Goal: Task Accomplishment & Management: Manage account settings

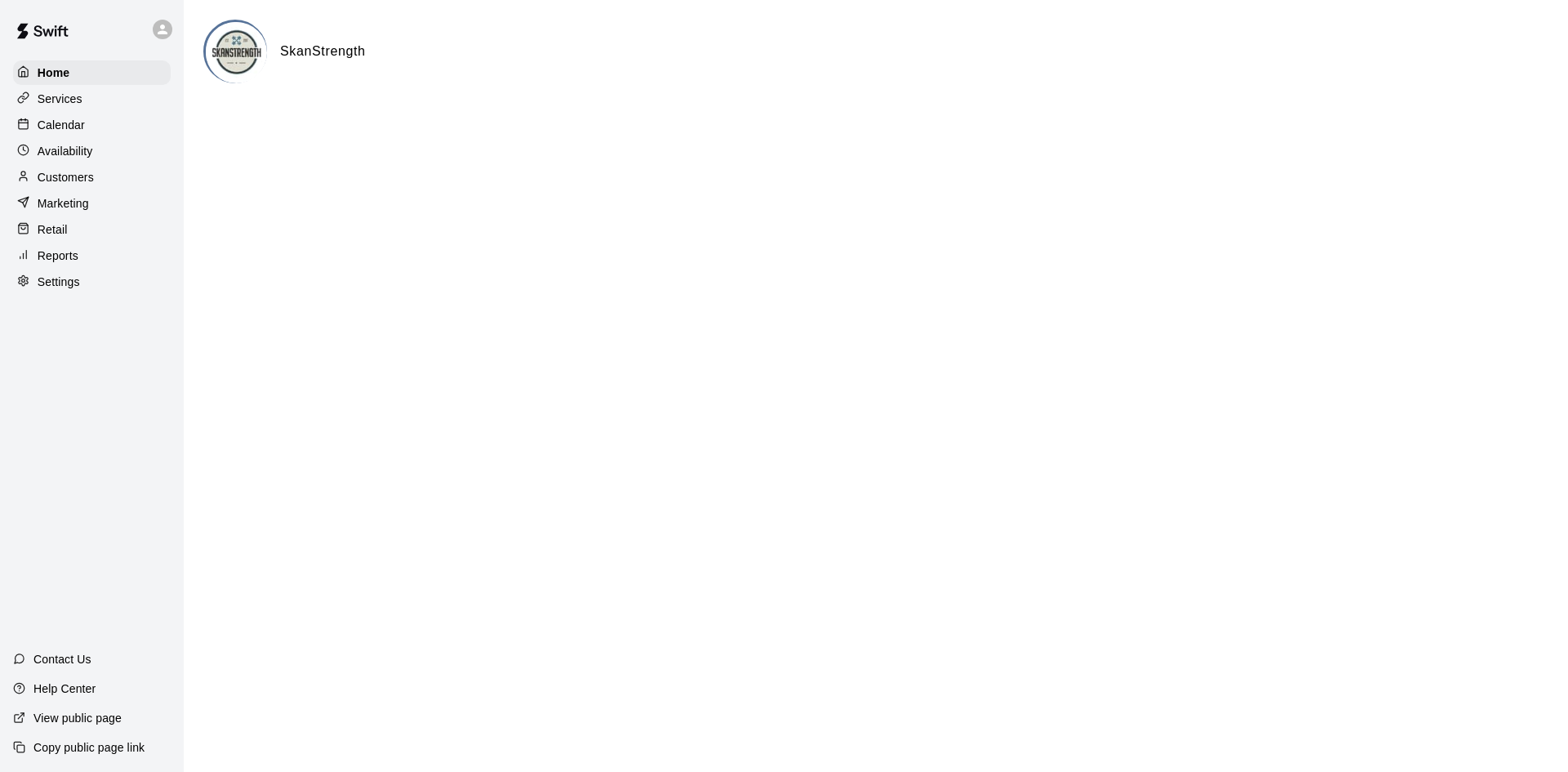
click at [78, 125] on p "Calendar" at bounding box center [60, 125] width 47 height 16
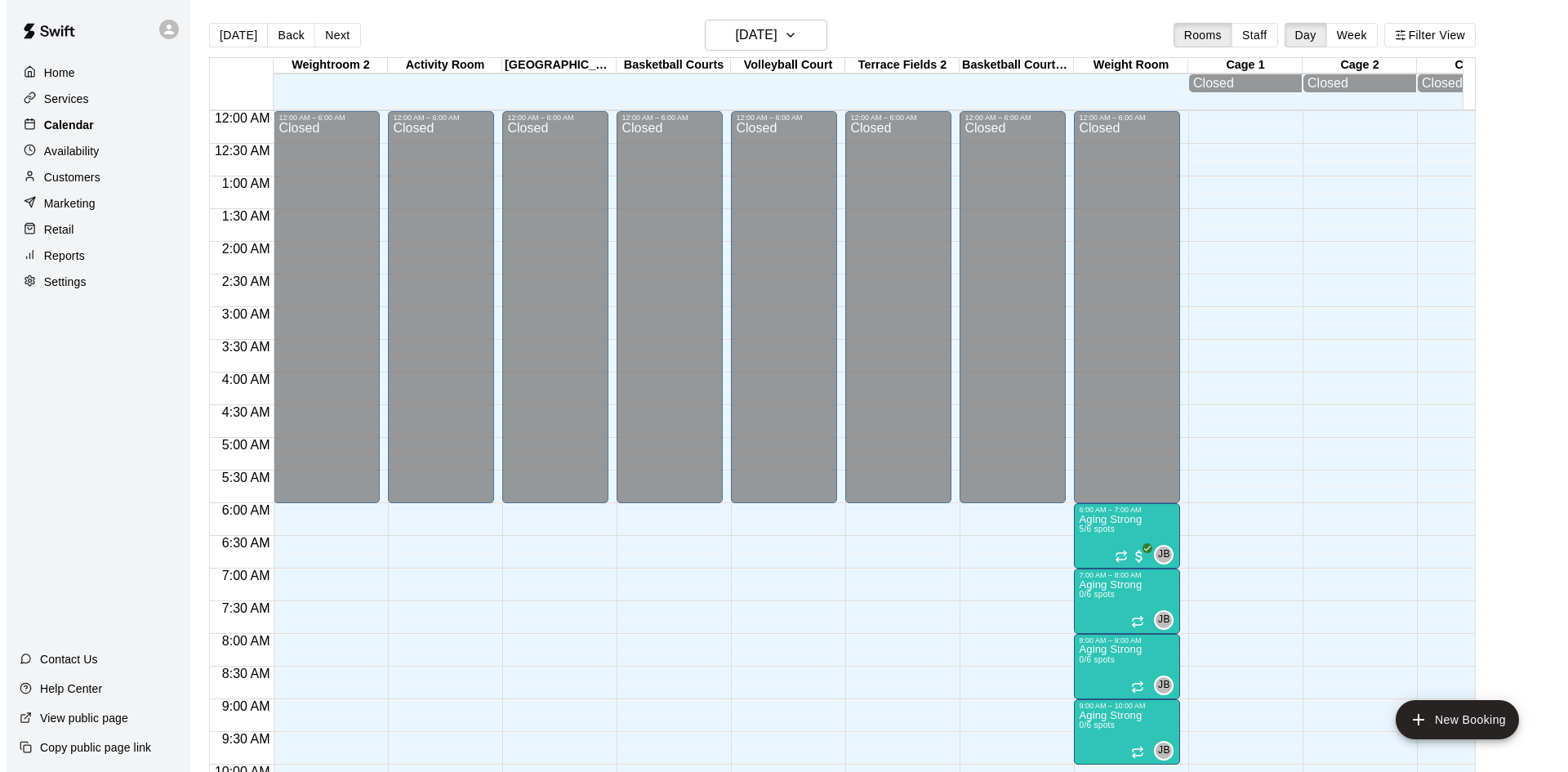
scroll to position [837, 0]
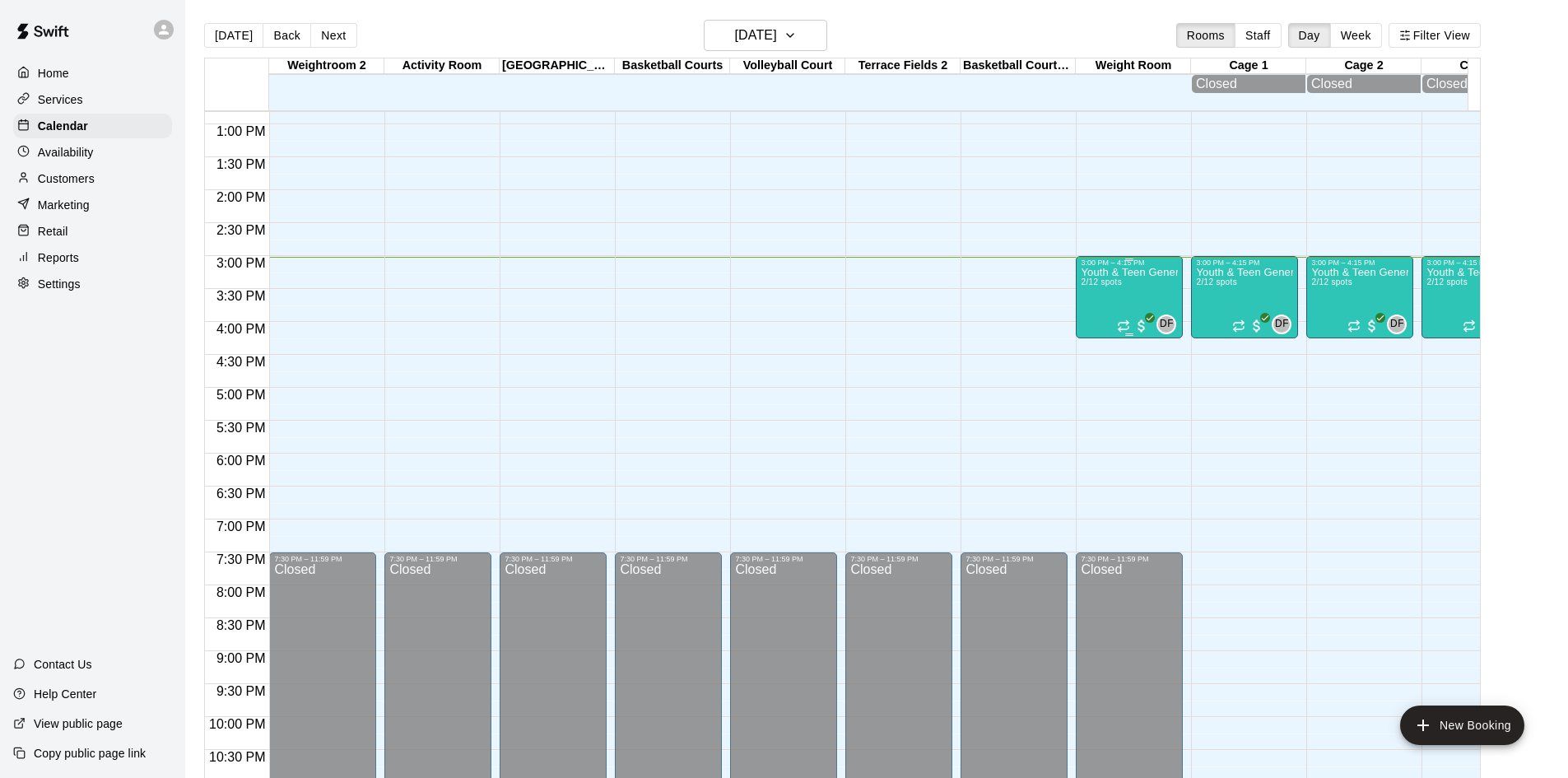
click at [1122, 291] on div "Youth & Teen General Fitness 2/12 spots" at bounding box center [1129, 655] width 98 height 778
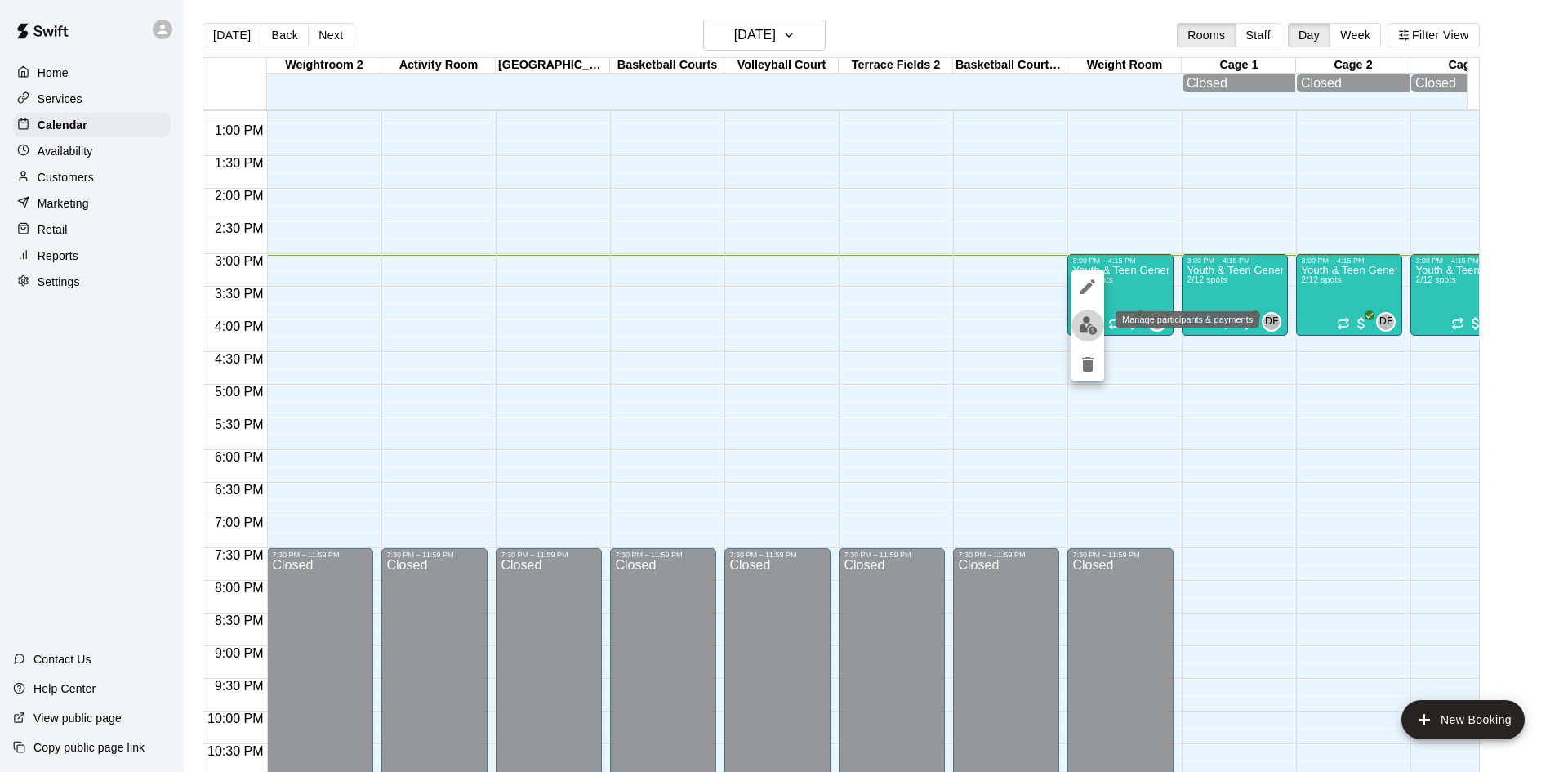
click at [1085, 322] on img "edit" at bounding box center [1088, 326] width 19 height 19
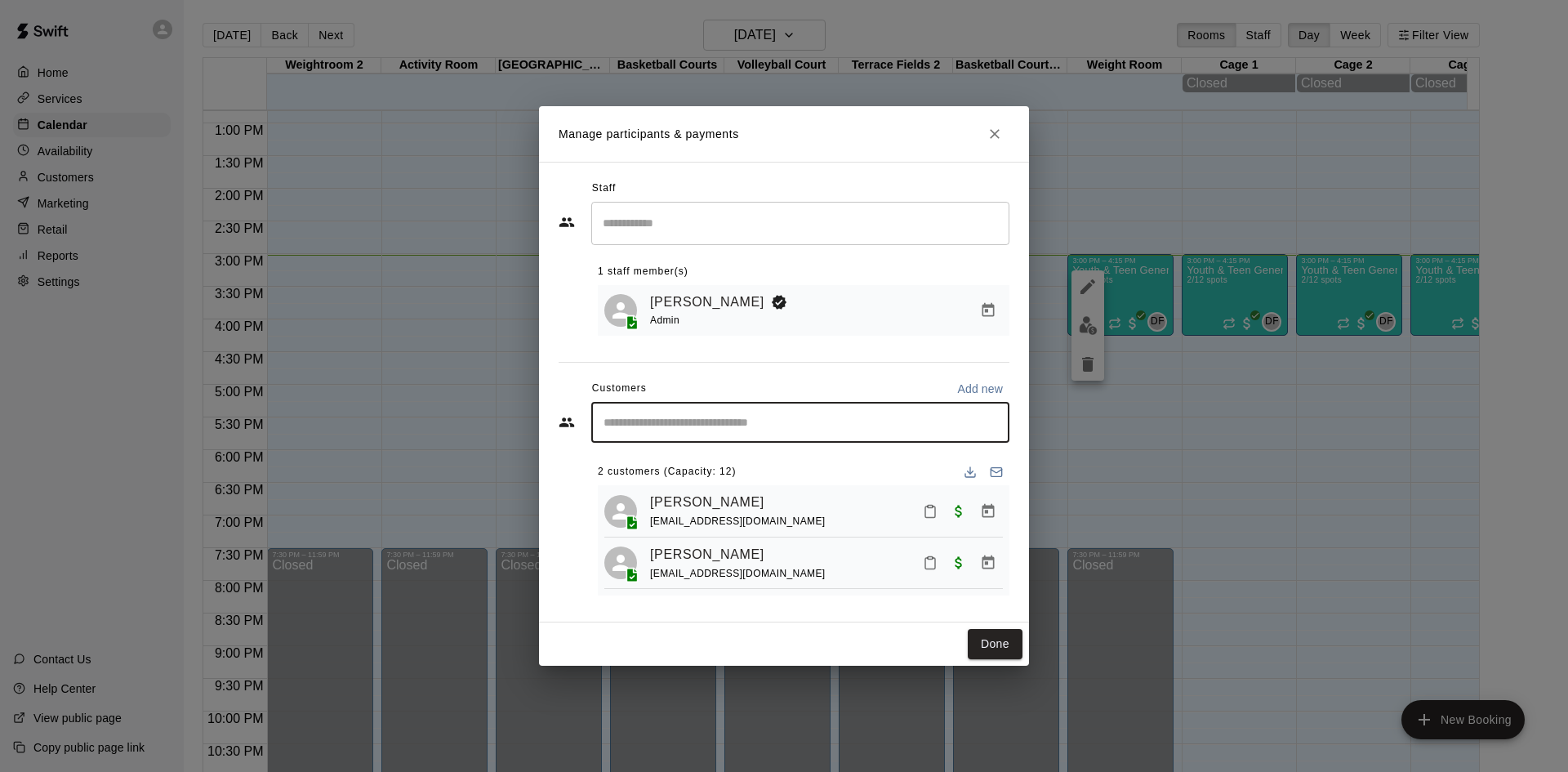
click at [716, 417] on input "Start typing to search customers..." at bounding box center [800, 421] width 403 height 16
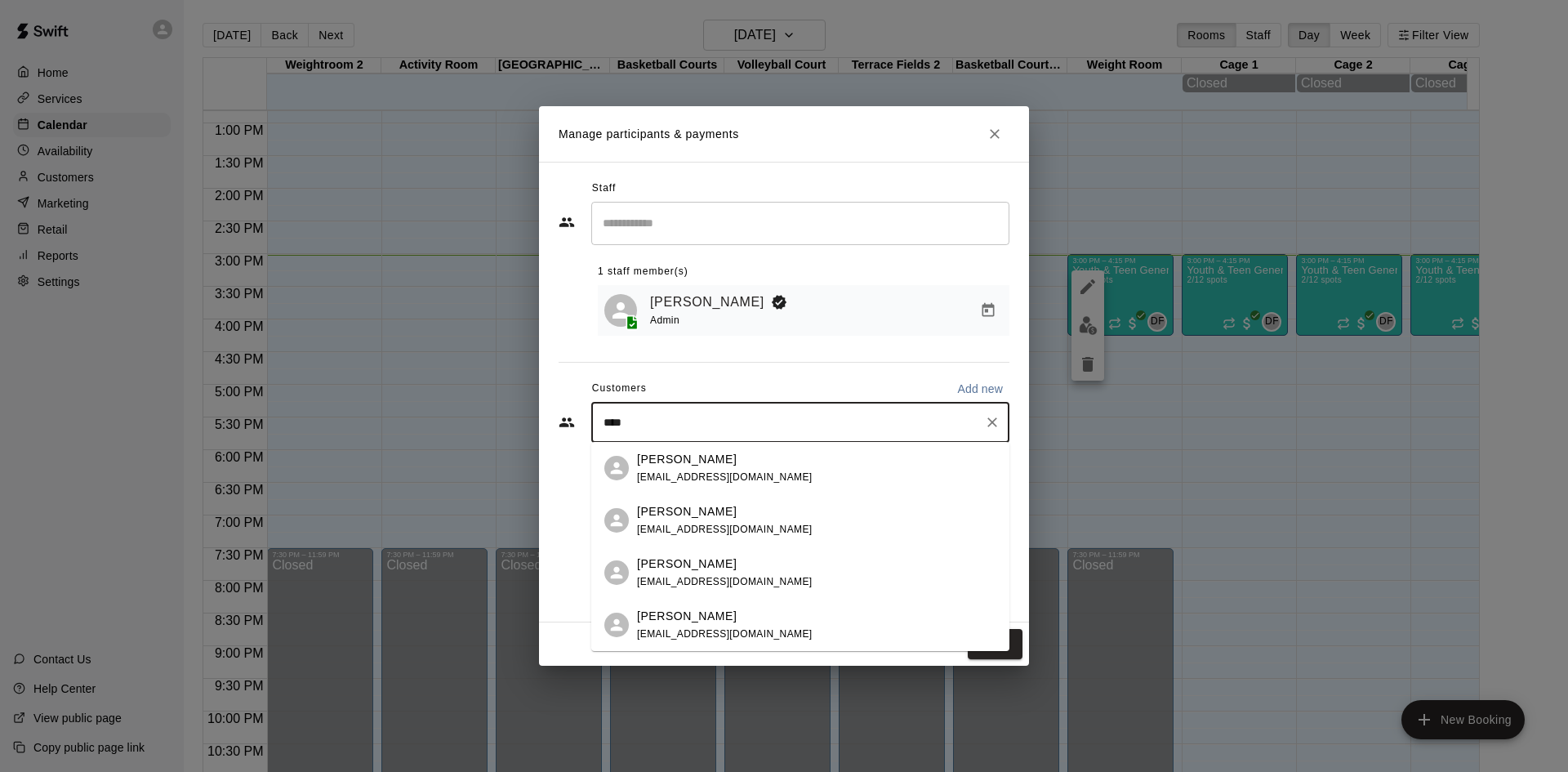
type input "*****"
click at [695, 583] on span "tfernandez@woodbinegroup.com" at bounding box center [724, 581] width 175 height 11
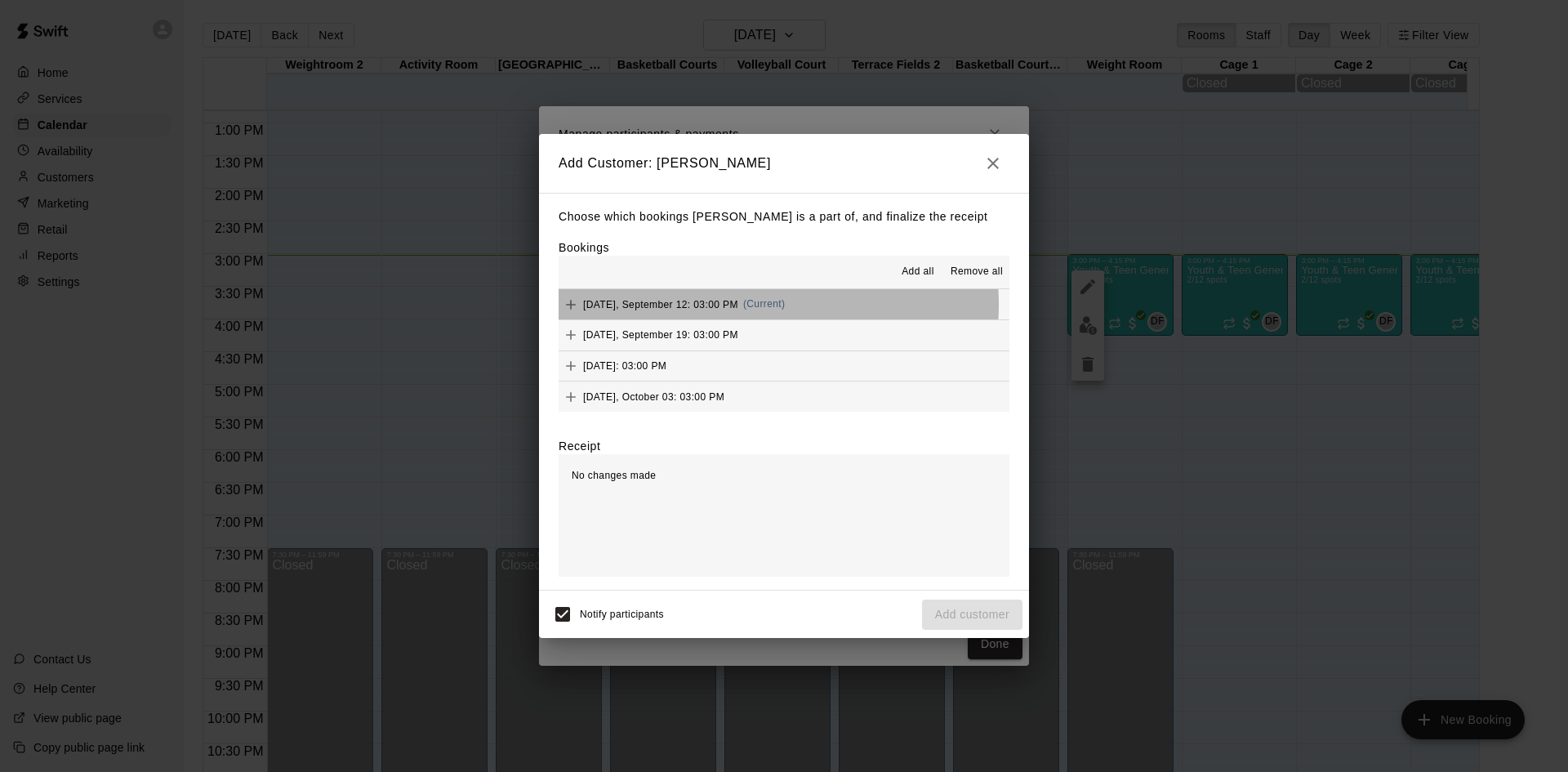
click at [738, 305] on div "Friday, September 12: 03:00 PM (Current)" at bounding box center [671, 305] width 226 height 25
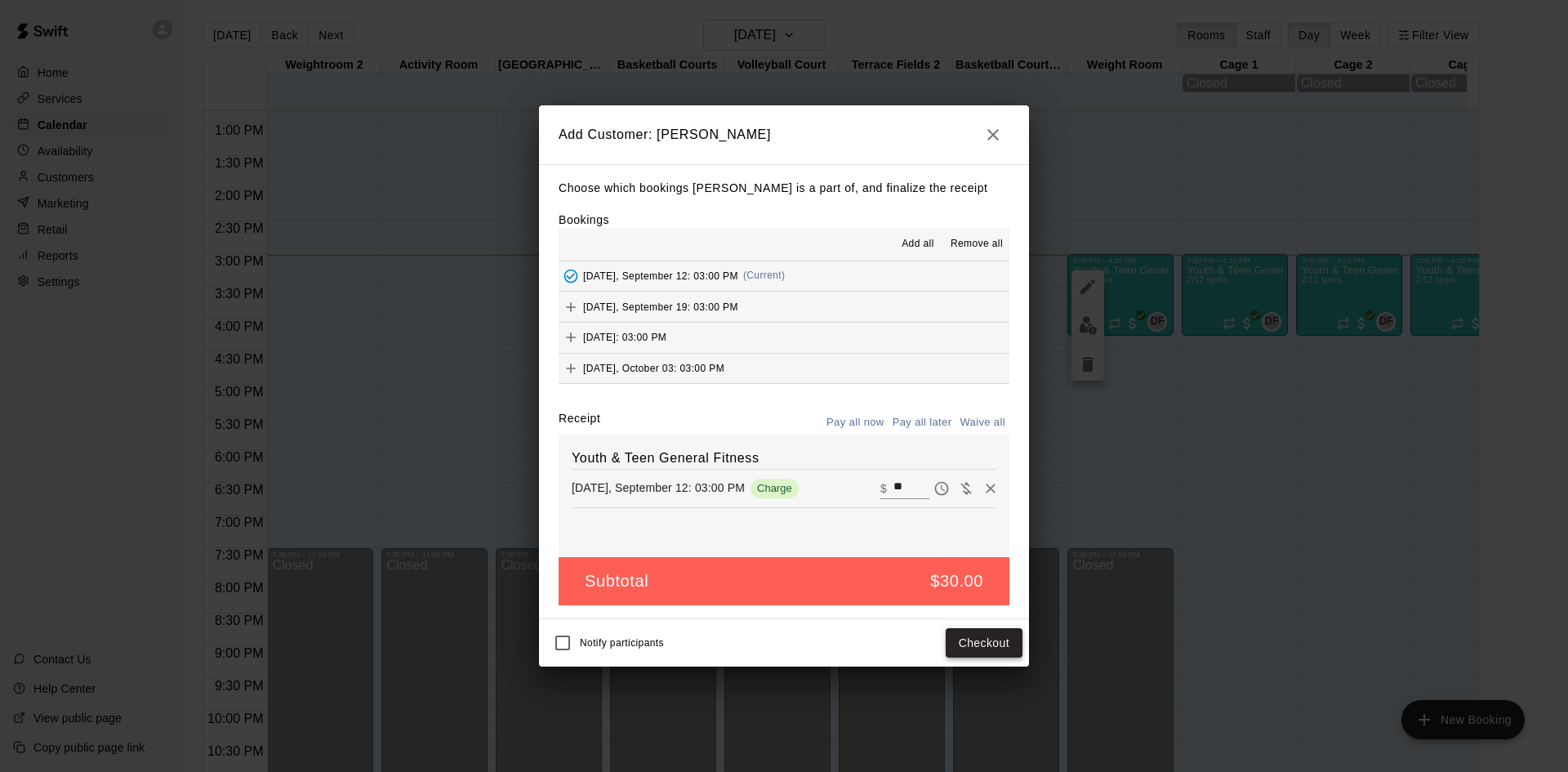
click at [996, 637] on button "Checkout" at bounding box center [984, 644] width 77 height 31
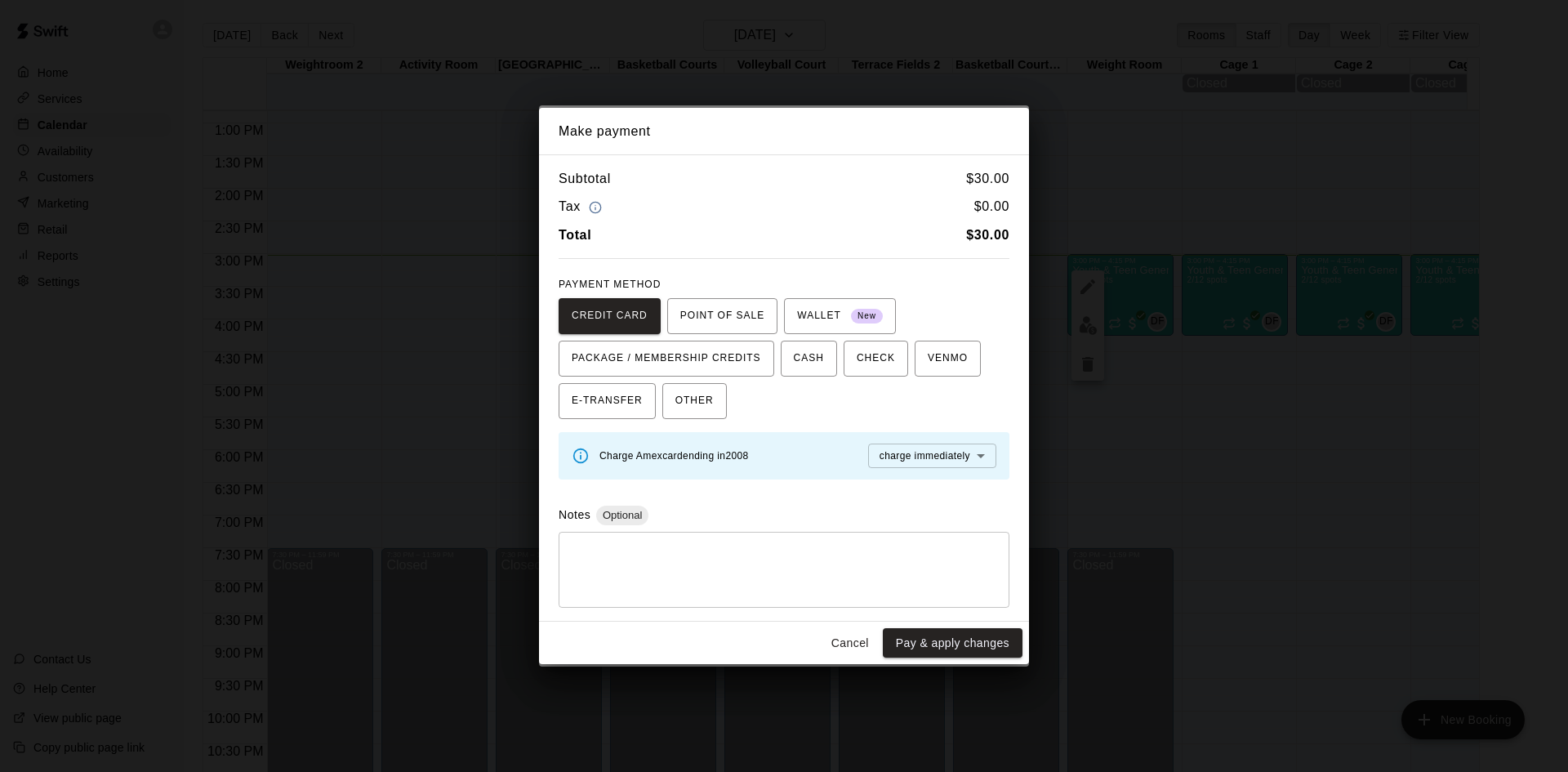
click at [872, 639] on button "Cancel" at bounding box center [850, 644] width 53 height 31
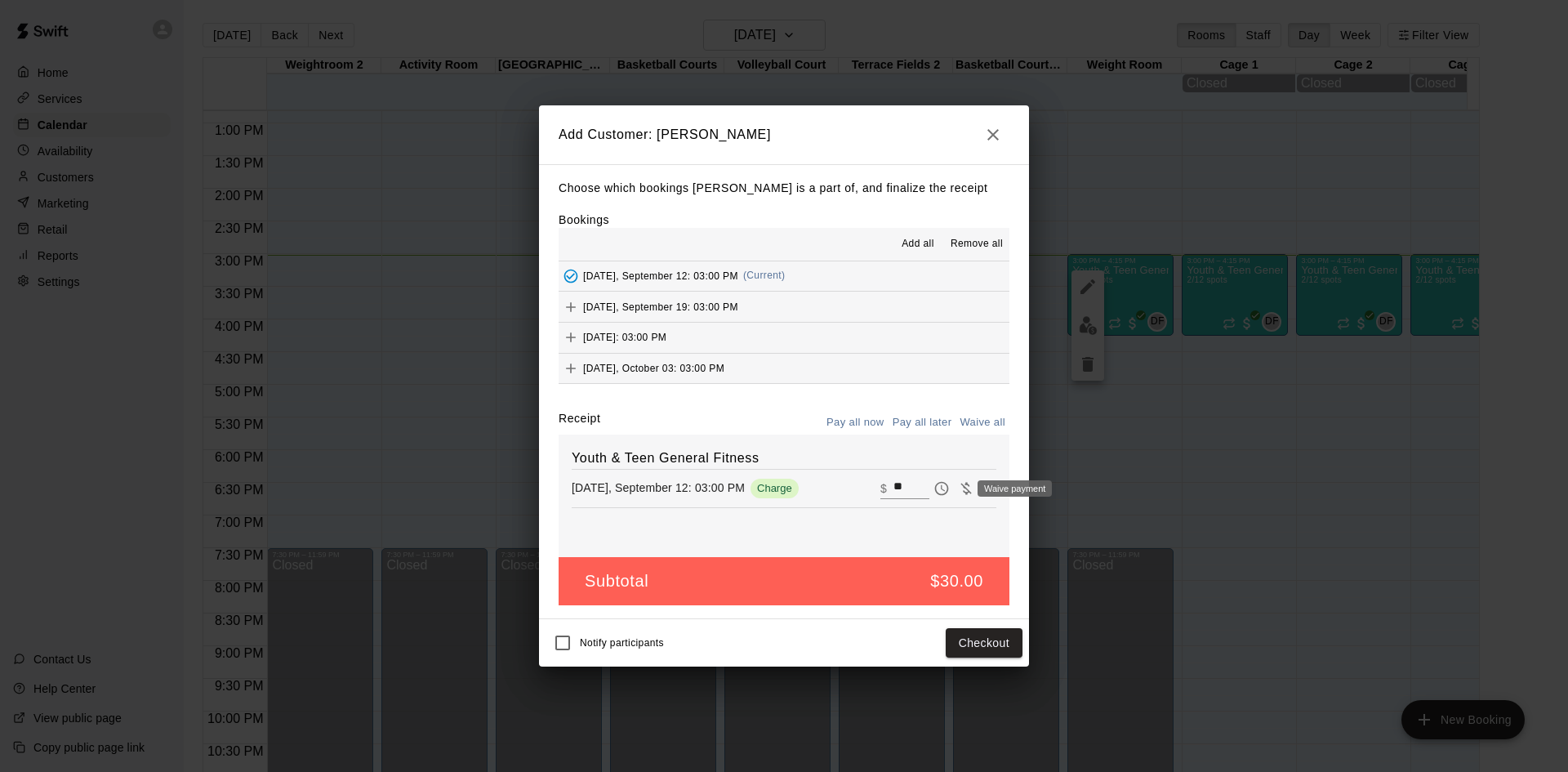
click at [960, 493] on icon "Waive payment" at bounding box center [965, 488] width 11 height 12
type input "*"
click at [989, 633] on button "Add customer" at bounding box center [971, 644] width 101 height 31
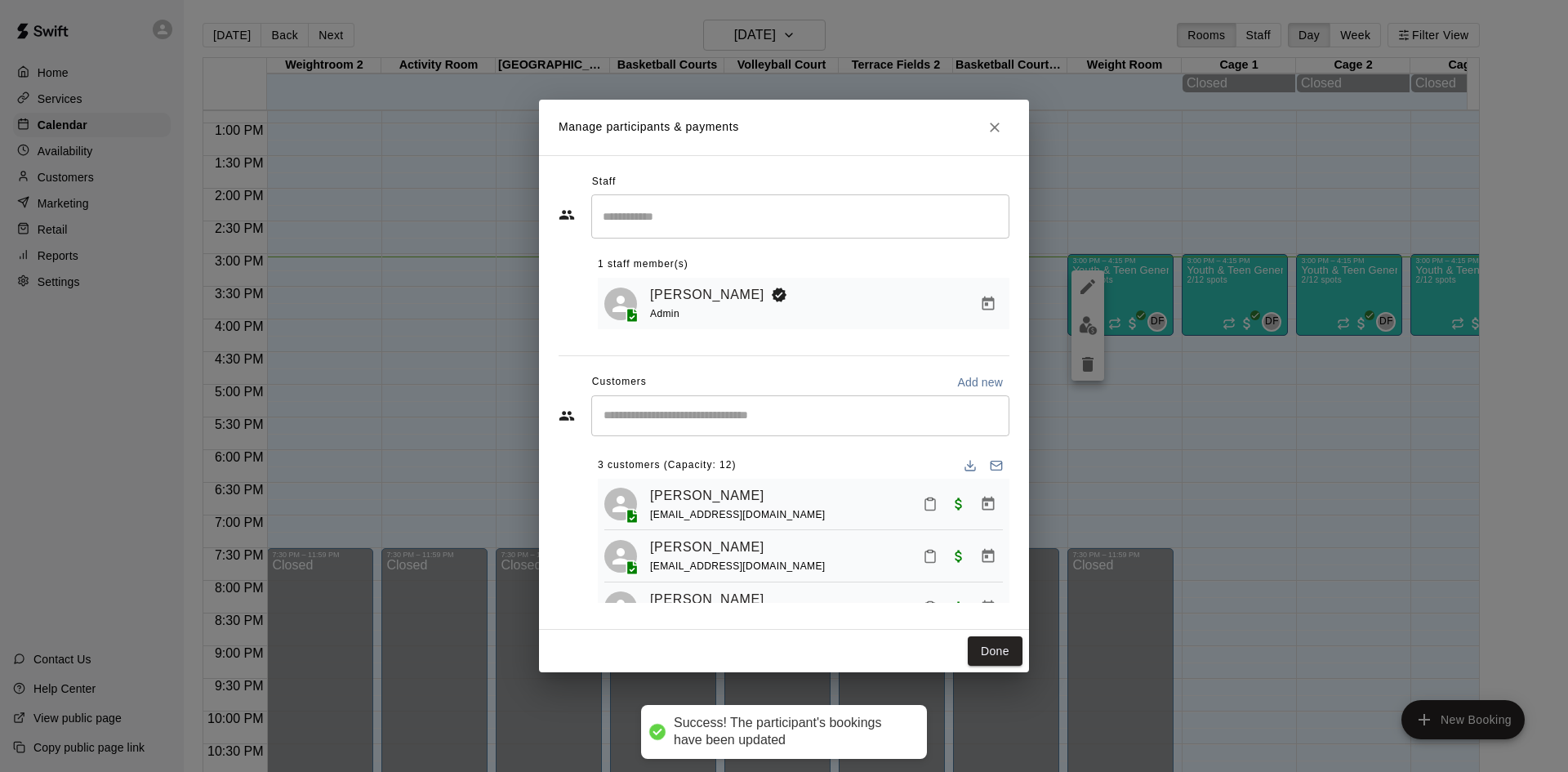
click at [770, 412] on input "Start typing to search customers..." at bounding box center [800, 415] width 403 height 16
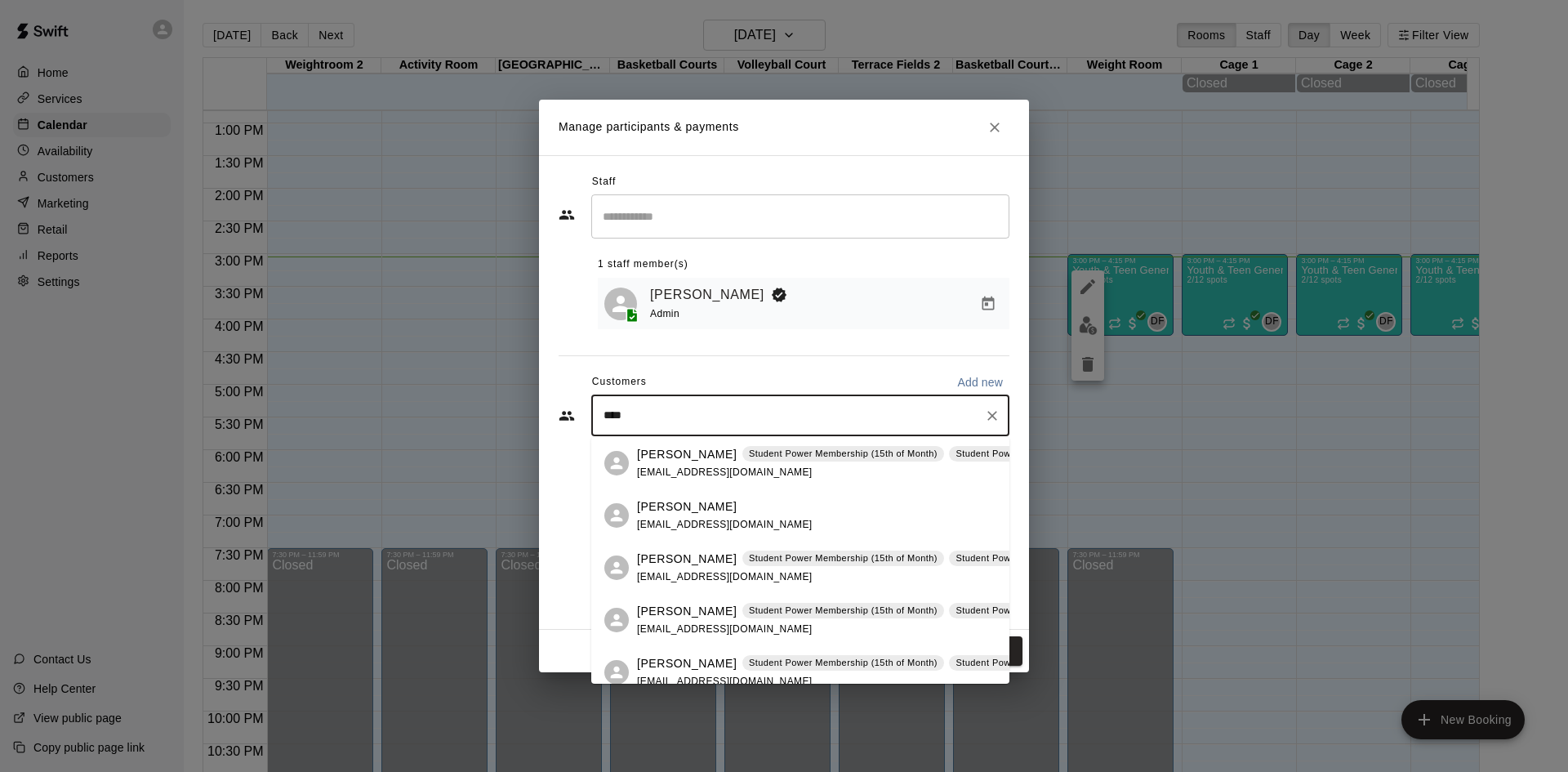
type input "*****"
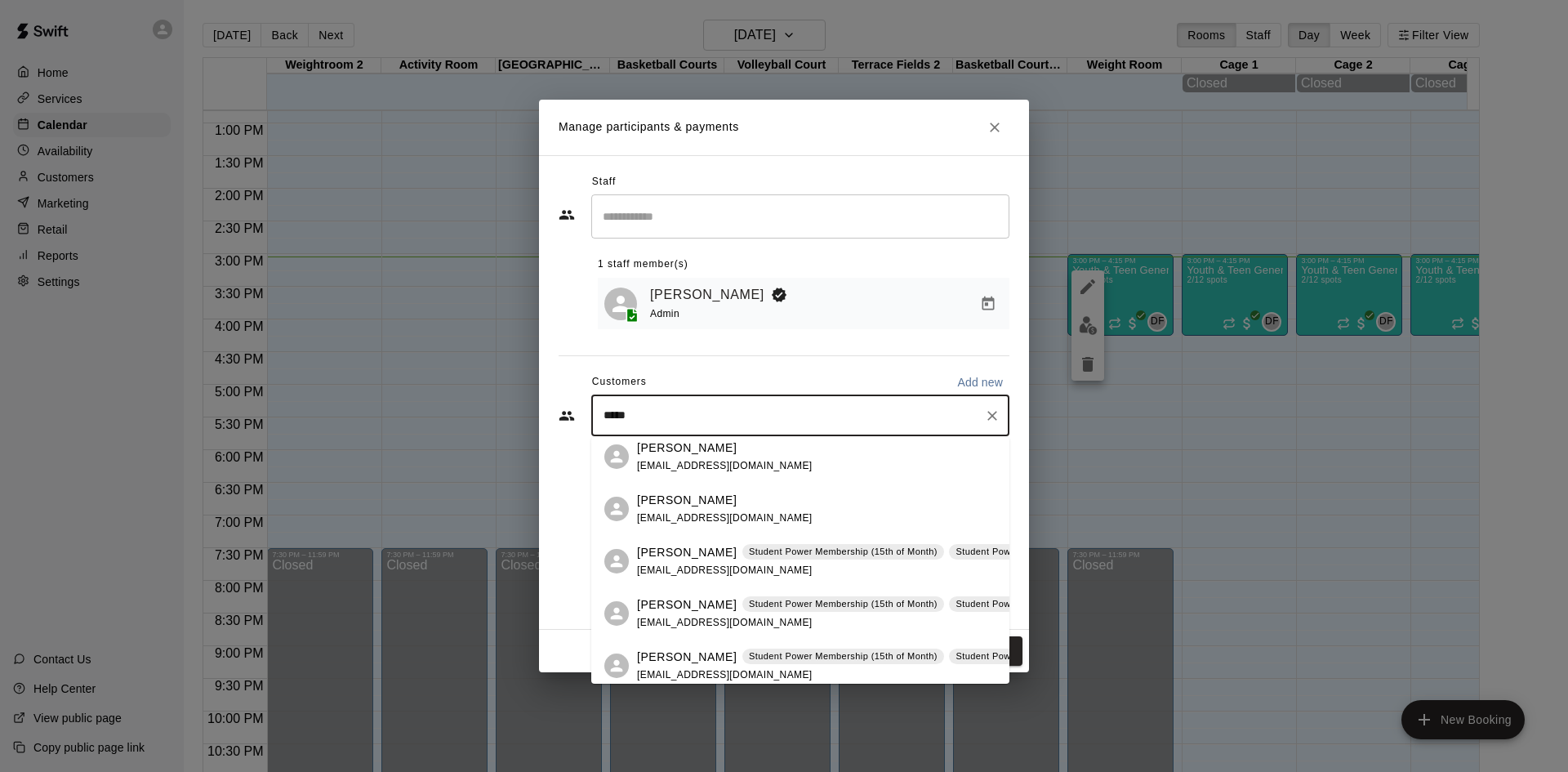
scroll to position [171, 0]
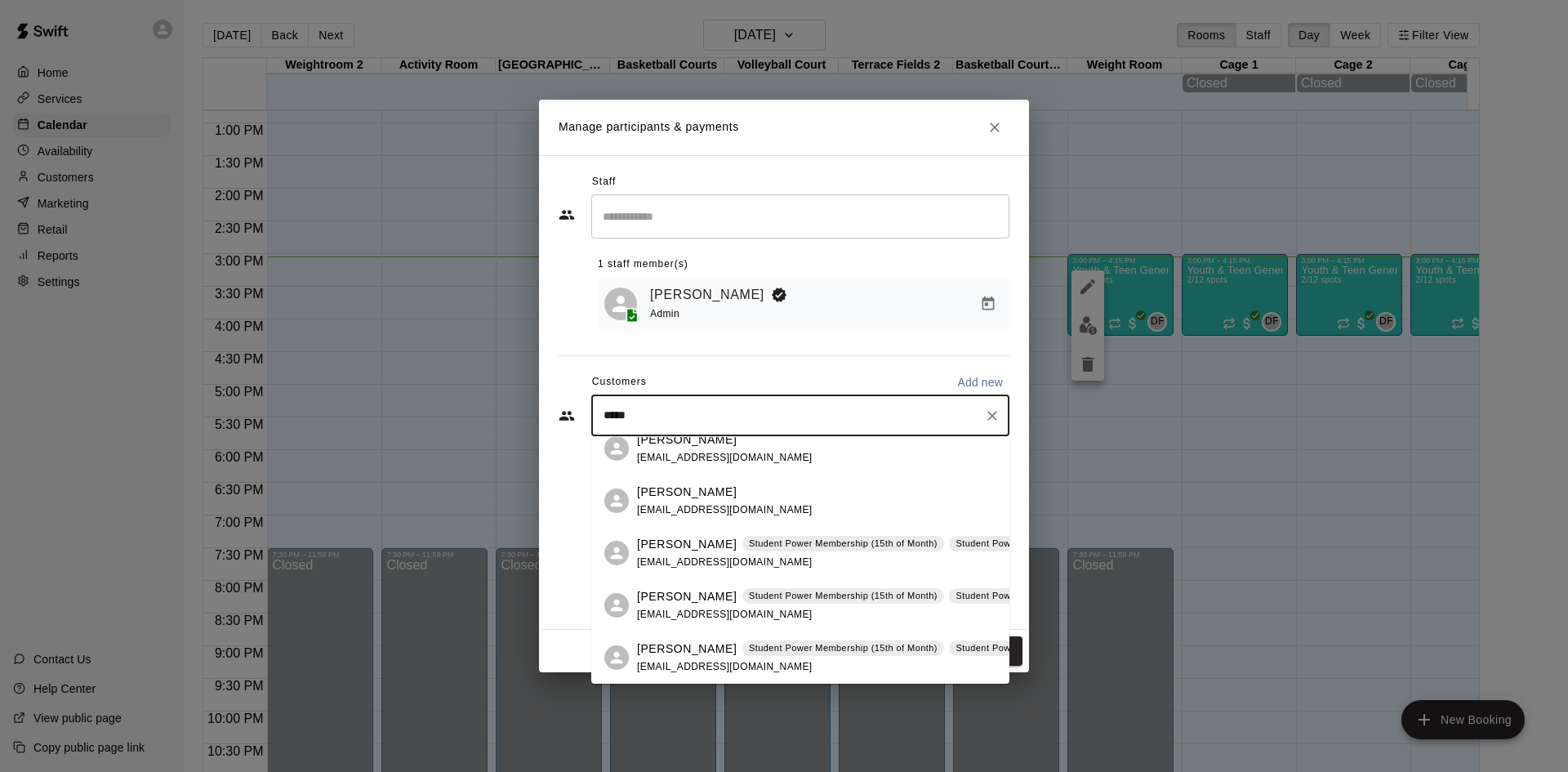
click at [680, 594] on p "Jack Baker" at bounding box center [687, 597] width 100 height 17
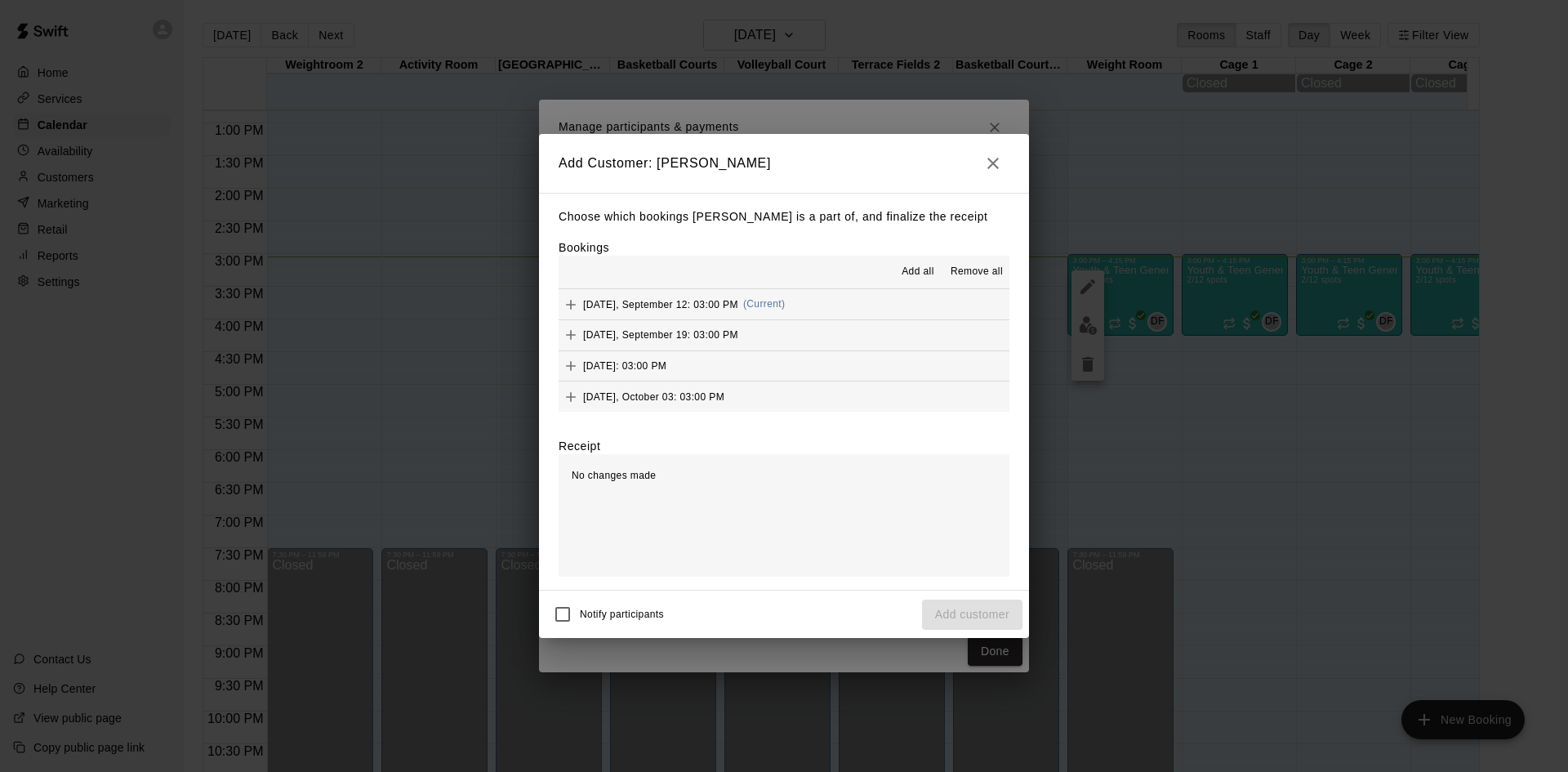
click at [685, 302] on span "Friday, September 12: 03:00 PM" at bounding box center [661, 304] width 155 height 11
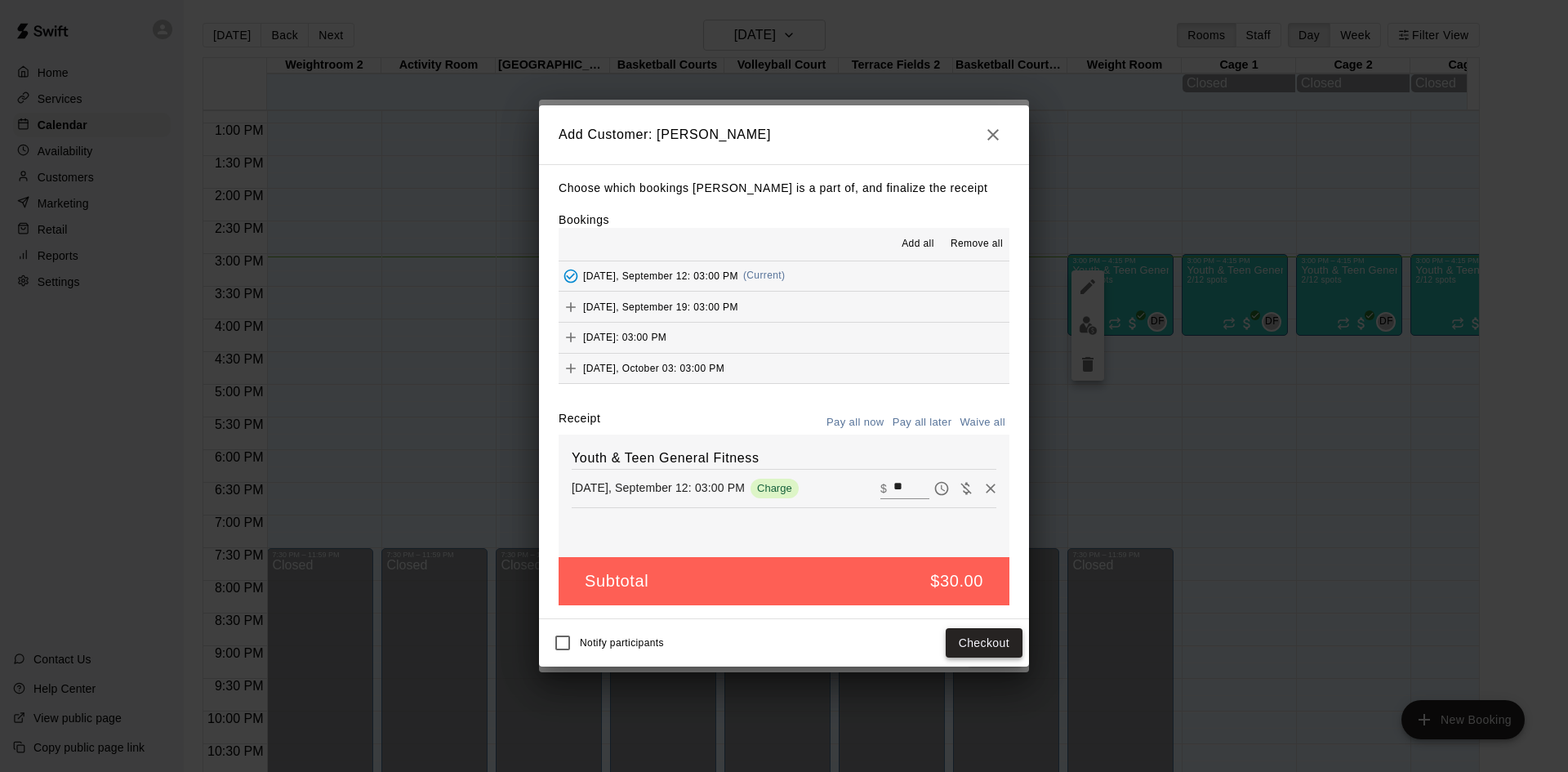
click at [966, 636] on button "Checkout" at bounding box center [984, 644] width 77 height 31
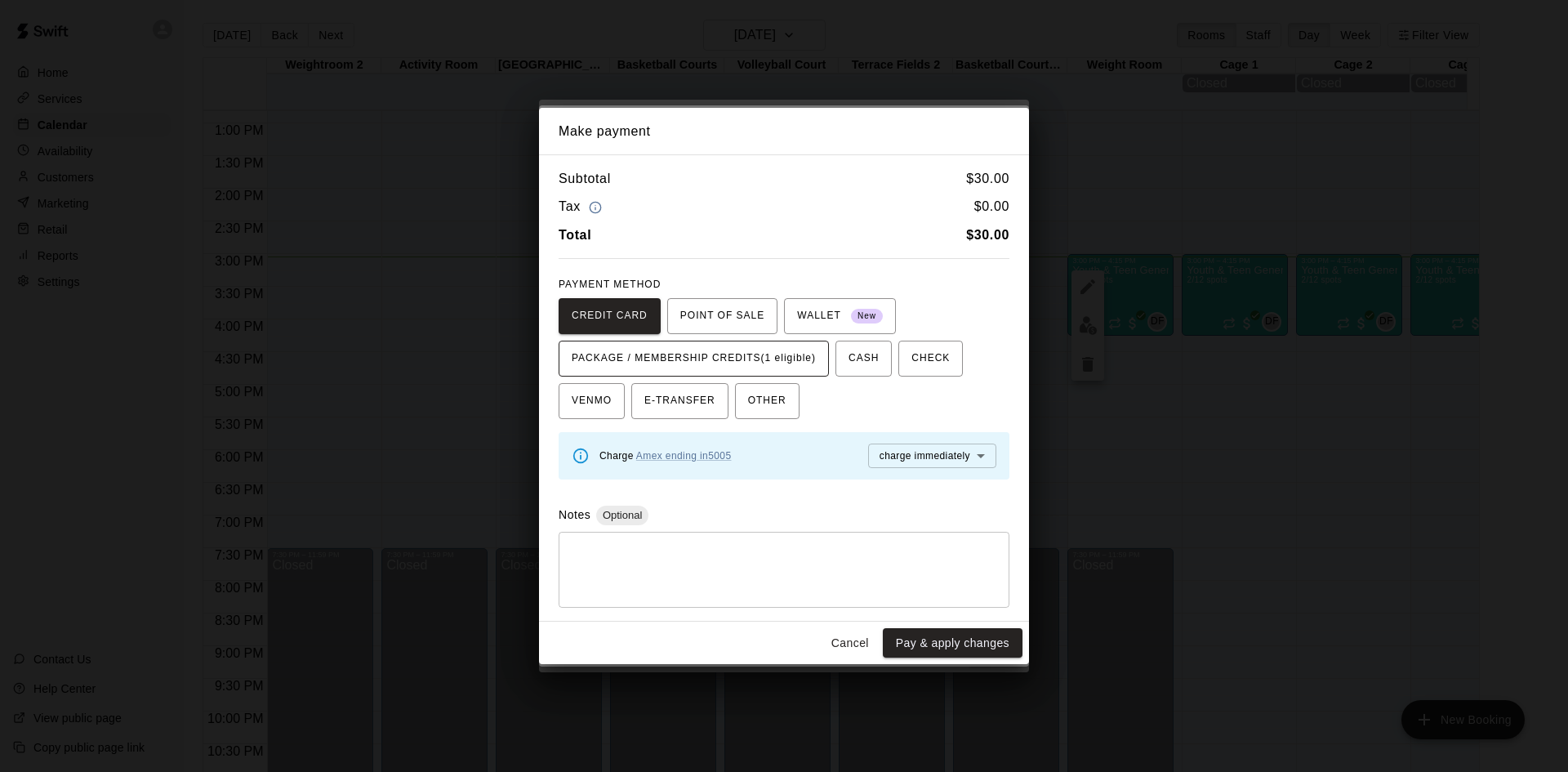
click at [690, 355] on span "PACKAGE / MEMBERSHIP CREDITS (1 eligible)" at bounding box center [693, 358] width 244 height 26
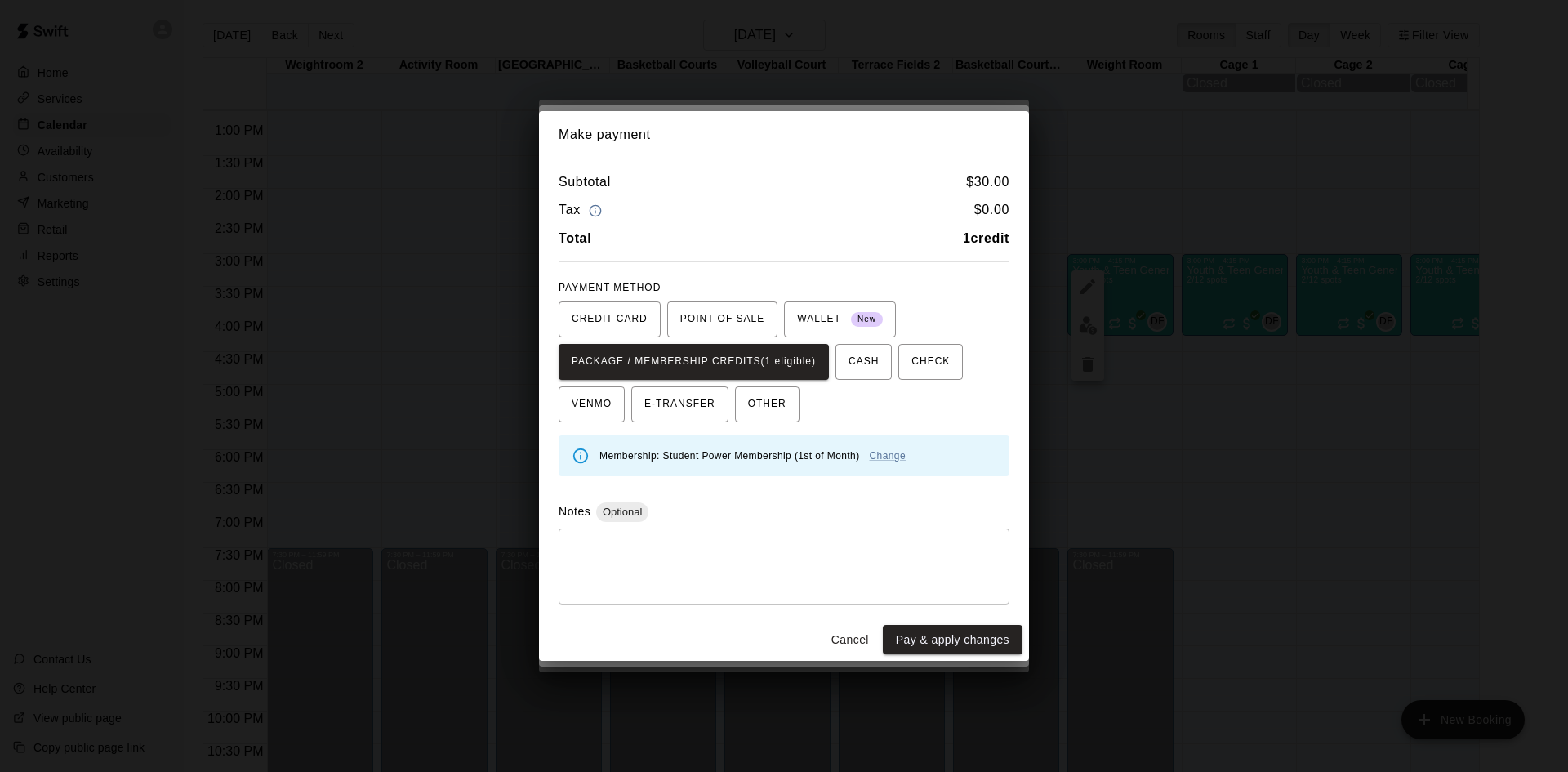
drag, startPoint x: 956, startPoint y: 637, endPoint x: 954, endPoint y: 623, distance: 14.1
click at [955, 637] on button "Pay & apply changes" at bounding box center [952, 640] width 140 height 31
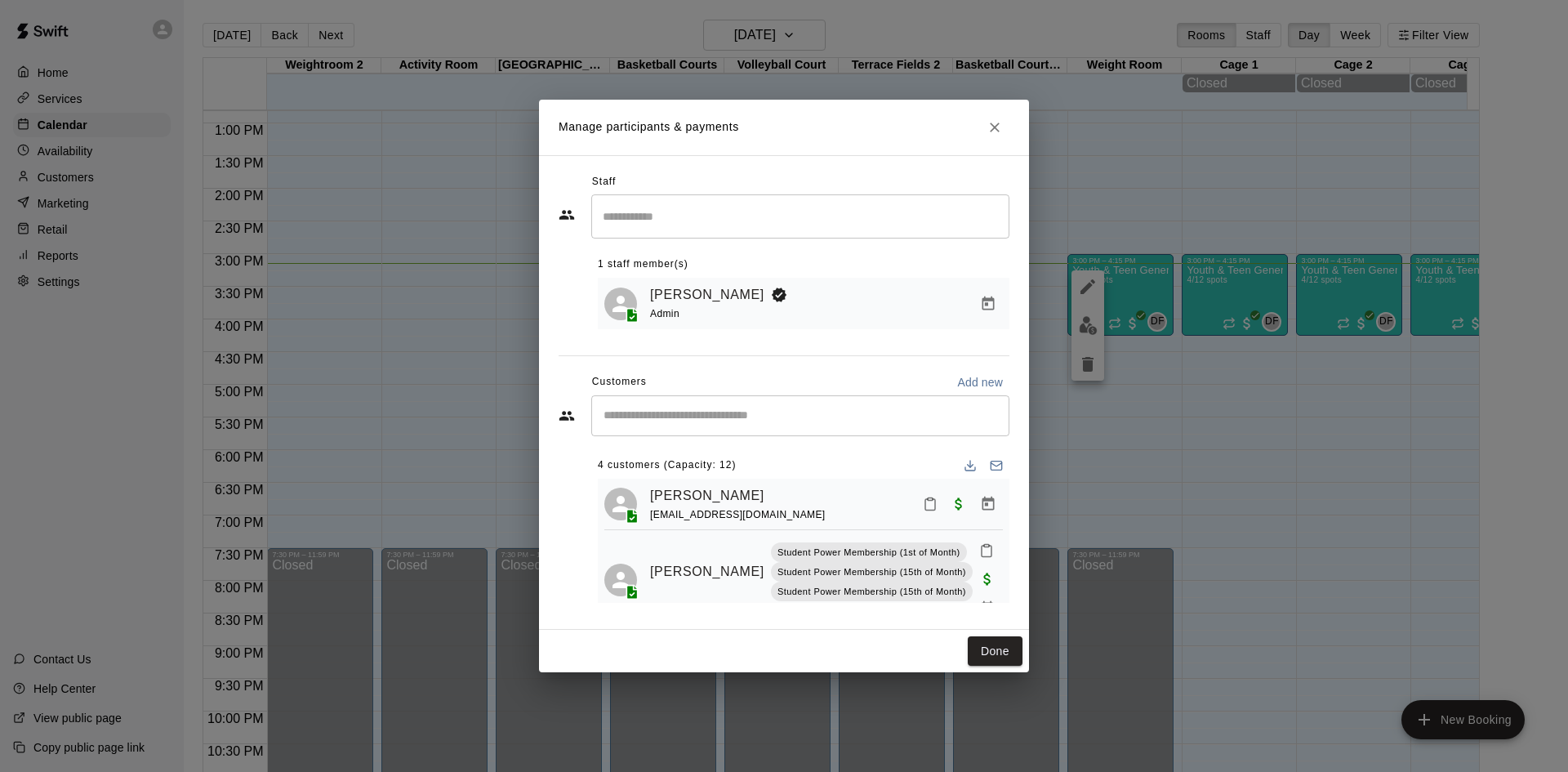
click at [761, 748] on div "Manage participants & payments Staff ​ 1 staff member(s) Daniel Flanick Admin C…" at bounding box center [784, 386] width 1568 height 772
click at [761, 762] on div "Manage participants & payments Staff ​ 1 staff member(s) Daniel Flanick Admin C…" at bounding box center [784, 386] width 1568 height 772
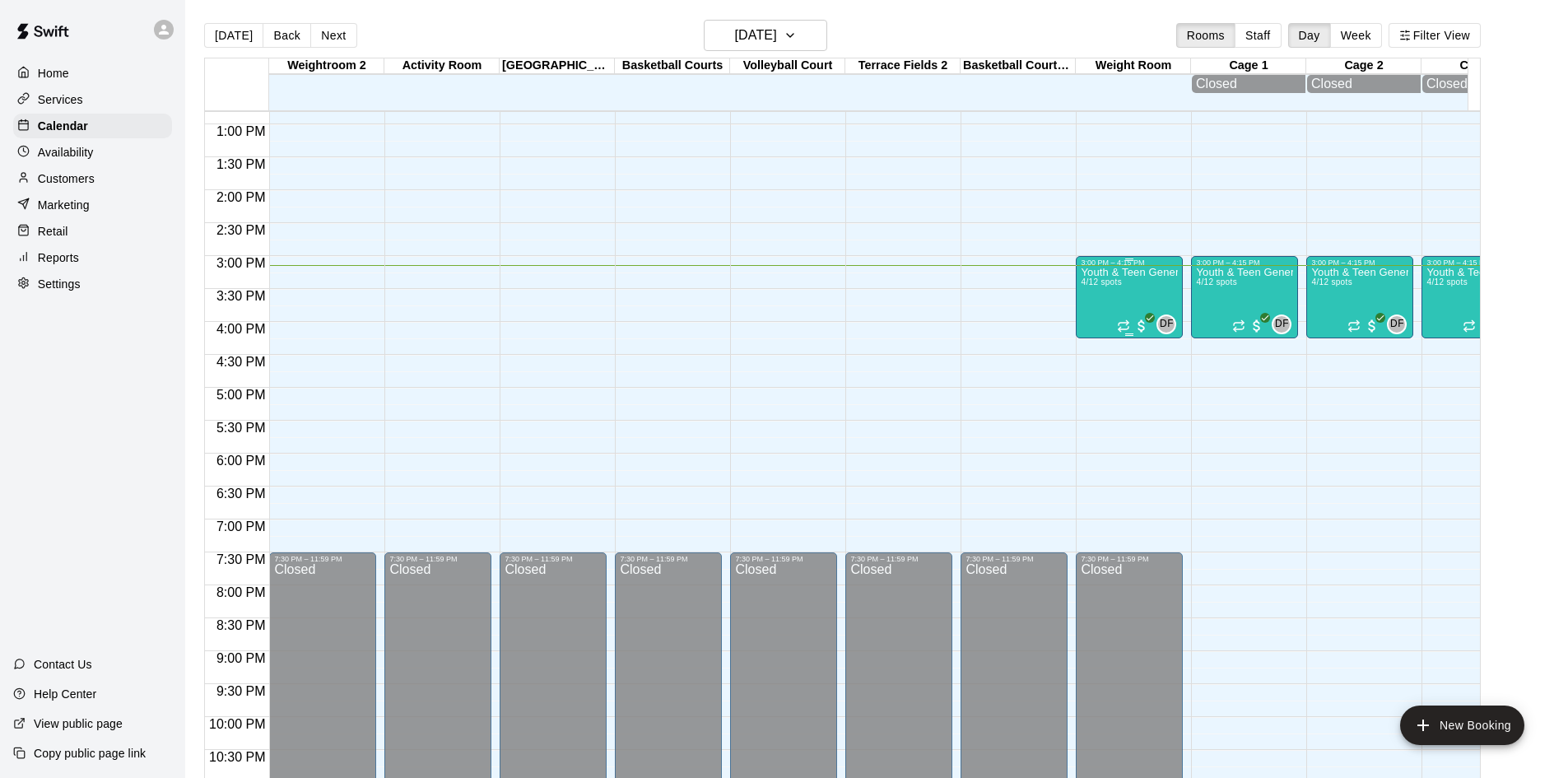
drag, startPoint x: 597, startPoint y: 733, endPoint x: 1095, endPoint y: 298, distance: 661.2
click at [1095, 298] on div "Youth & Teen General Fitness 4/12 spots" at bounding box center [1129, 655] width 98 height 778
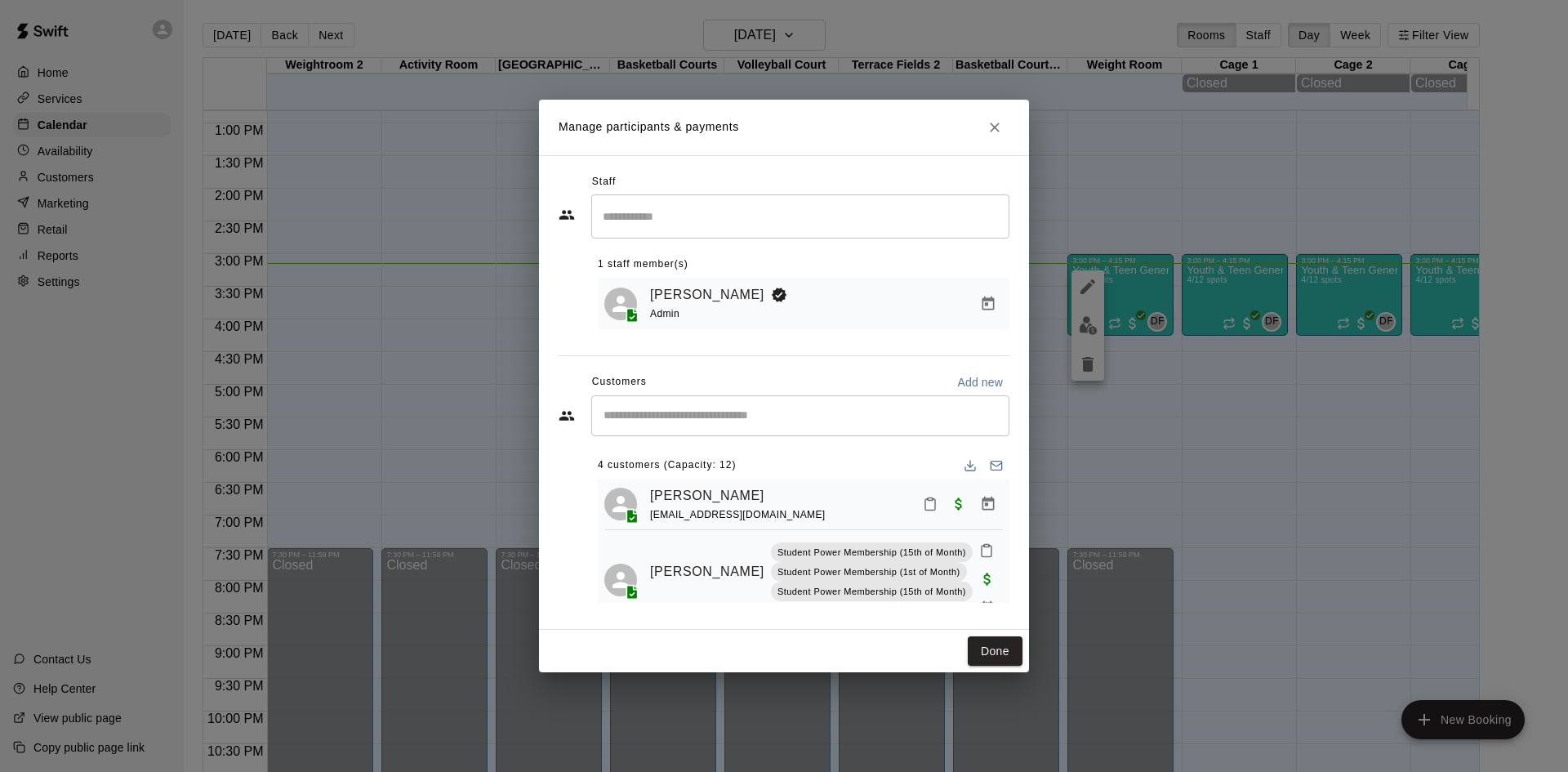
click at [740, 406] on div "​" at bounding box center [800, 416] width 418 height 41
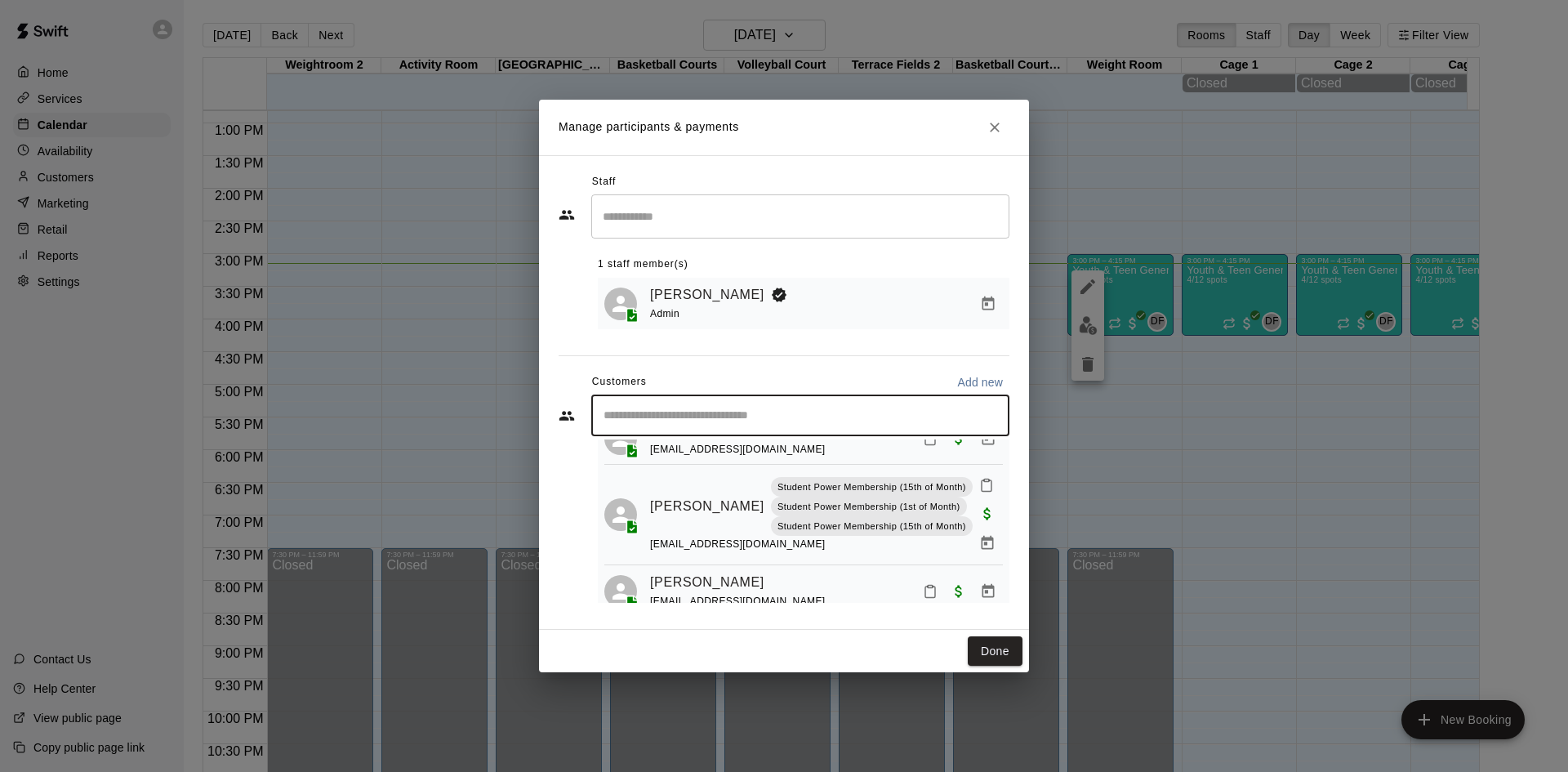
scroll to position [0, 0]
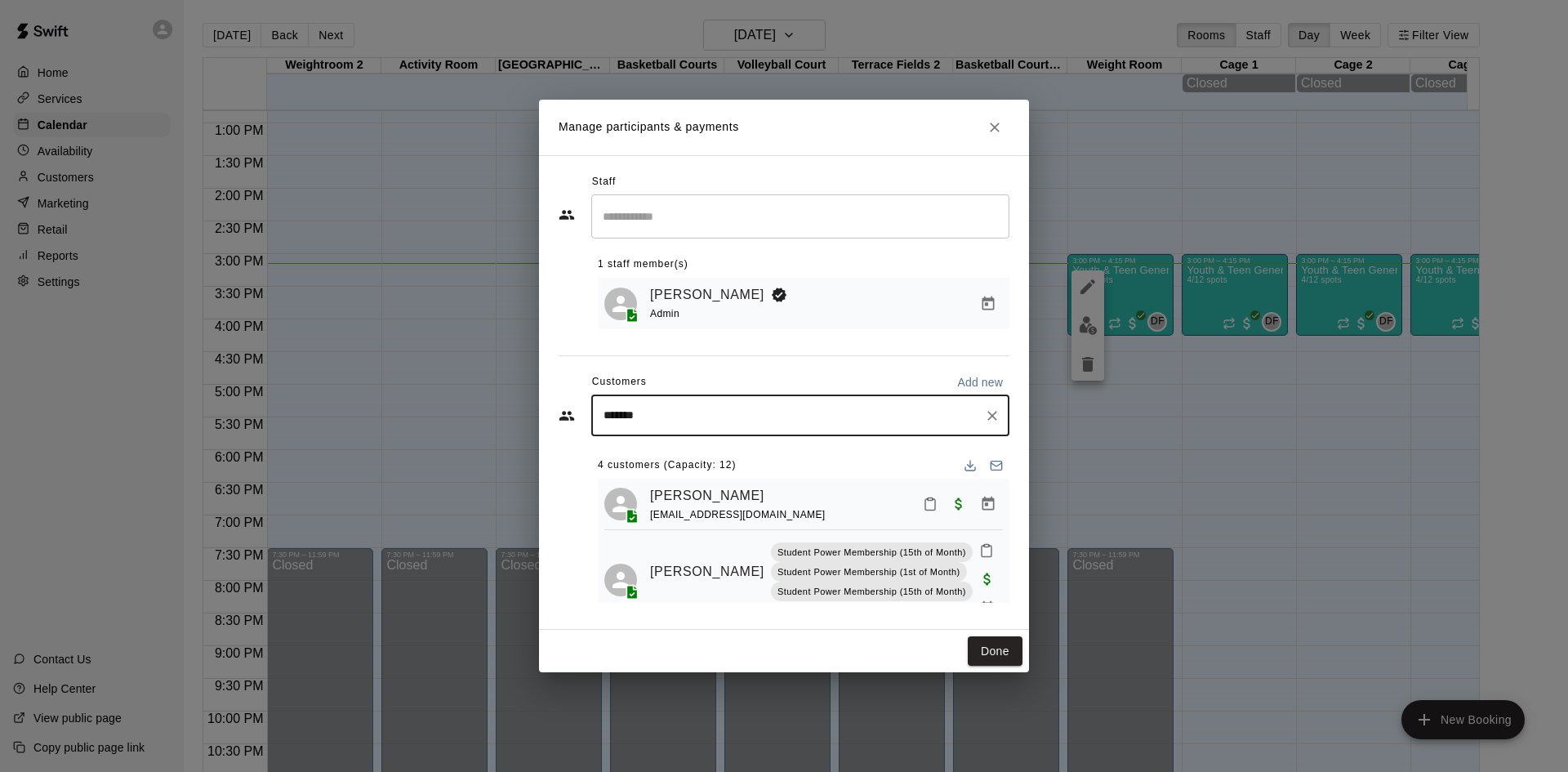
type input "********"
click at [716, 470] on span "marcbaker1971@gmail.com" at bounding box center [724, 472] width 175 height 11
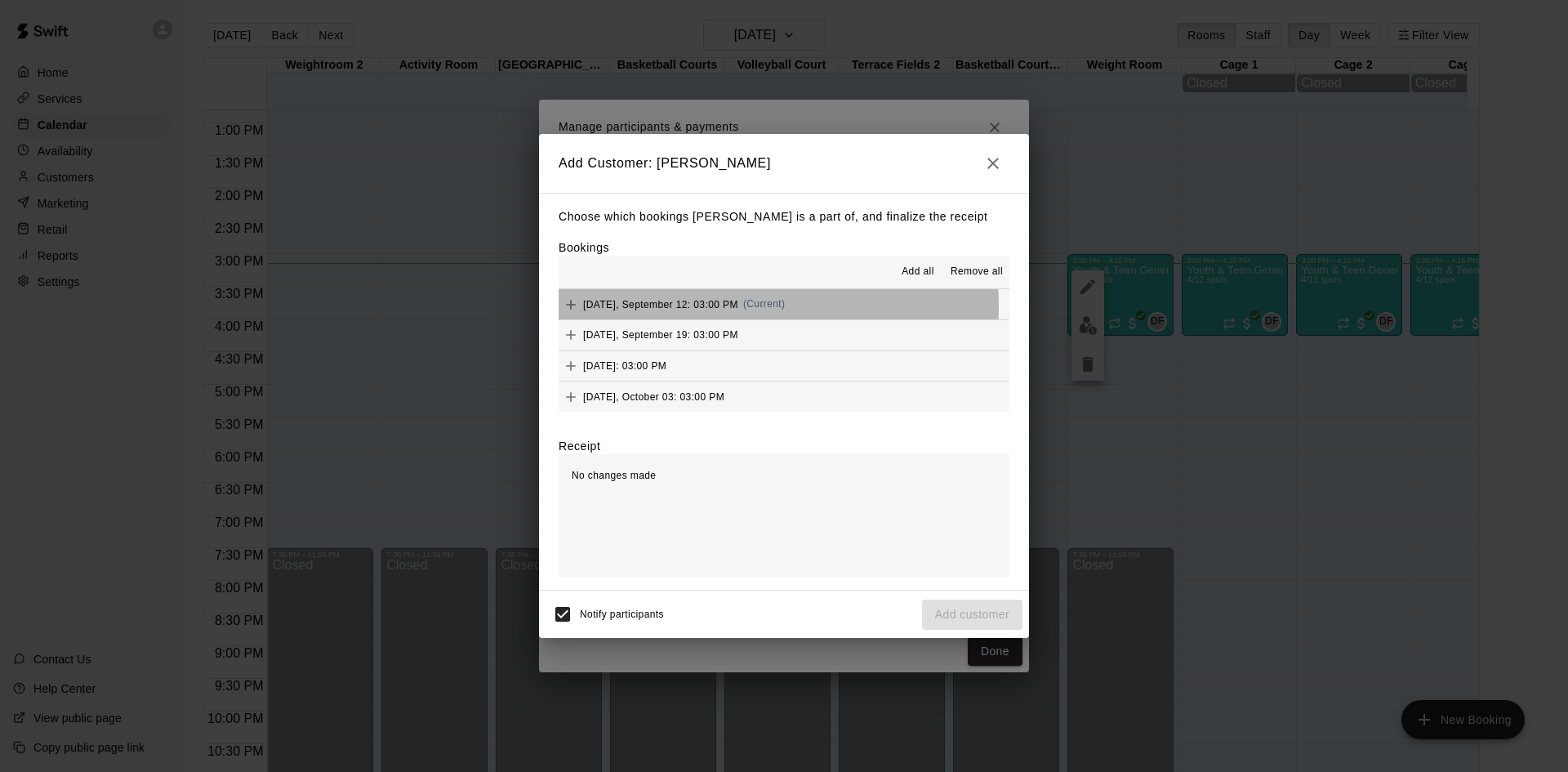
click at [674, 307] on span "Friday, September 12: 03:00 PM" at bounding box center [661, 304] width 155 height 11
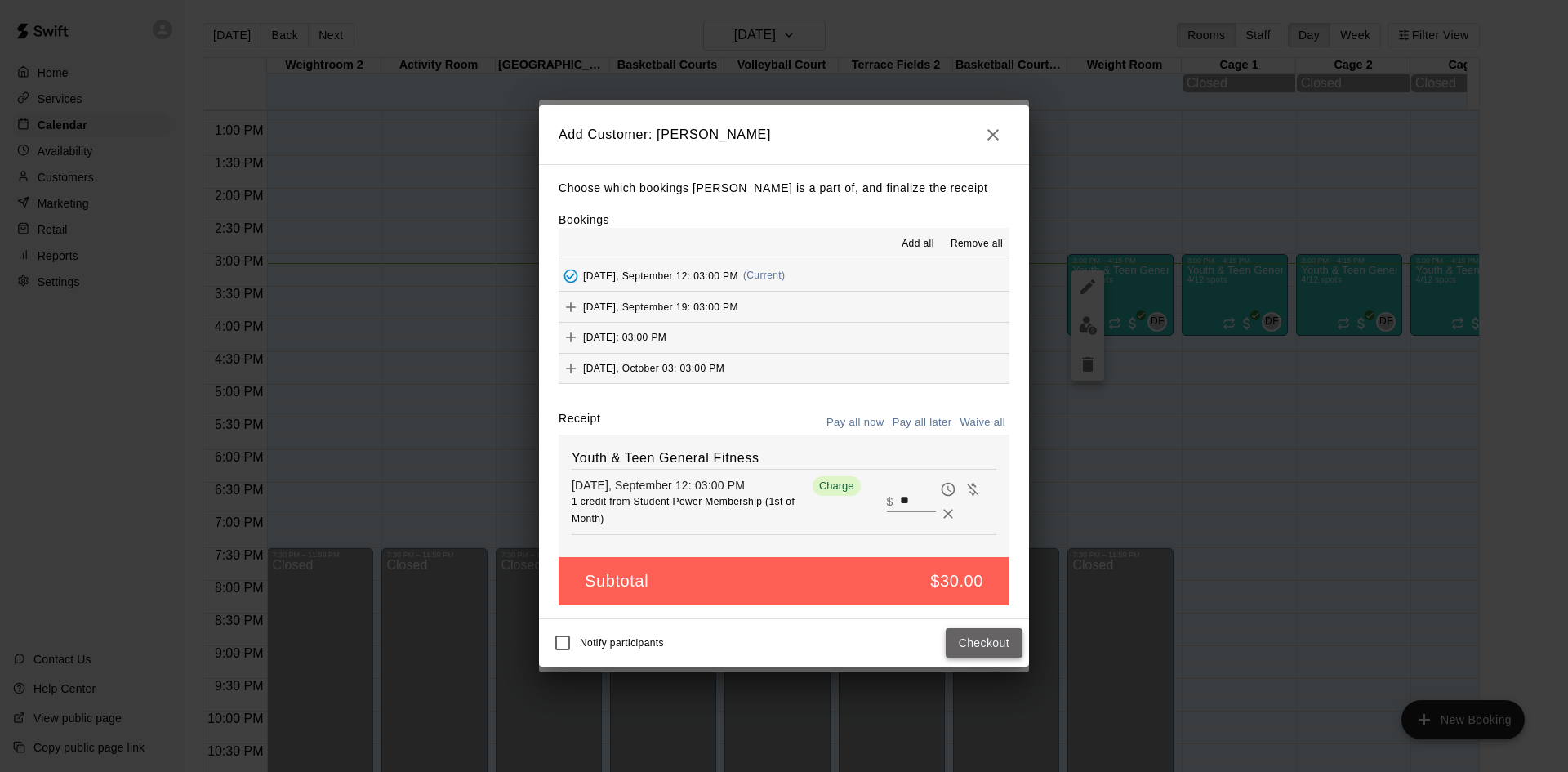
click at [980, 642] on button "Checkout" at bounding box center [984, 644] width 77 height 31
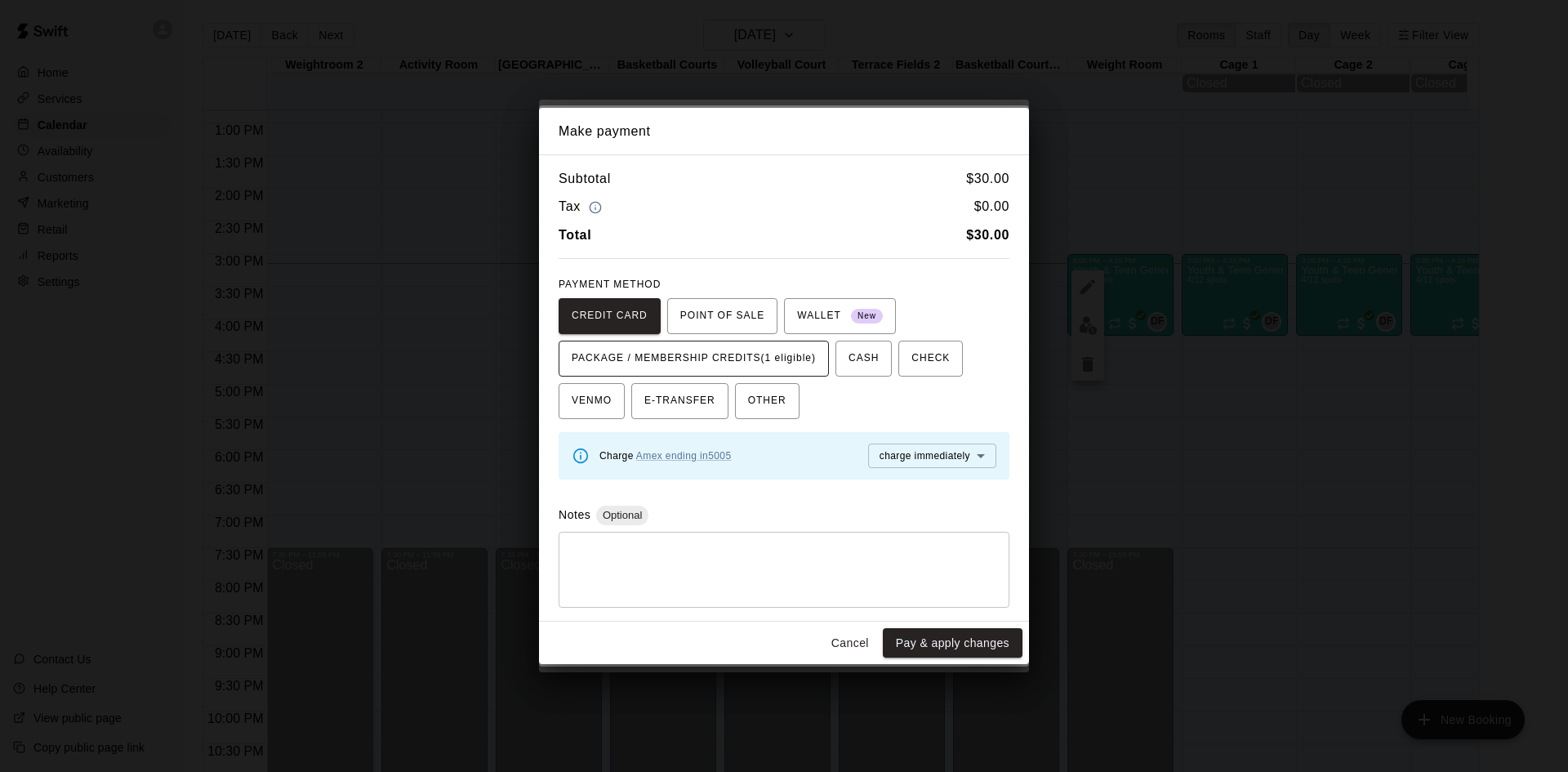
click at [816, 366] on span "PACKAGE / MEMBERSHIP CREDITS (1 eligible)" at bounding box center [693, 358] width 244 height 26
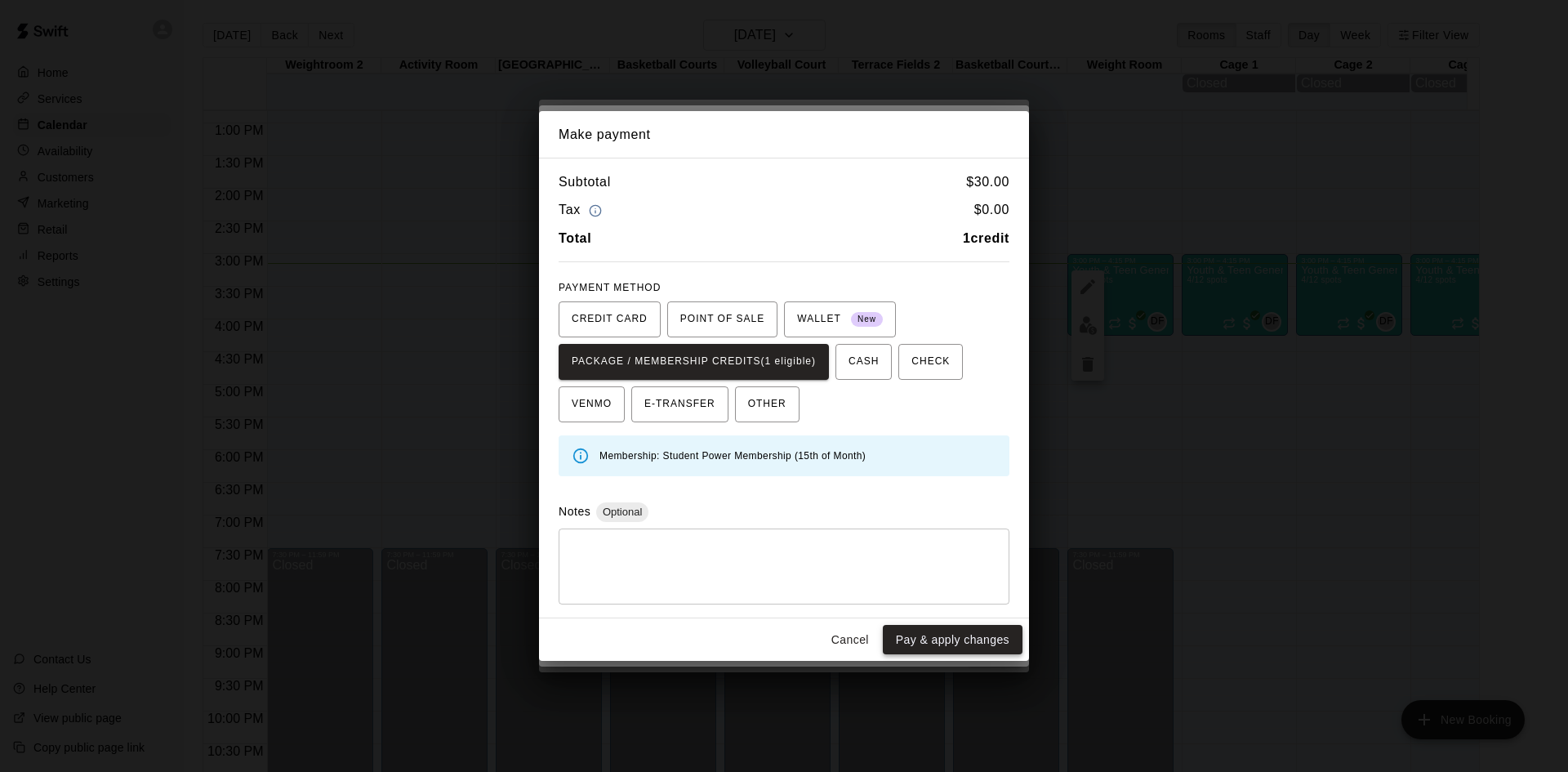
click at [954, 649] on button "Pay & apply changes" at bounding box center [952, 640] width 140 height 31
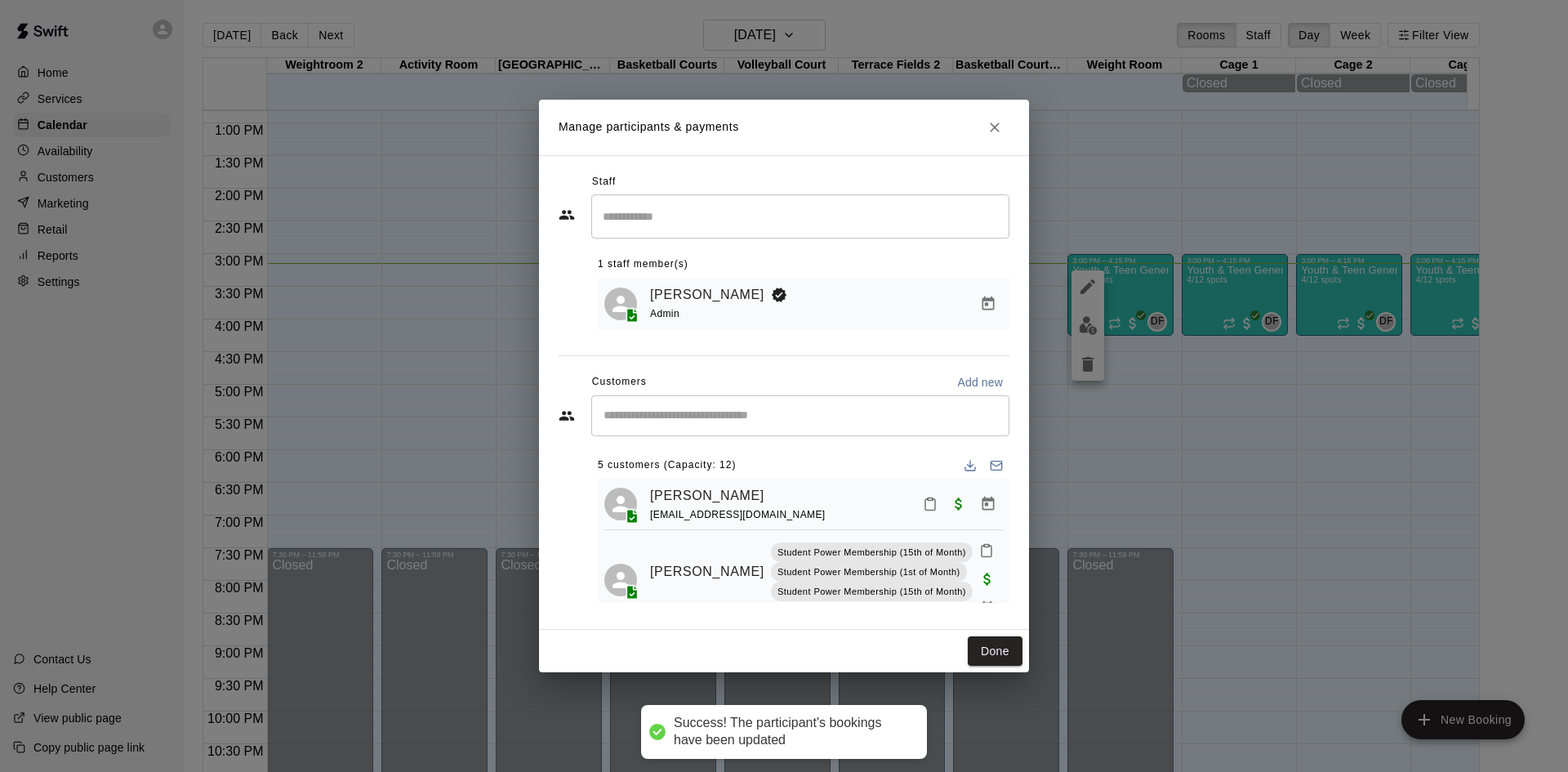
click at [763, 415] on input "Start typing to search customers..." at bounding box center [800, 415] width 403 height 16
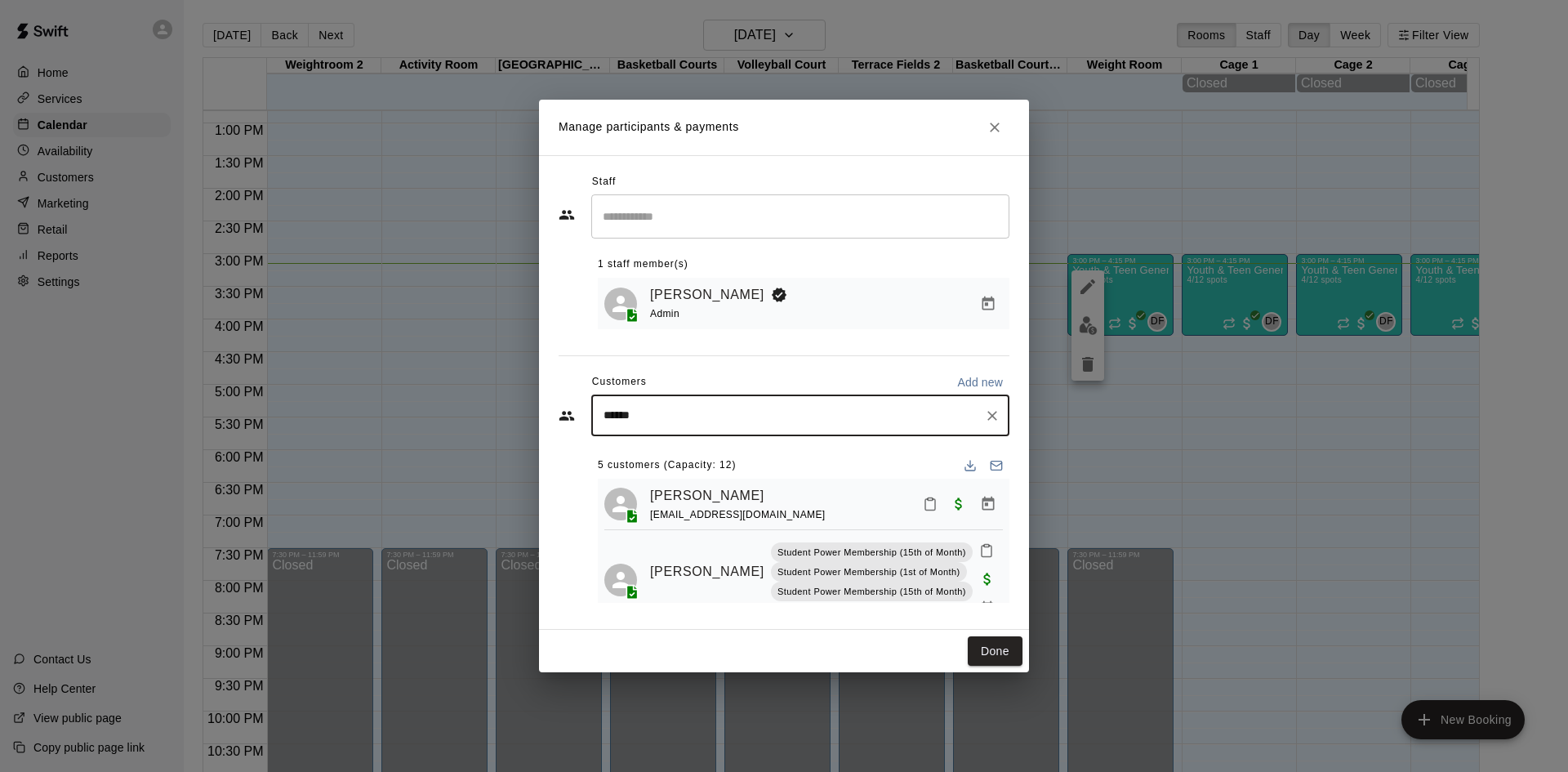
type input "*******"
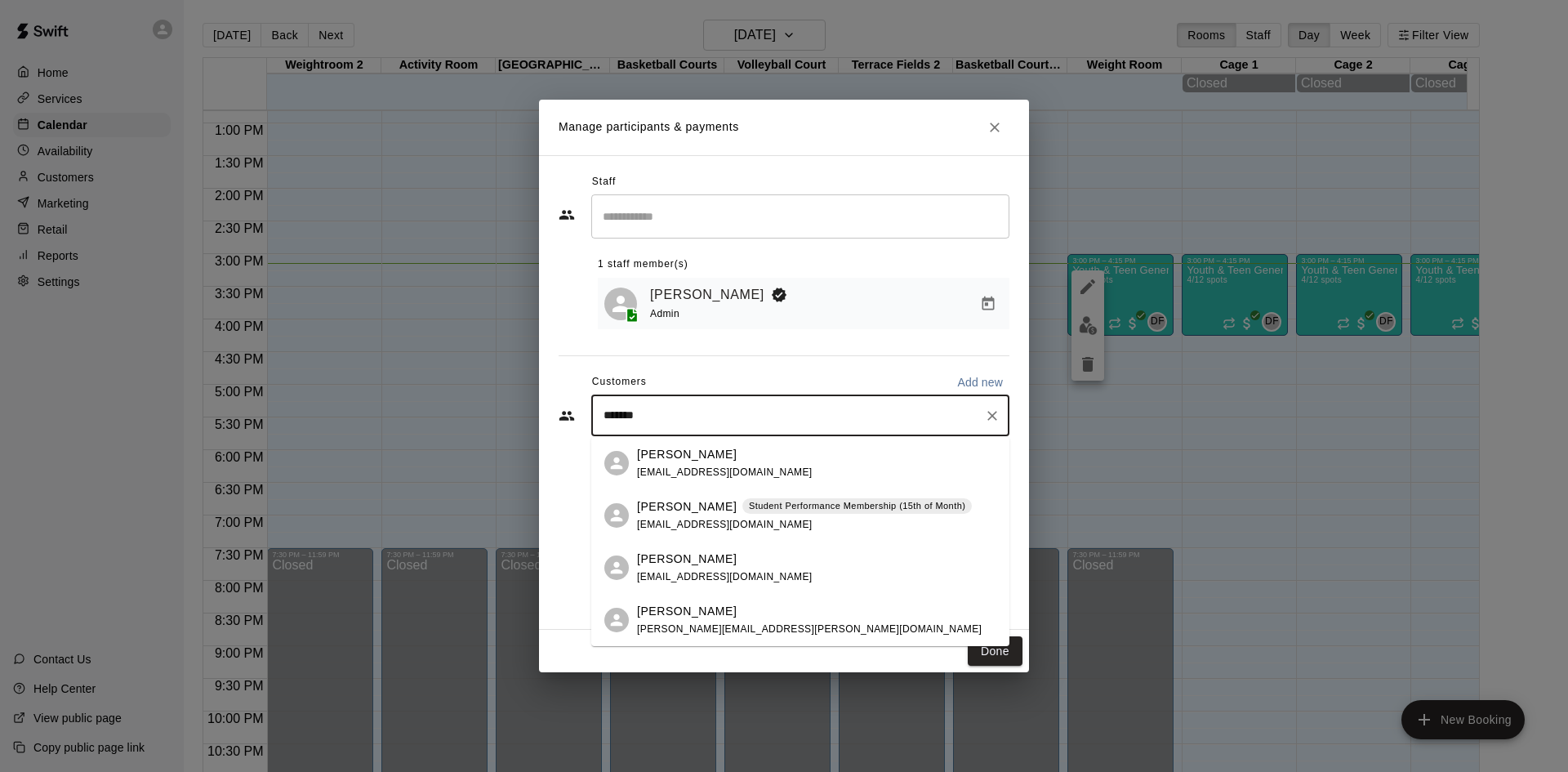
click at [737, 495] on div "Colin McEvoy Student Performance Membership (15th of Month) annekemcevoy@gmail.…" at bounding box center [800, 515] width 418 height 53
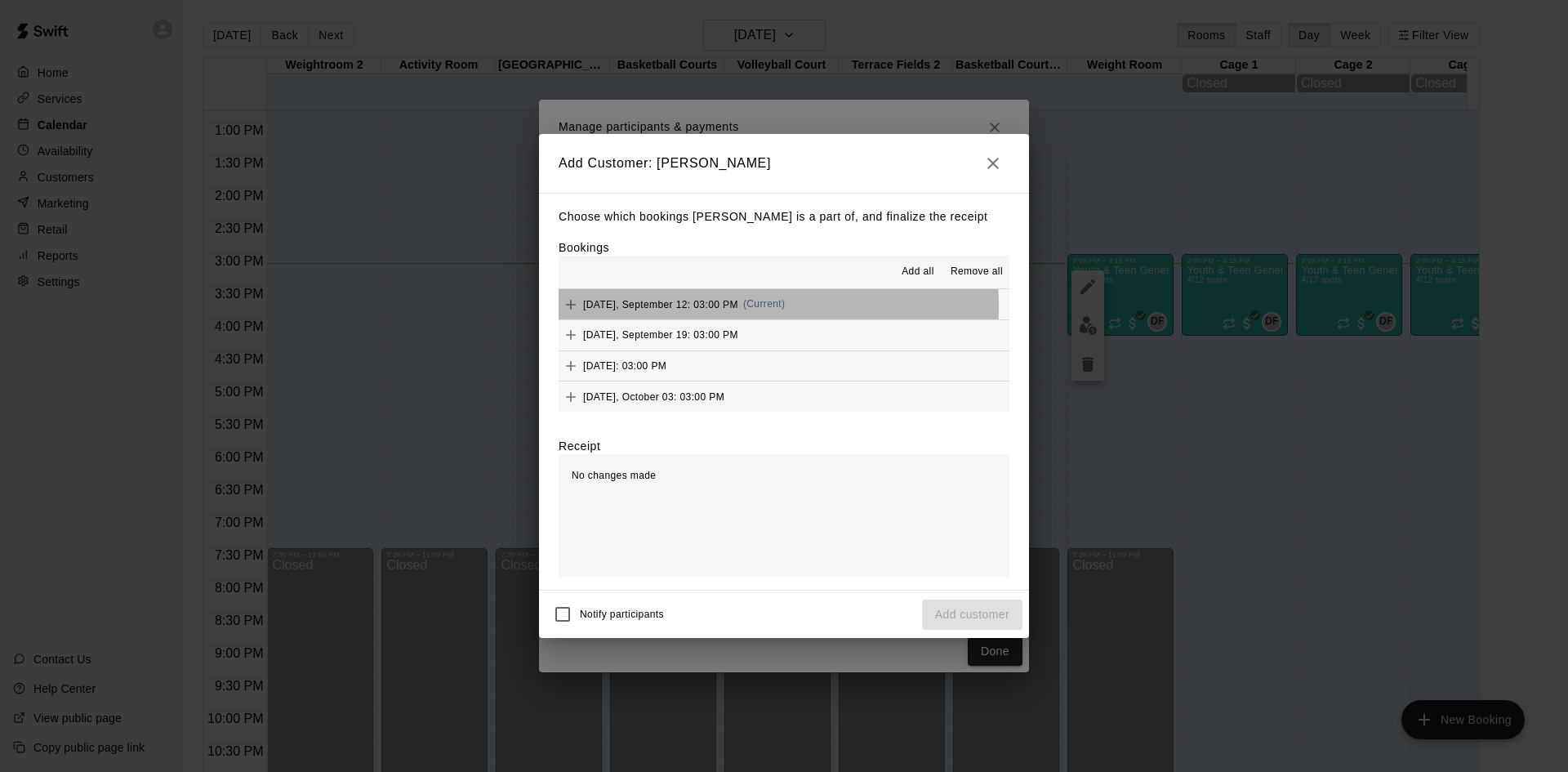
click at [711, 307] on span "Friday, September 12: 03:00 PM" at bounding box center [661, 304] width 155 height 11
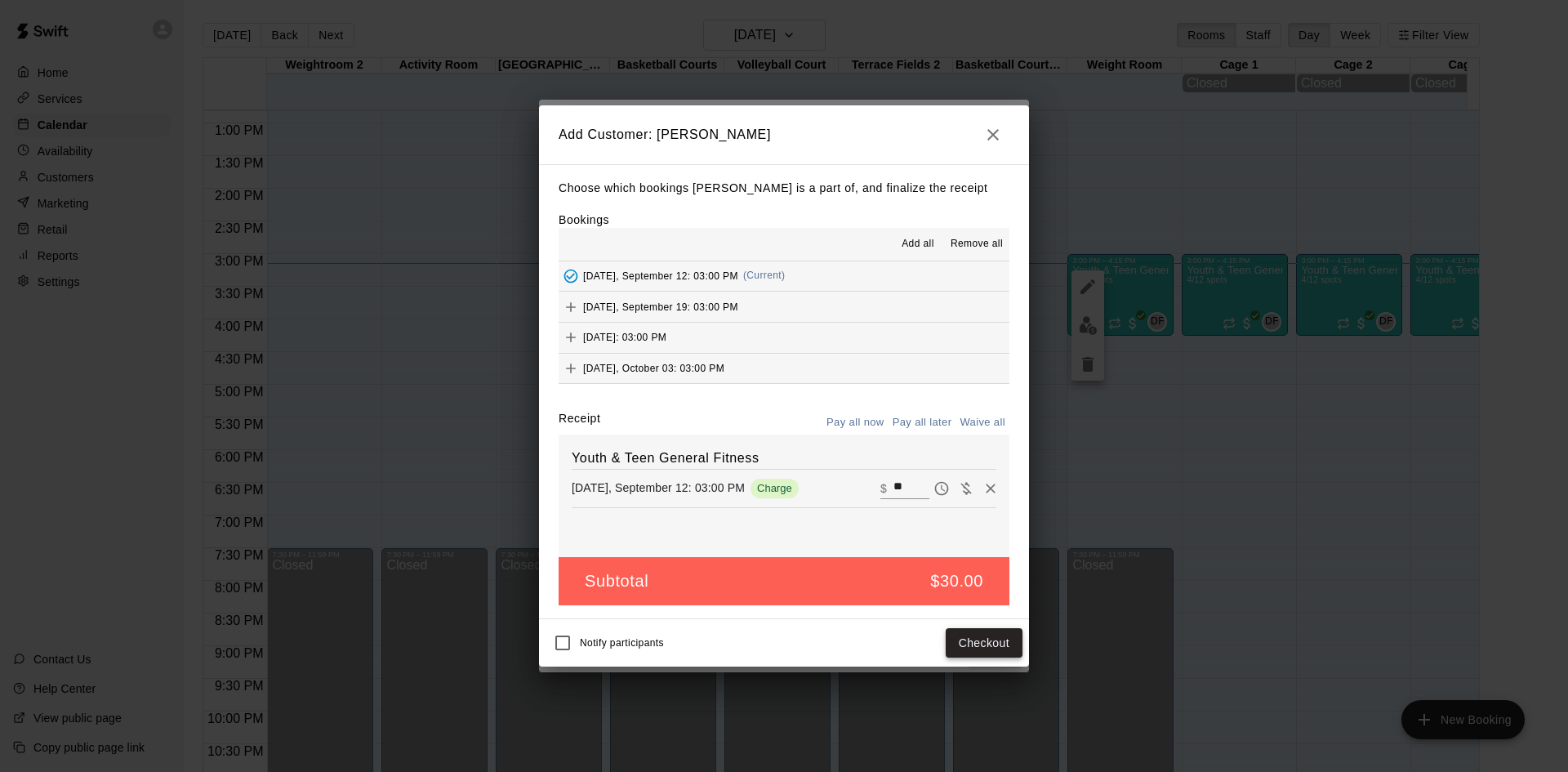
click at [992, 636] on button "Checkout" at bounding box center [984, 644] width 77 height 31
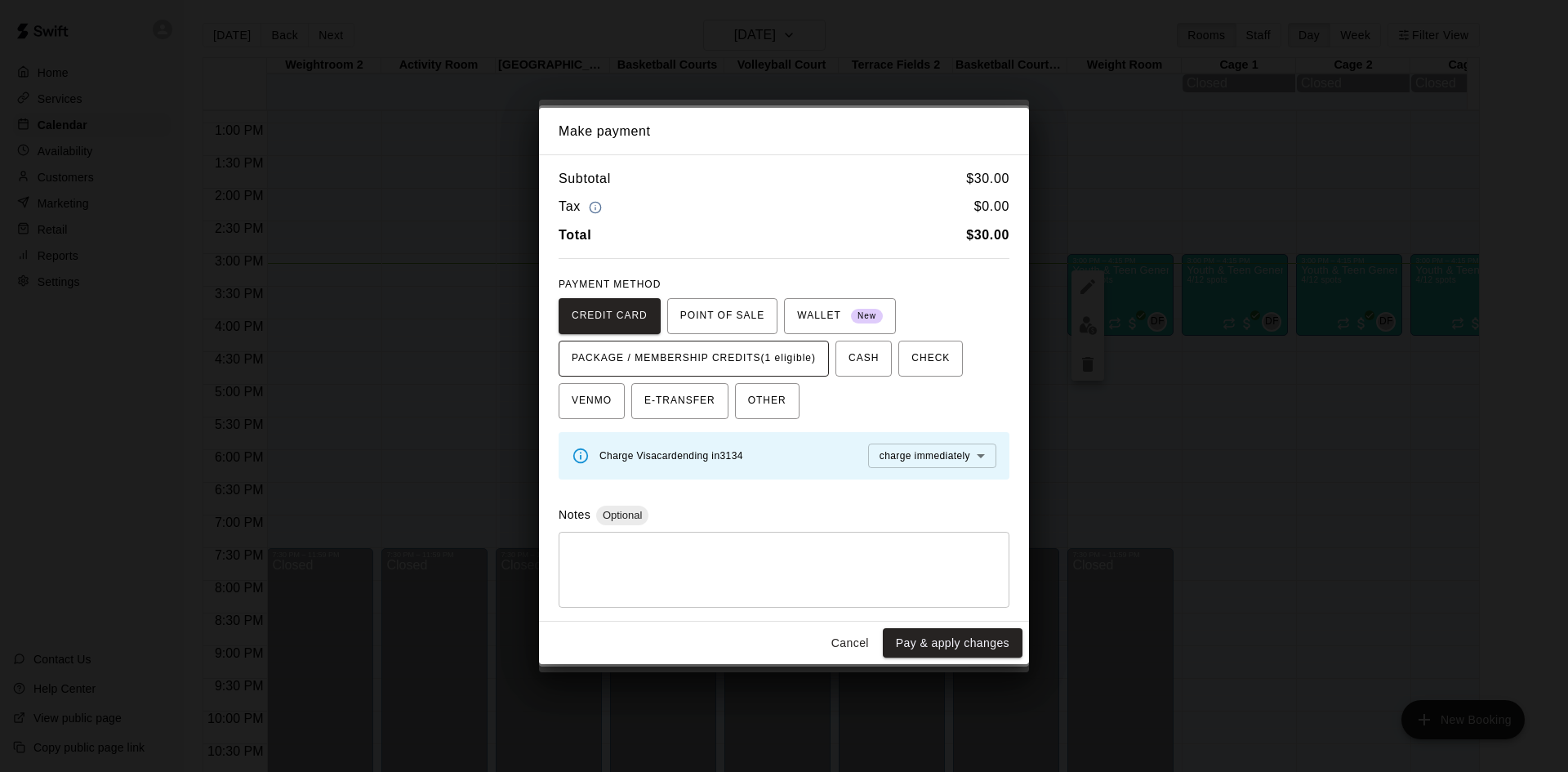
click at [795, 358] on span "PACKAGE / MEMBERSHIP CREDITS (1 eligible)" at bounding box center [693, 358] width 244 height 26
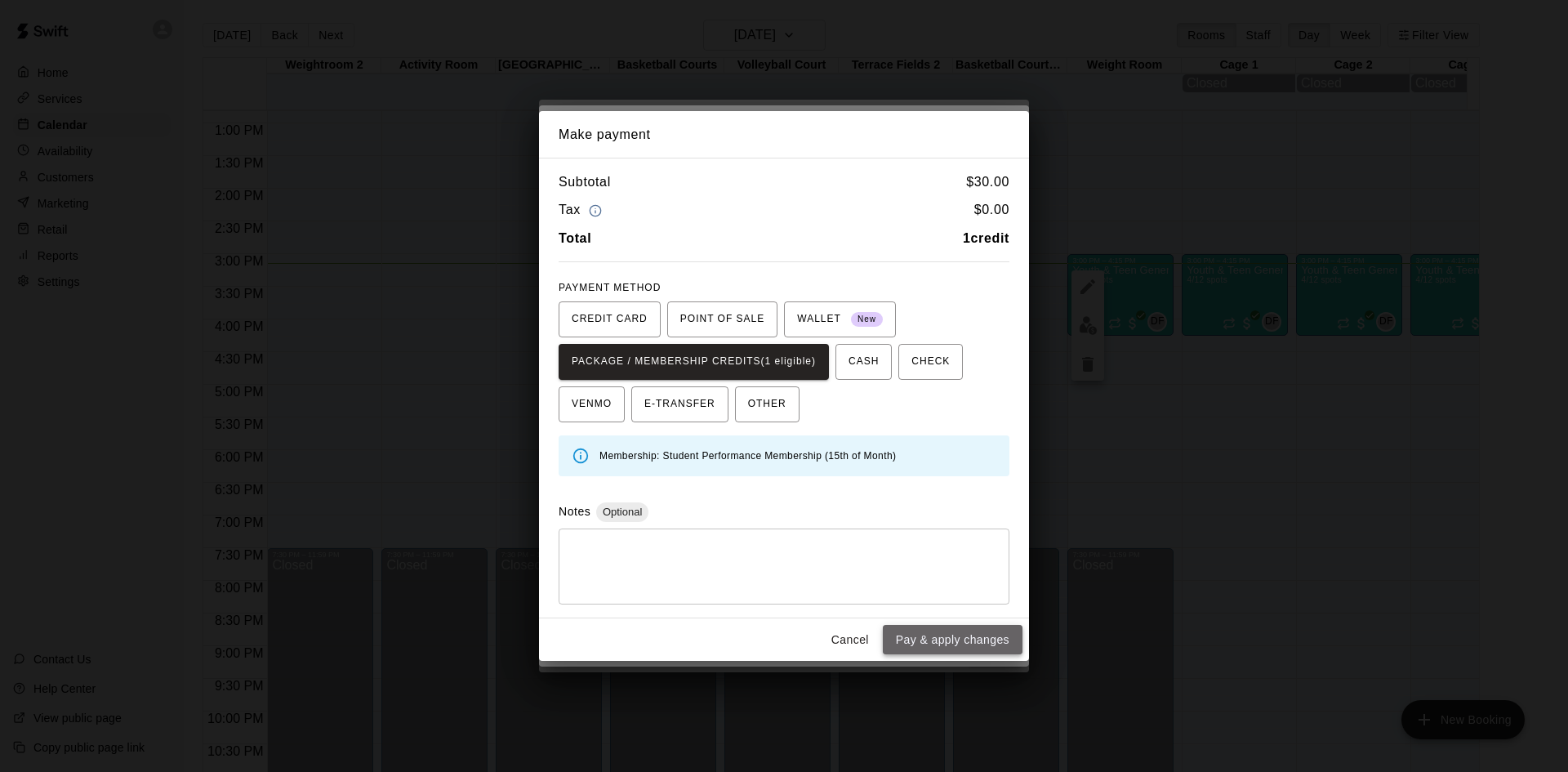
click at [982, 636] on button "Pay & apply changes" at bounding box center [952, 640] width 140 height 31
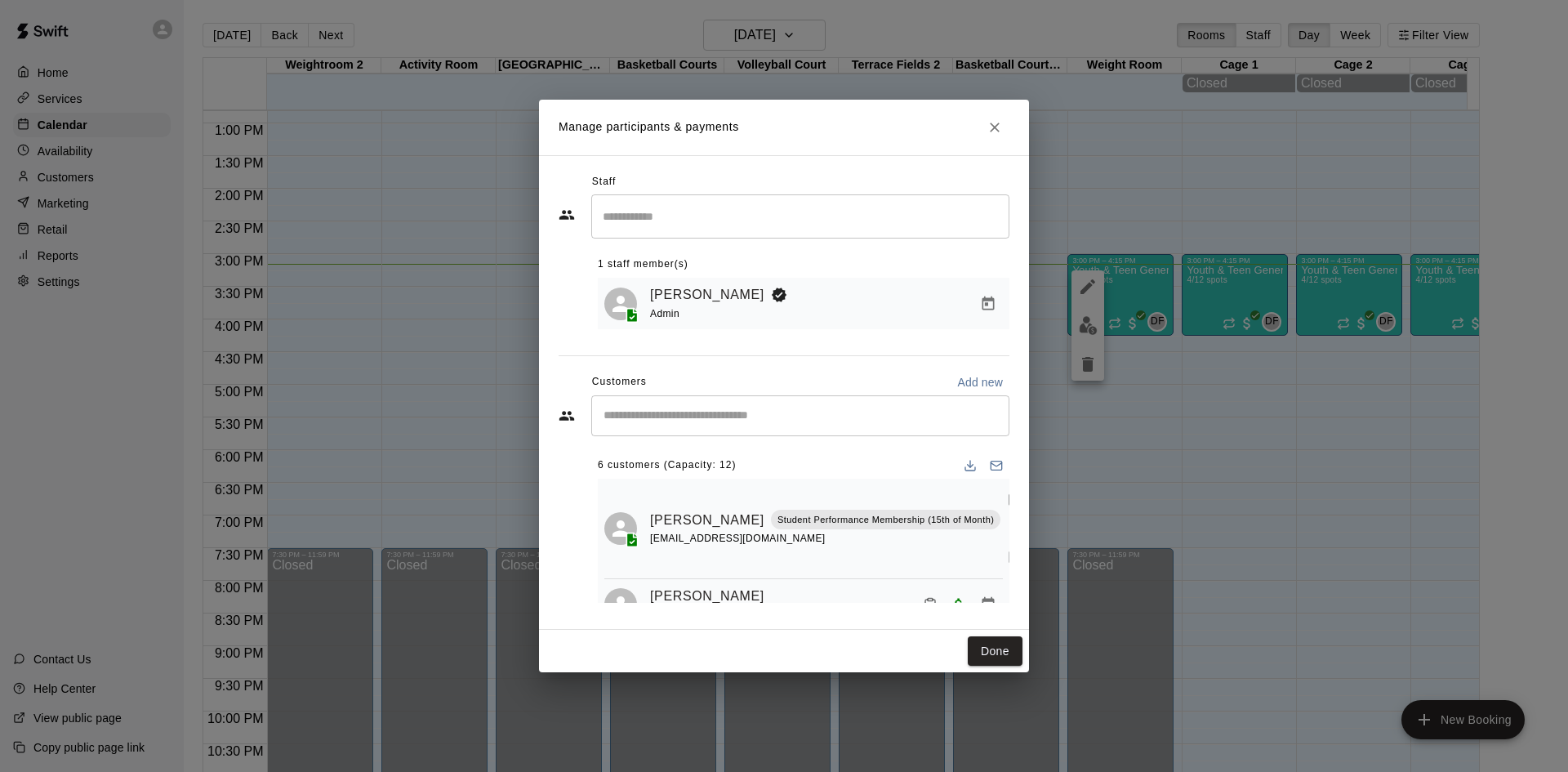
click at [743, 406] on div "​" at bounding box center [800, 416] width 418 height 41
click at [729, 412] on input "*******" at bounding box center [788, 415] width 379 height 16
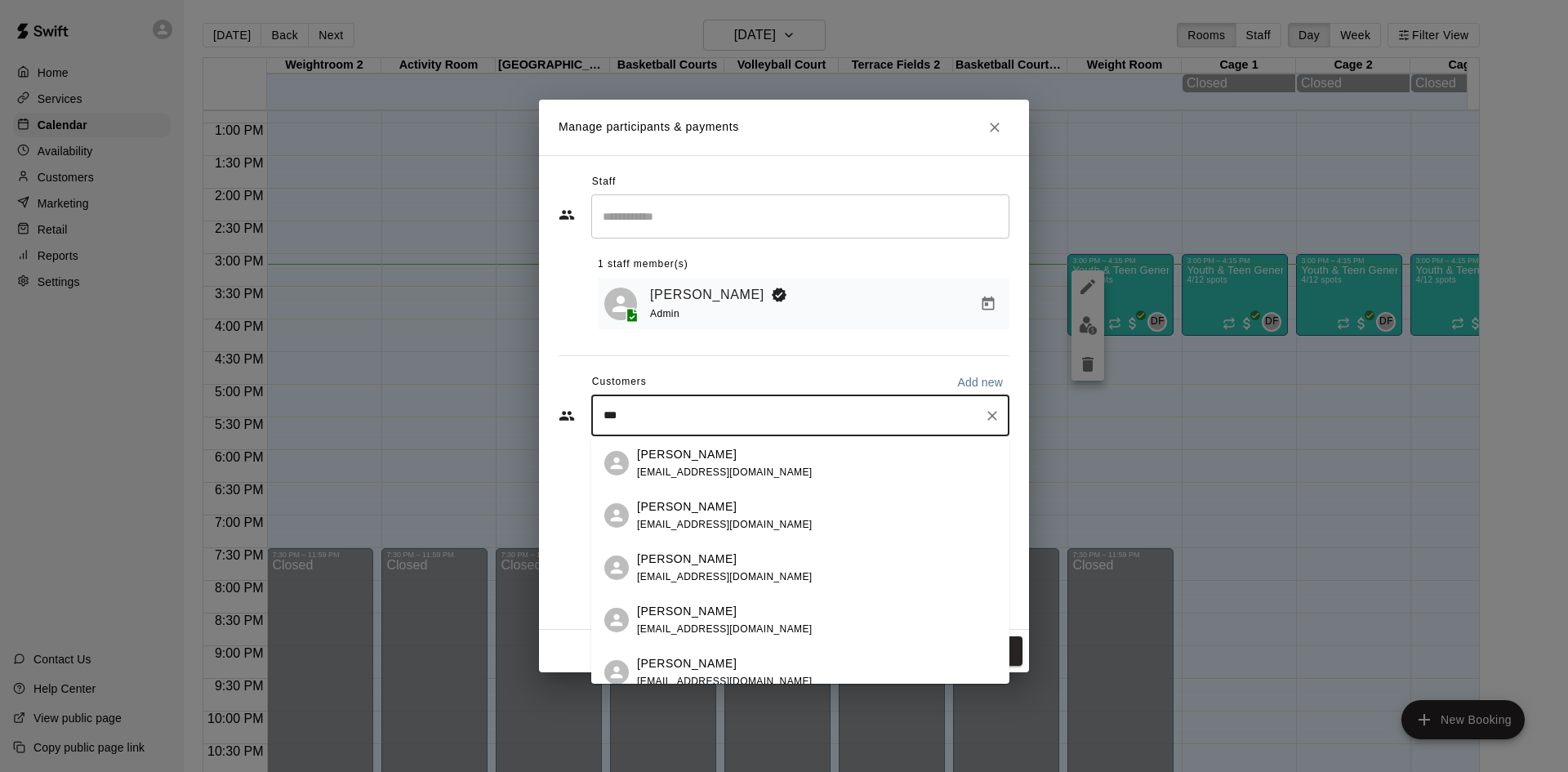
click at [728, 418] on input "***" at bounding box center [788, 415] width 379 height 16
type input "*"
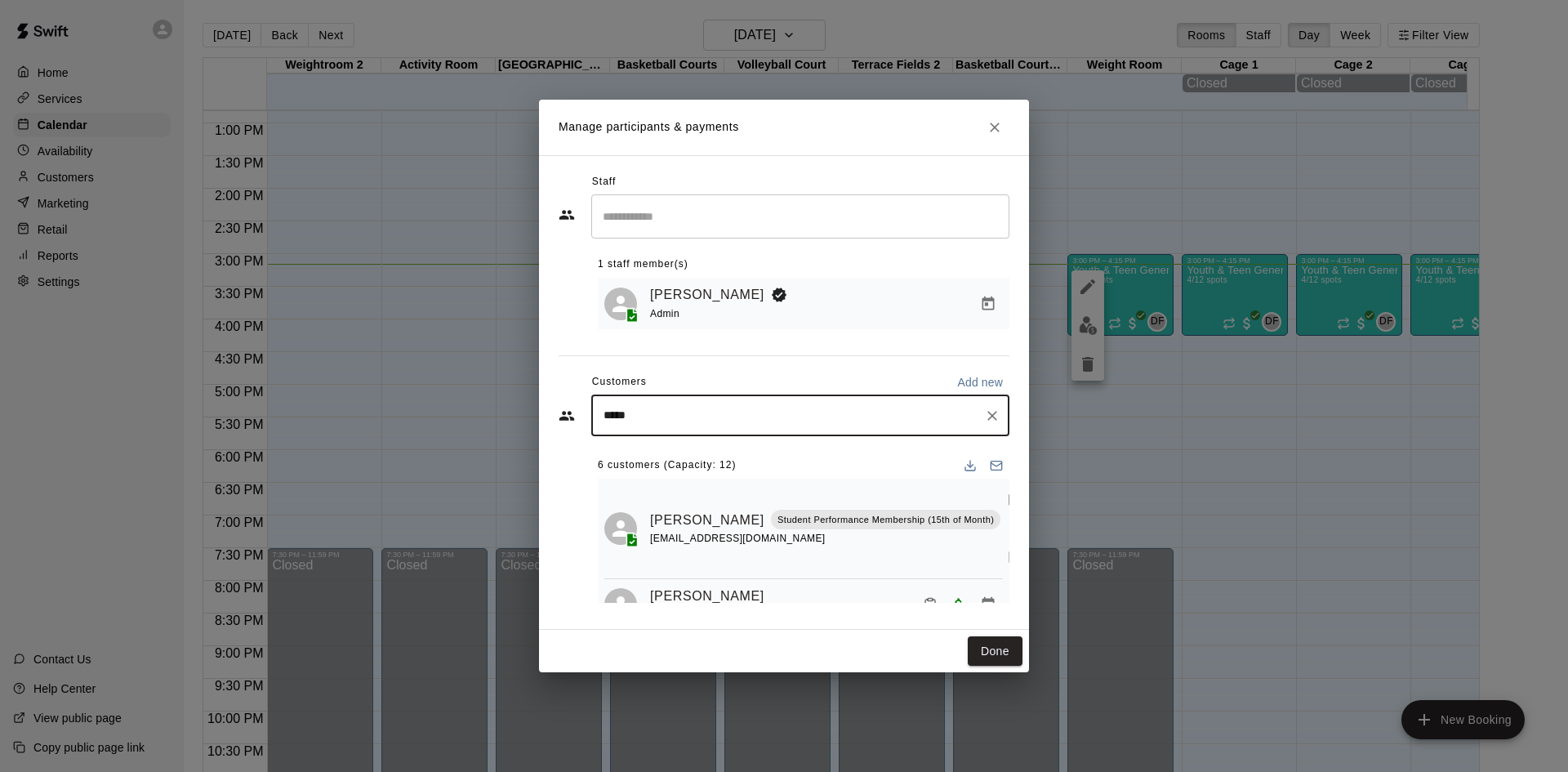
type input "******"
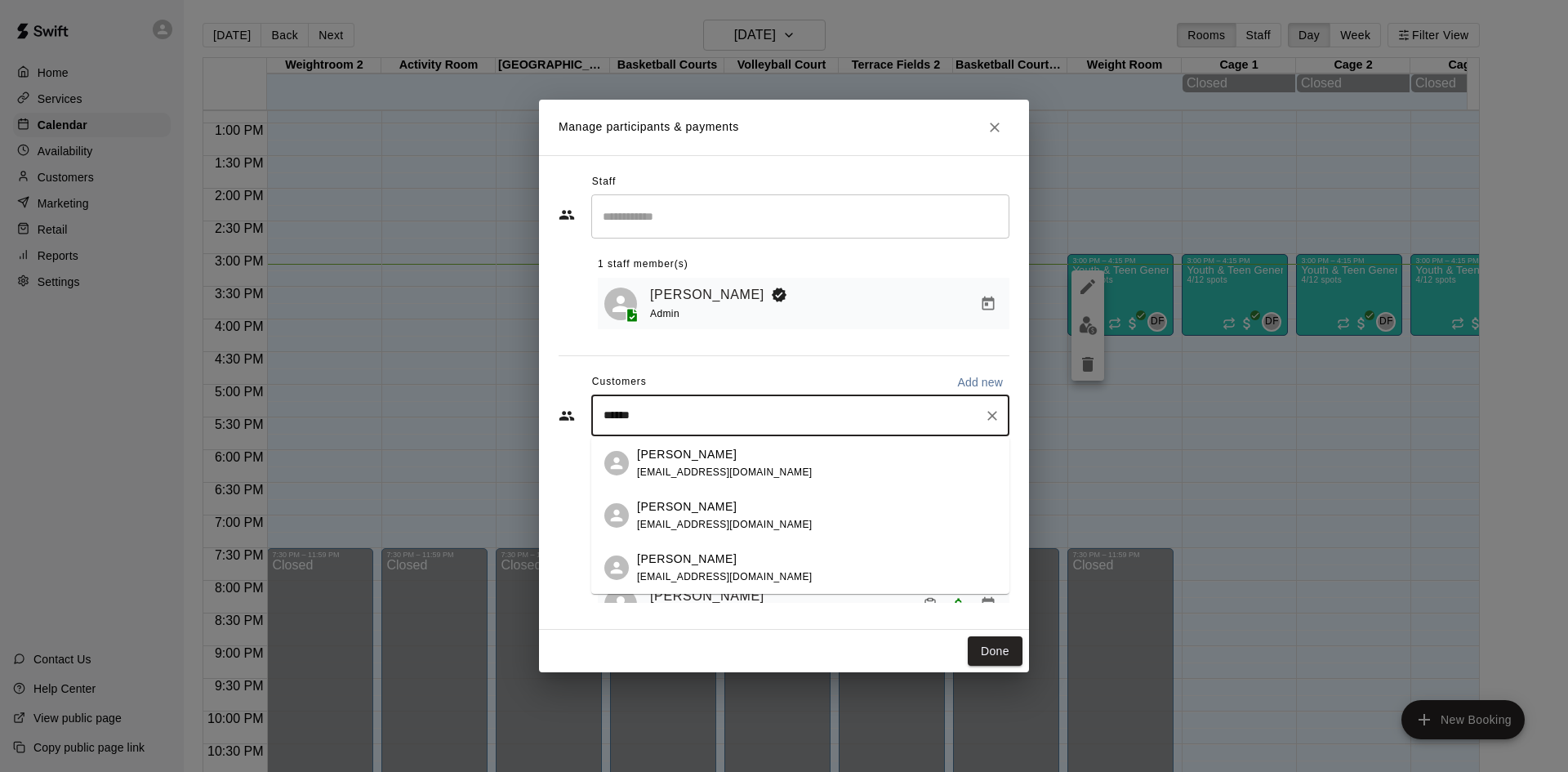
click at [661, 511] on p "Luciano Valentino" at bounding box center [687, 507] width 100 height 17
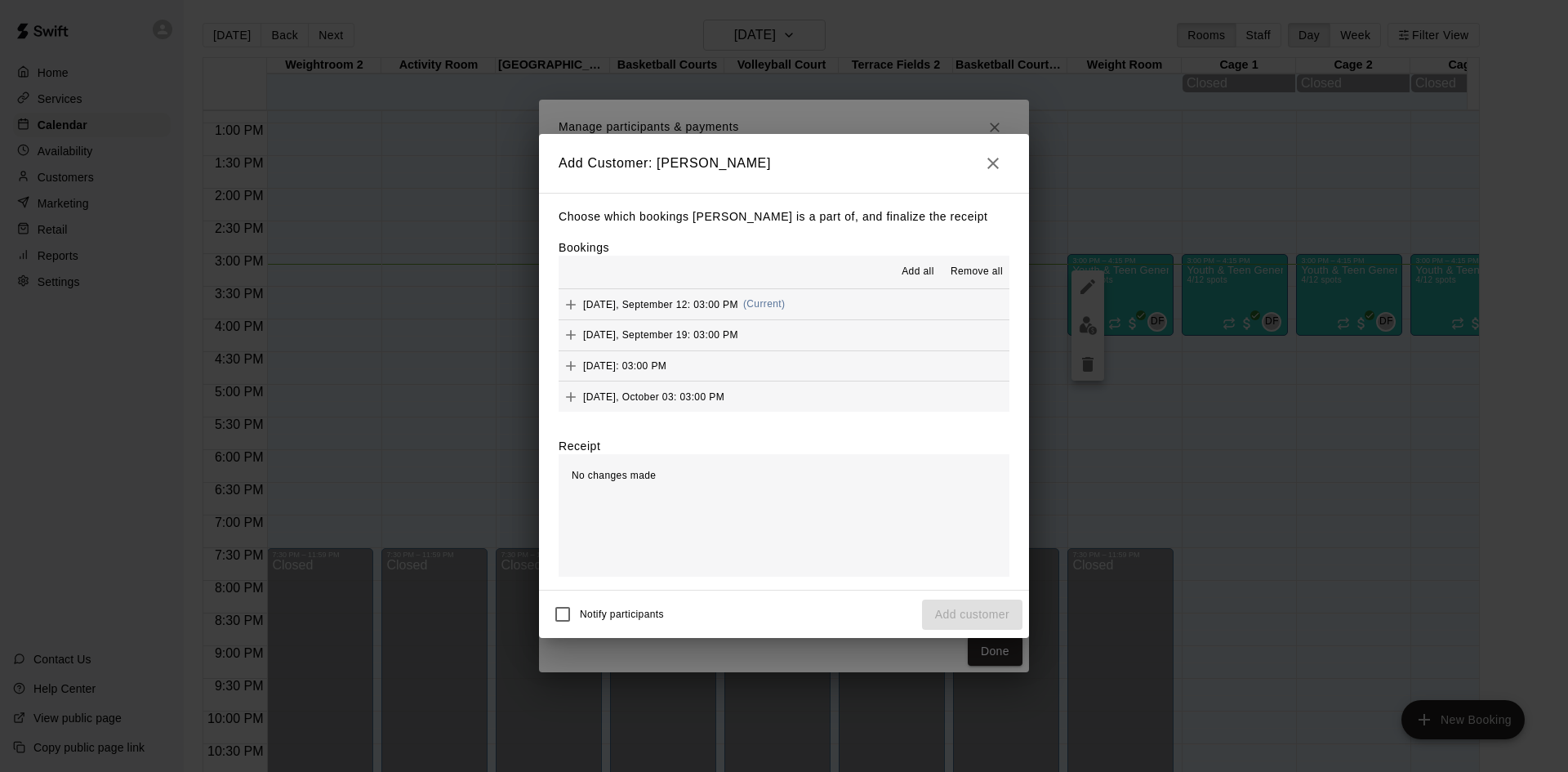
drag, startPoint x: 740, startPoint y: 308, endPoint x: 765, endPoint y: 327, distance: 31.4
click at [743, 308] on span "(Current)" at bounding box center [764, 304] width 42 height 11
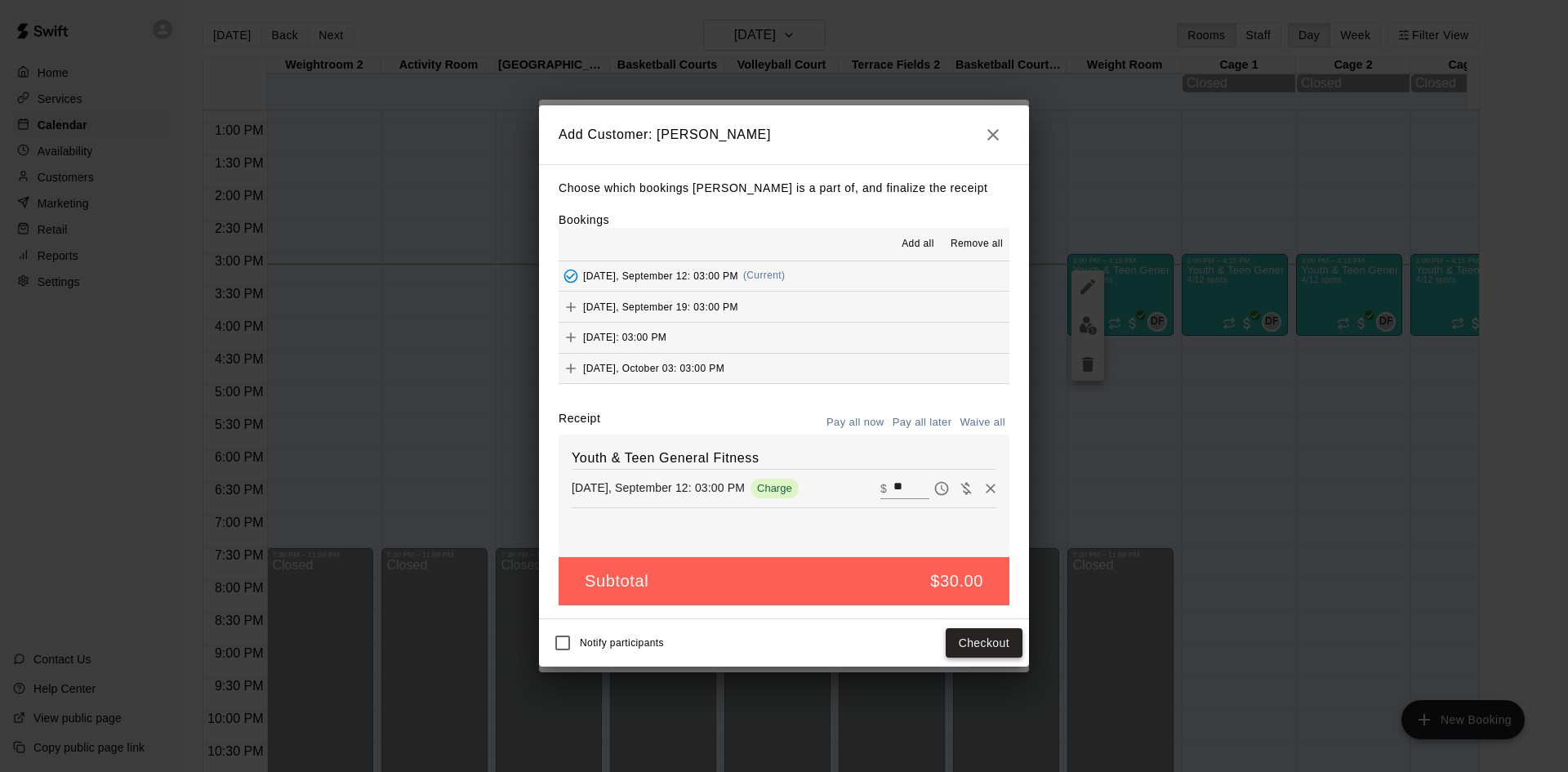
click at [1005, 637] on button "Checkout" at bounding box center [984, 644] width 77 height 31
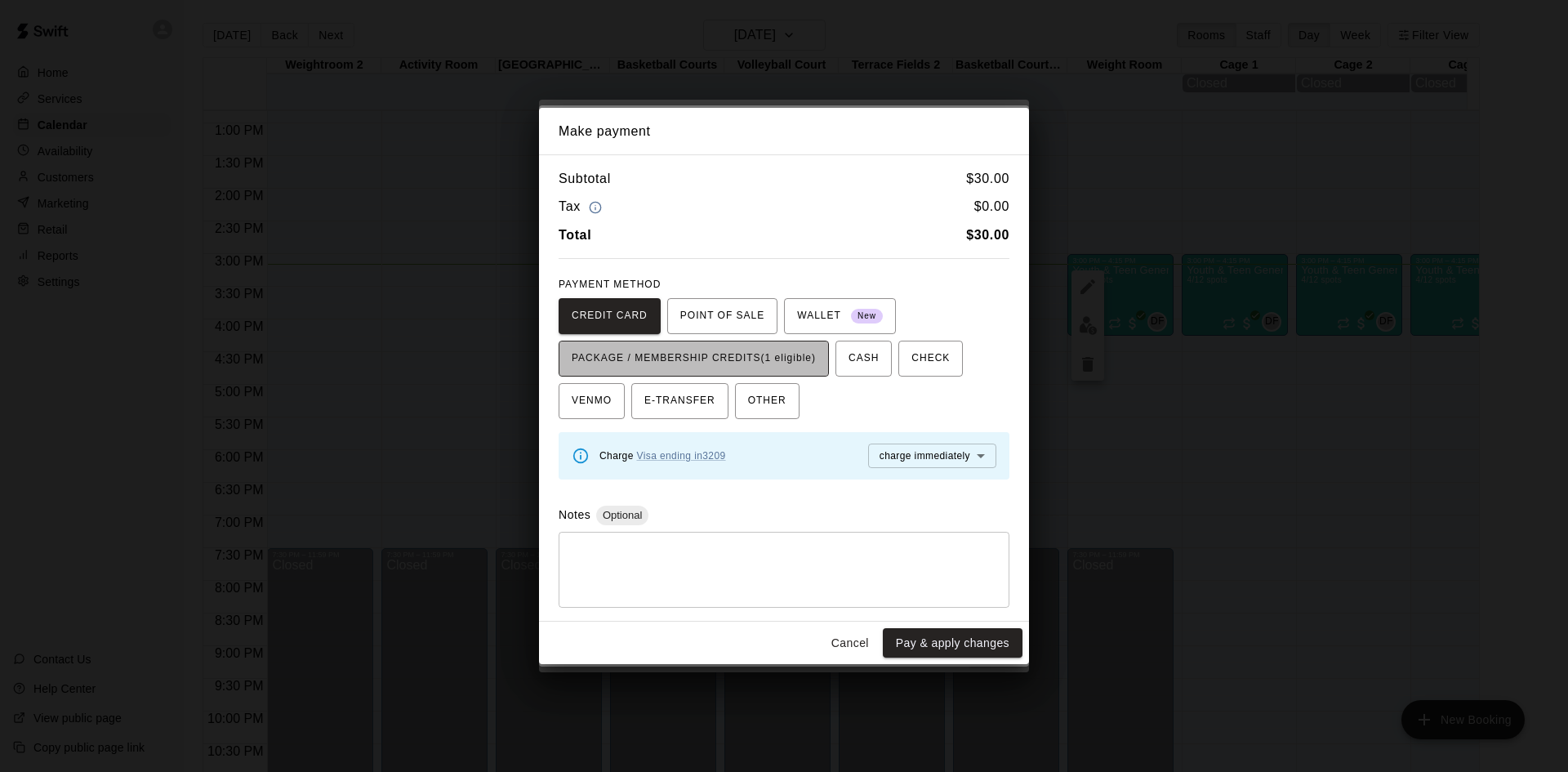
click at [792, 359] on span "PACKAGE / MEMBERSHIP CREDITS (1 eligible)" at bounding box center [693, 358] width 244 height 26
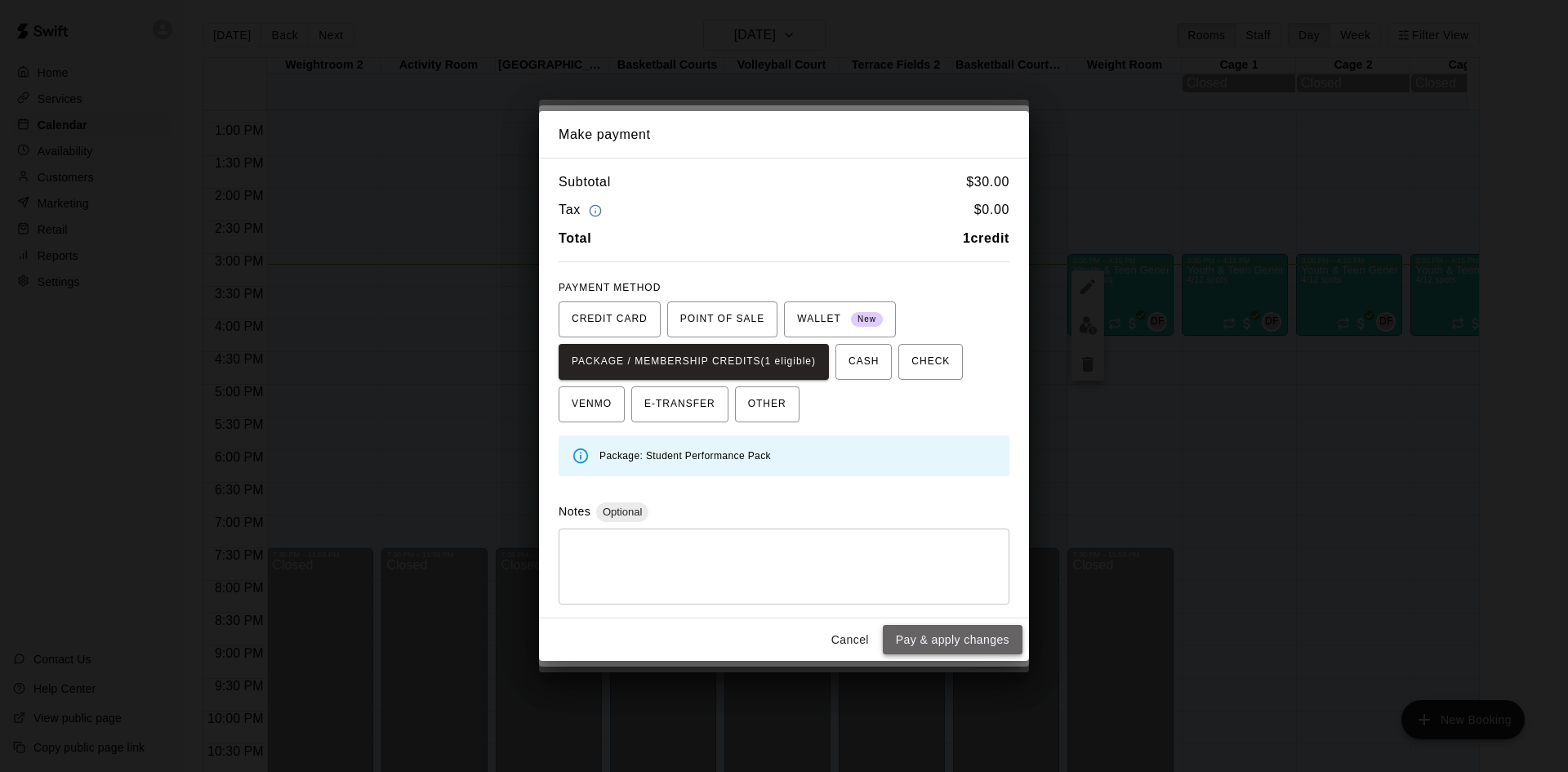
click at [946, 647] on button "Pay & apply changes" at bounding box center [952, 640] width 140 height 31
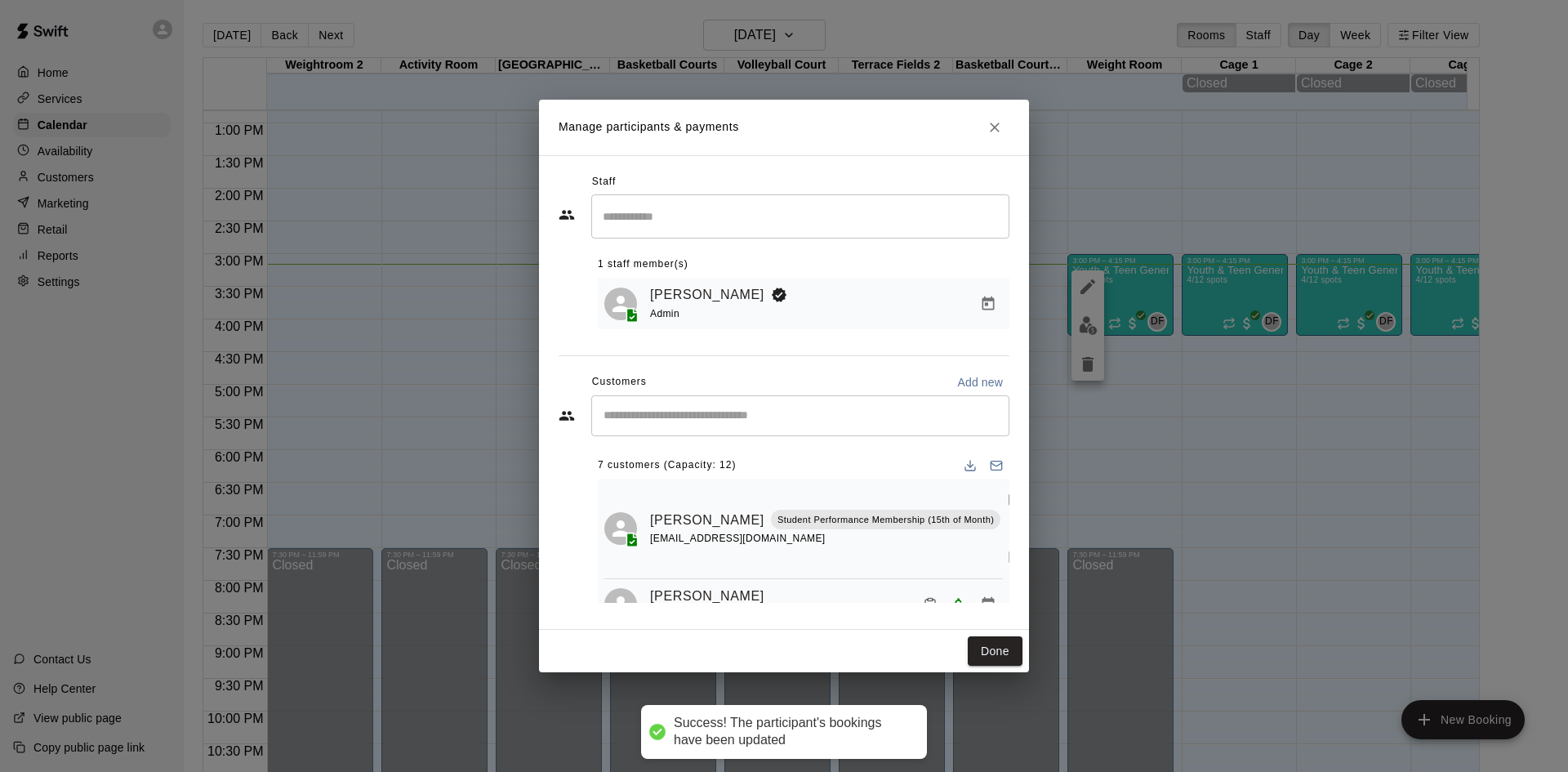
click at [819, 420] on input "Start typing to search customers..." at bounding box center [800, 415] width 403 height 16
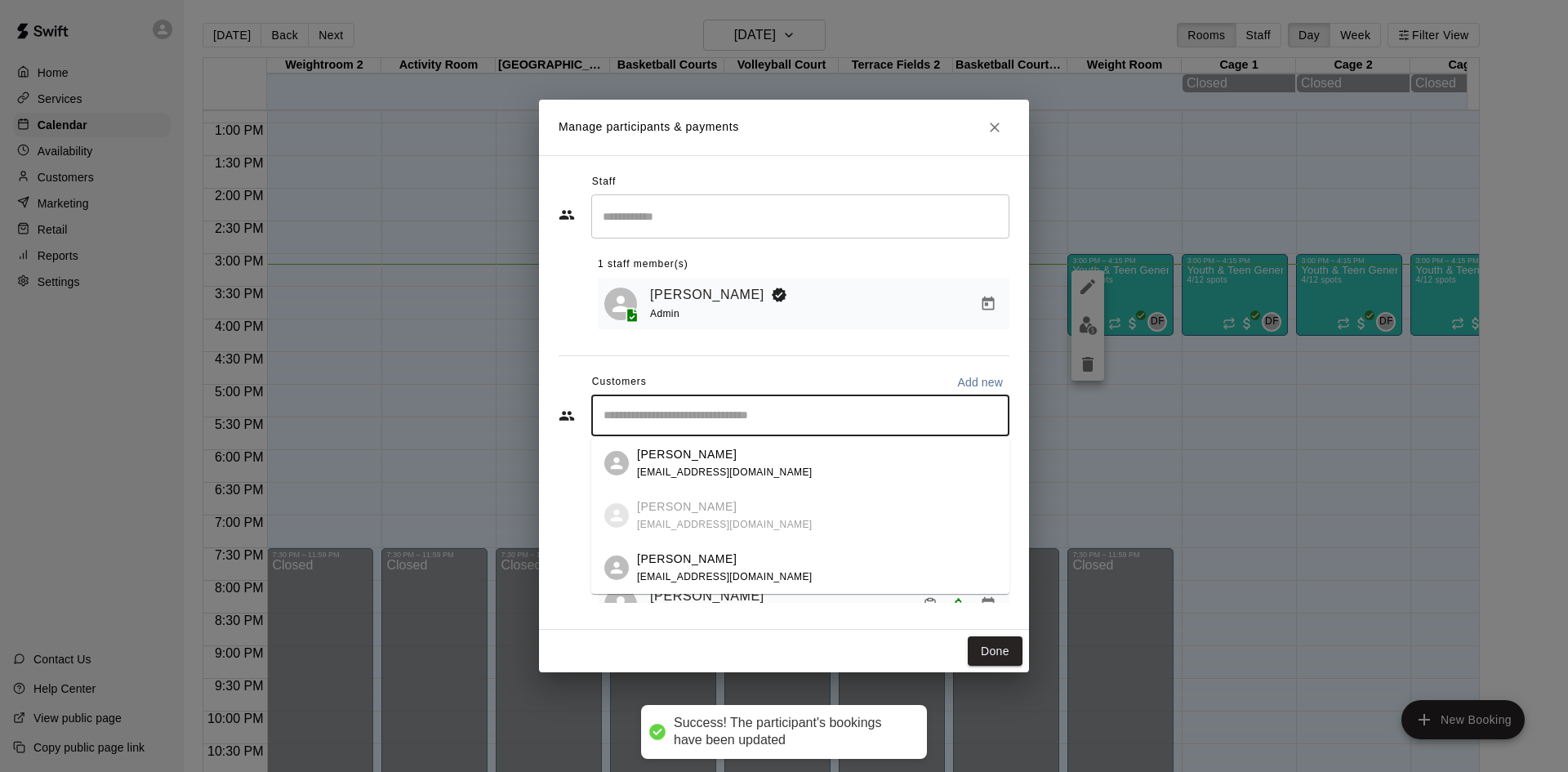
click at [695, 556] on p "Eli Valentino" at bounding box center [687, 559] width 100 height 17
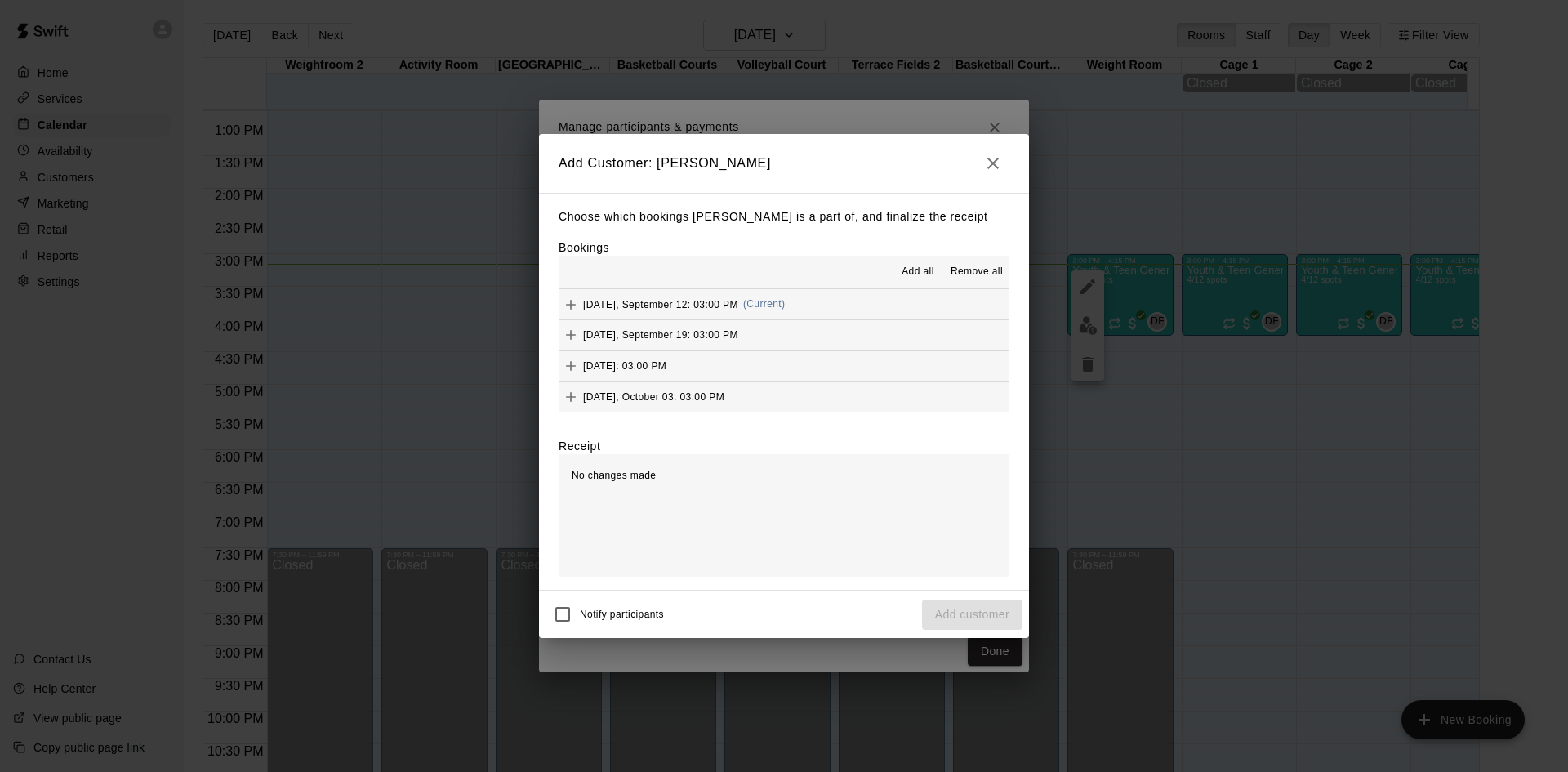
click at [719, 294] on div "Friday, September 12: 03:00 PM (Current)" at bounding box center [671, 305] width 226 height 25
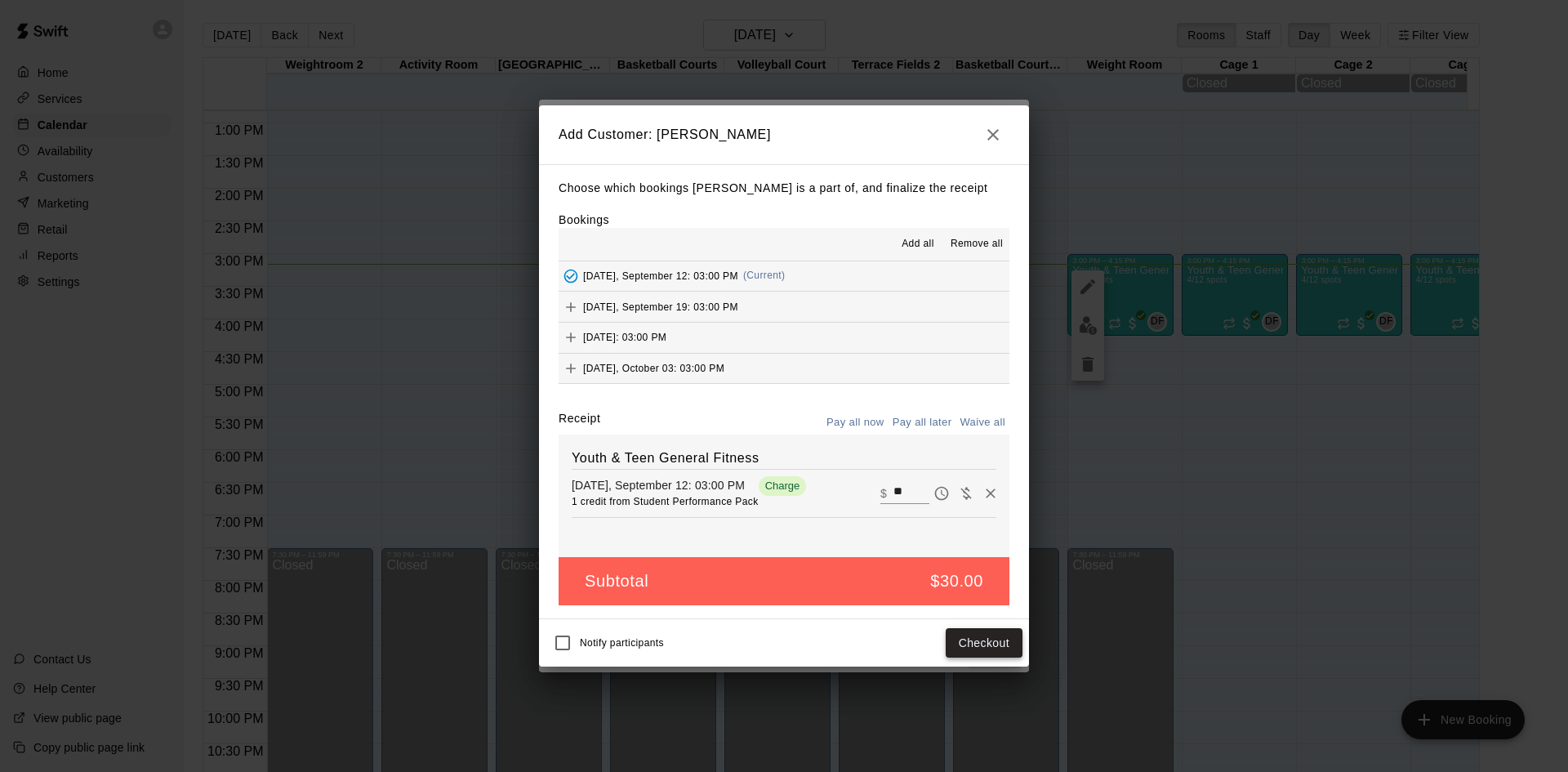
click at [991, 649] on button "Checkout" at bounding box center [984, 644] width 77 height 31
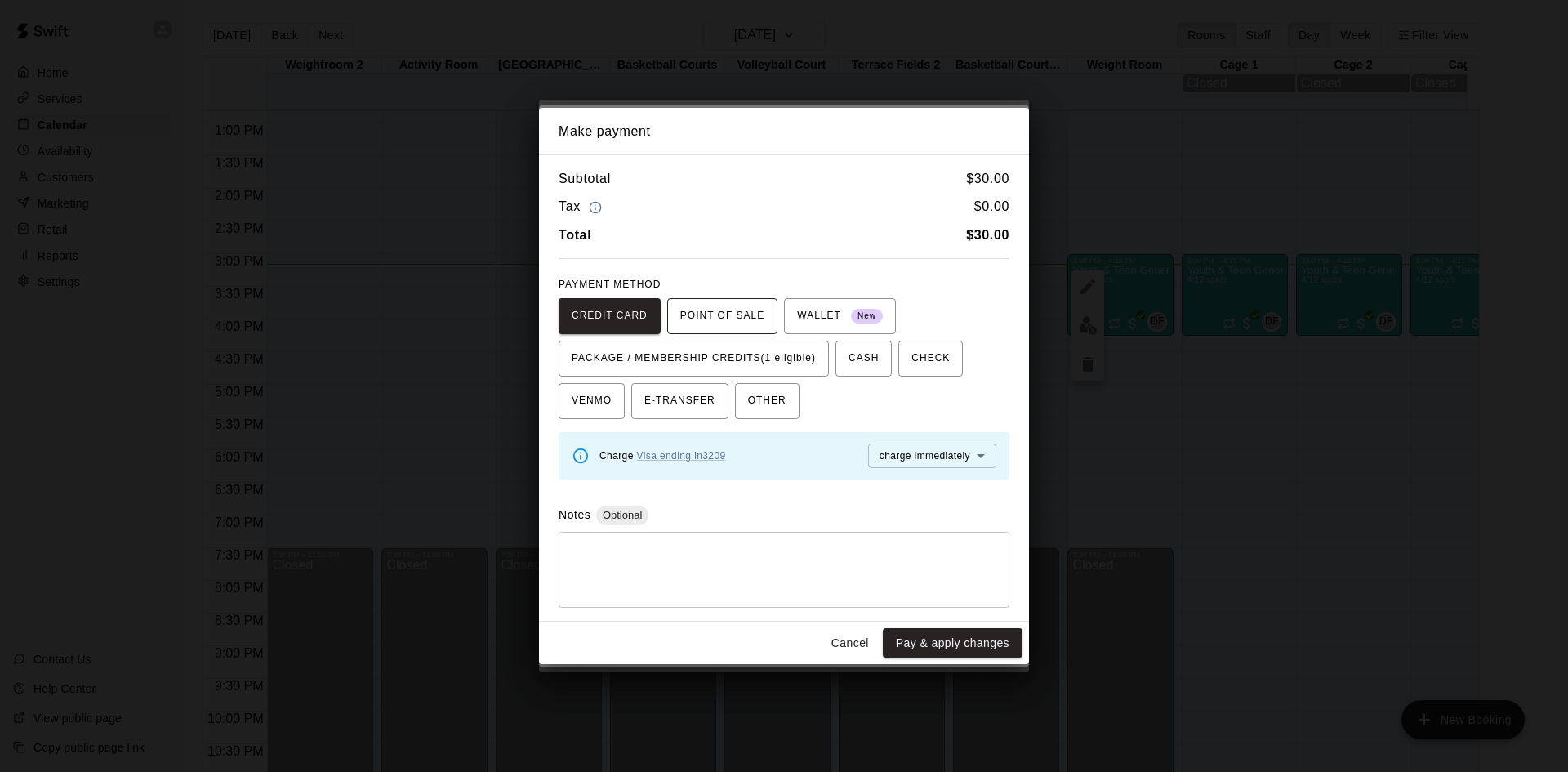
click at [765, 329] on button "POINT OF SALE" at bounding box center [721, 316] width 110 height 36
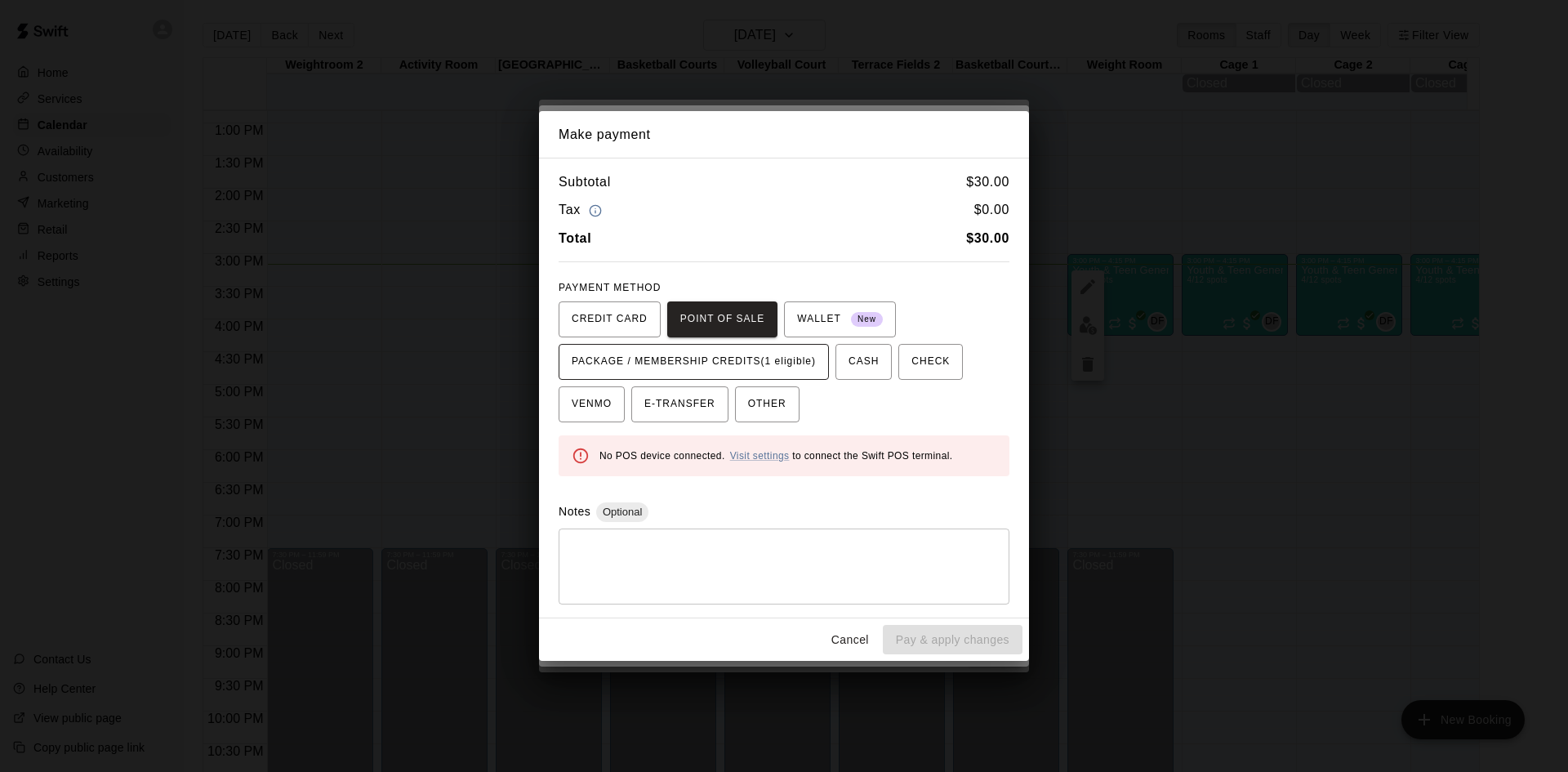
click at [763, 345] on button "PACKAGE / MEMBERSHIP CREDITS (1 eligible)" at bounding box center [693, 362] width 270 height 36
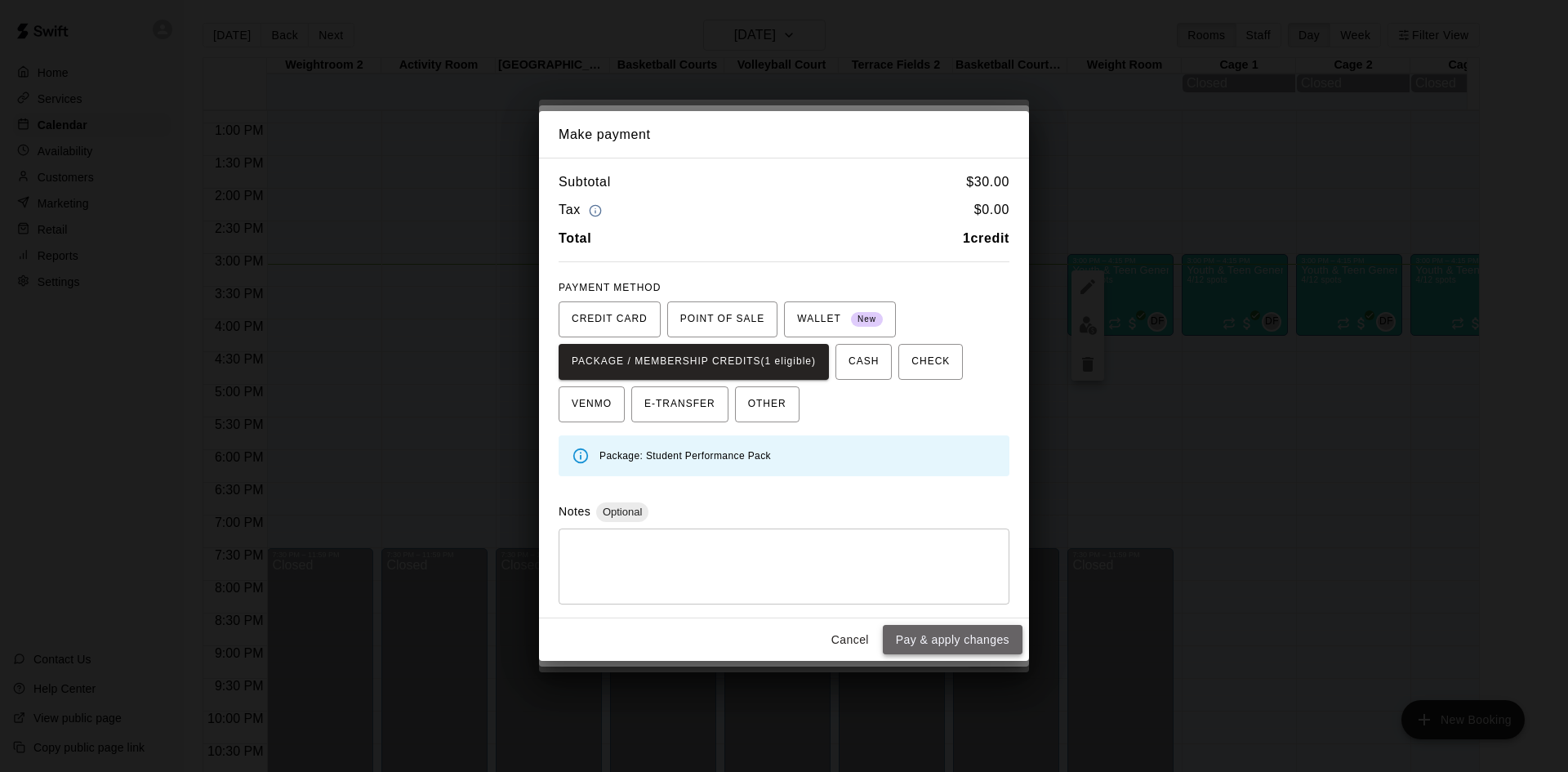
click at [946, 647] on button "Pay & apply changes" at bounding box center [952, 640] width 140 height 31
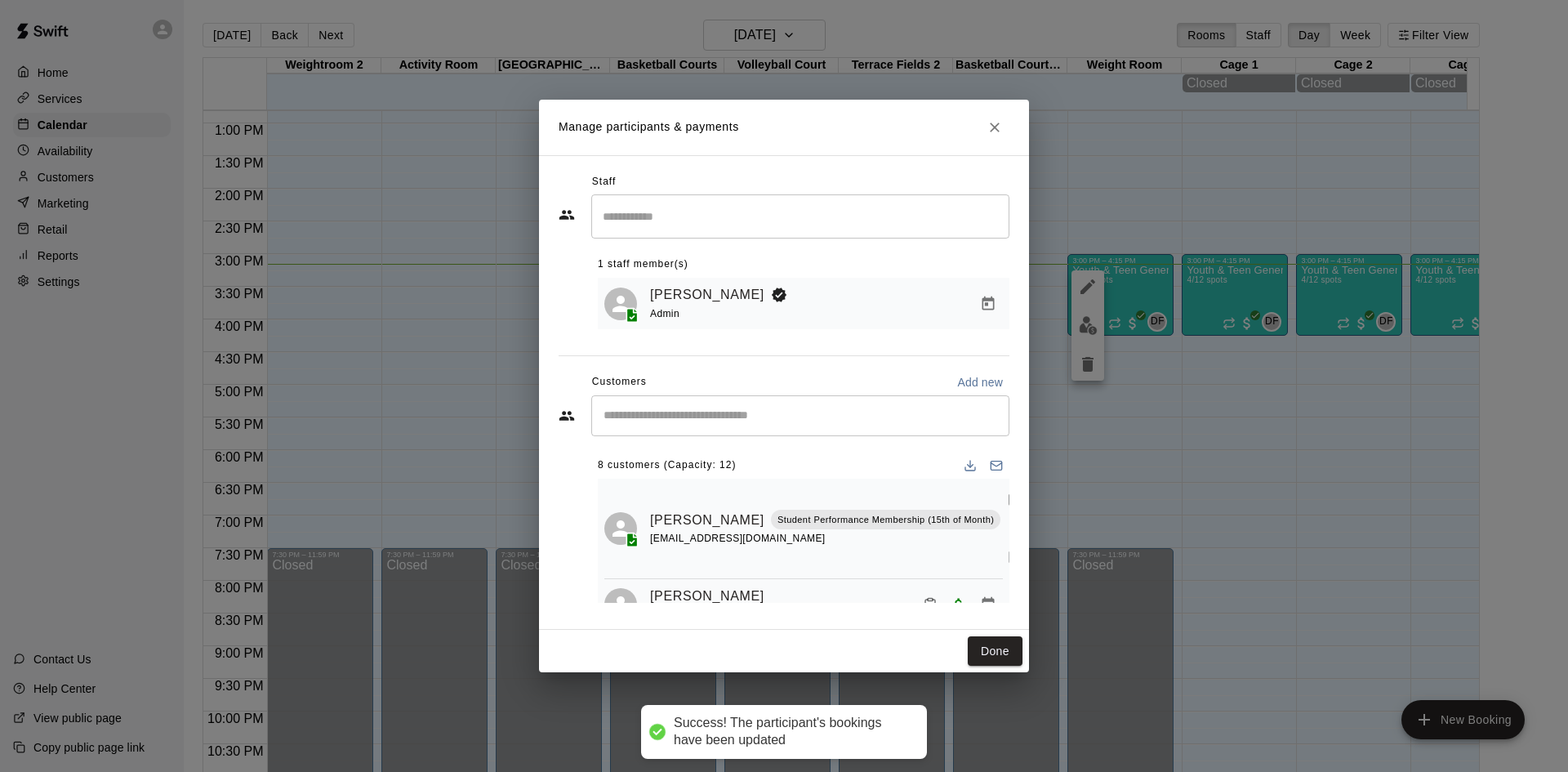
scroll to position [408, 0]
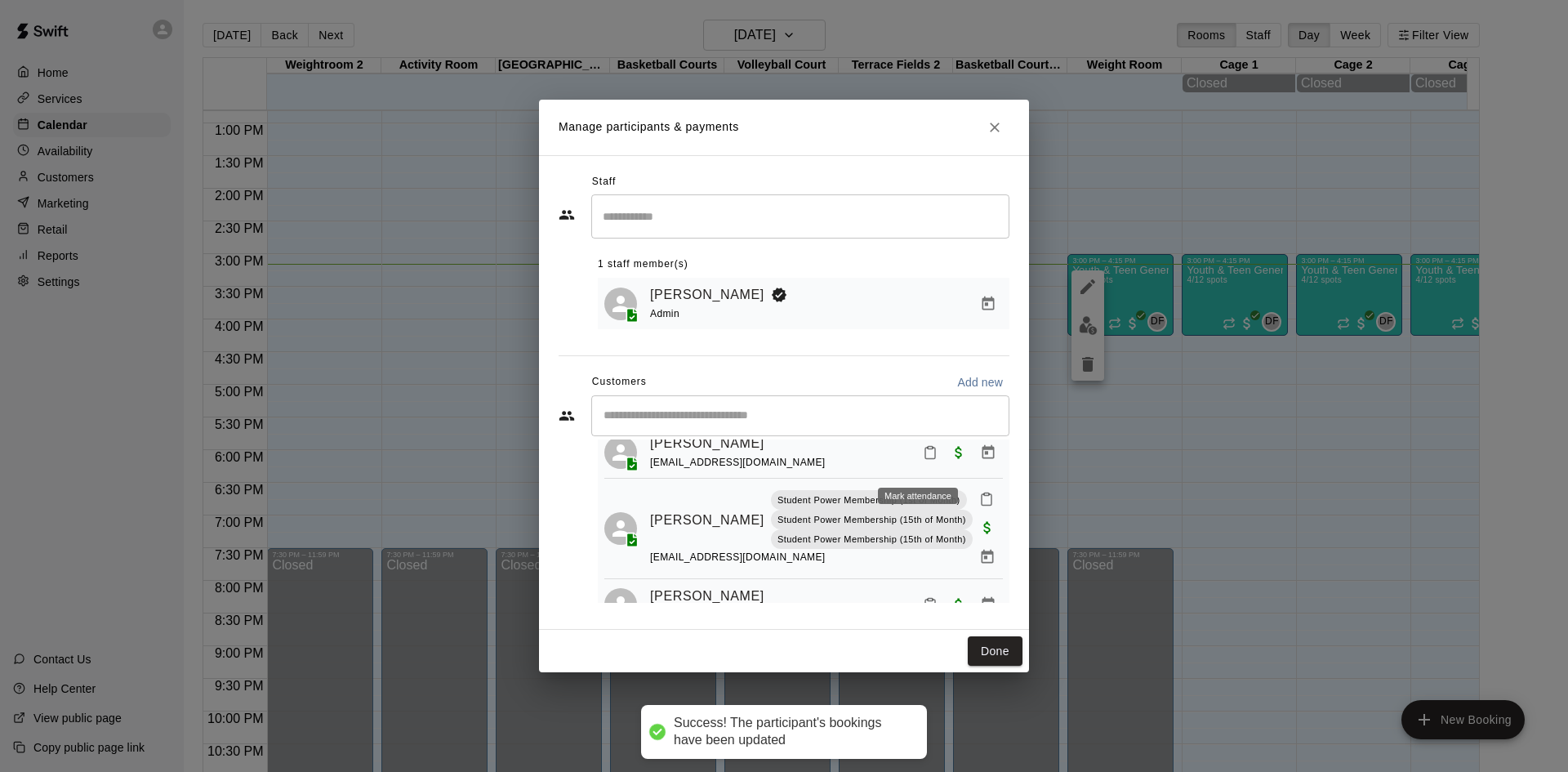
click at [916, 456] on button "Mark attendance" at bounding box center [929, 452] width 28 height 28
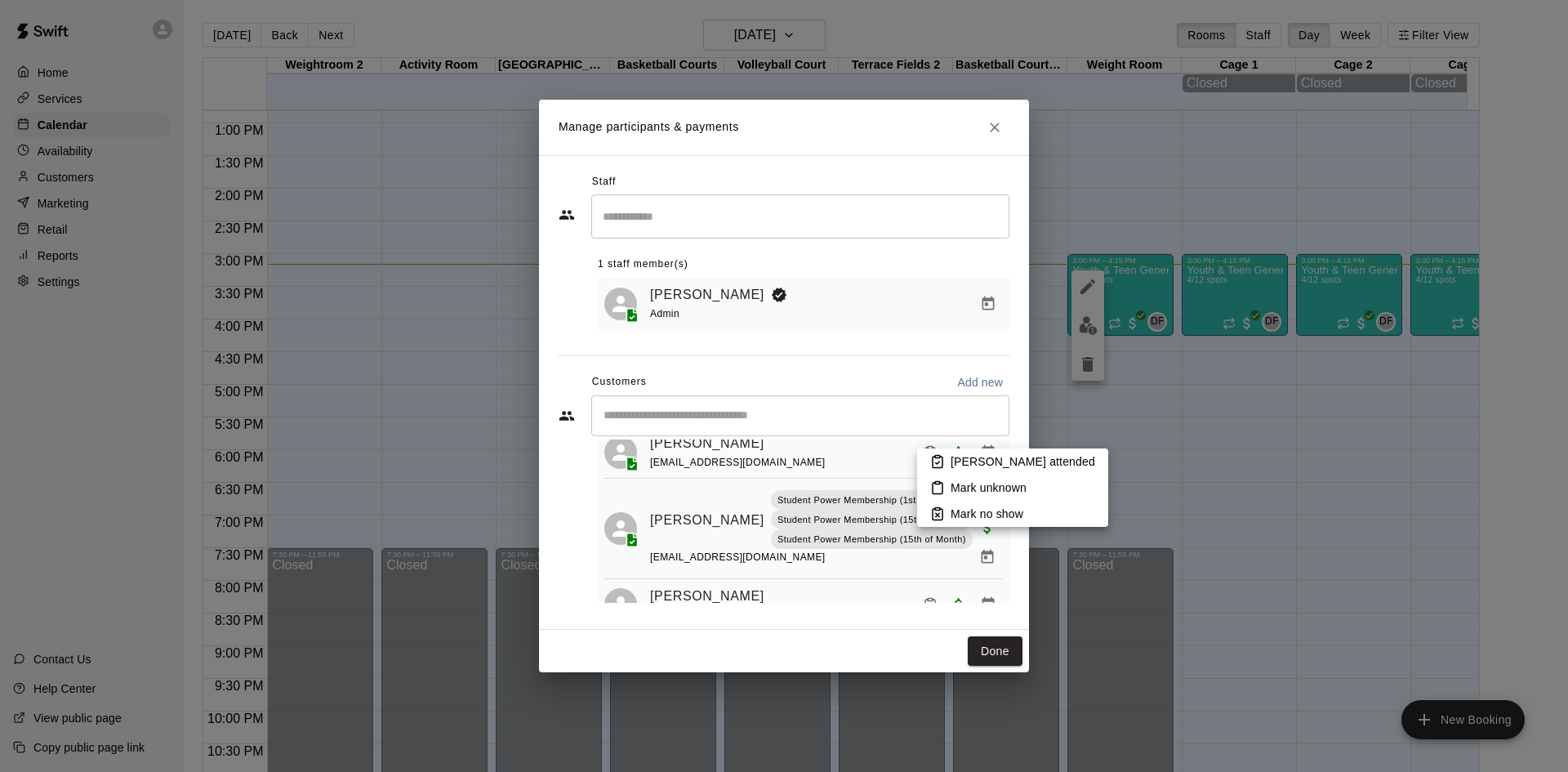
click at [974, 467] on p "Mark attended" at bounding box center [1022, 461] width 145 height 16
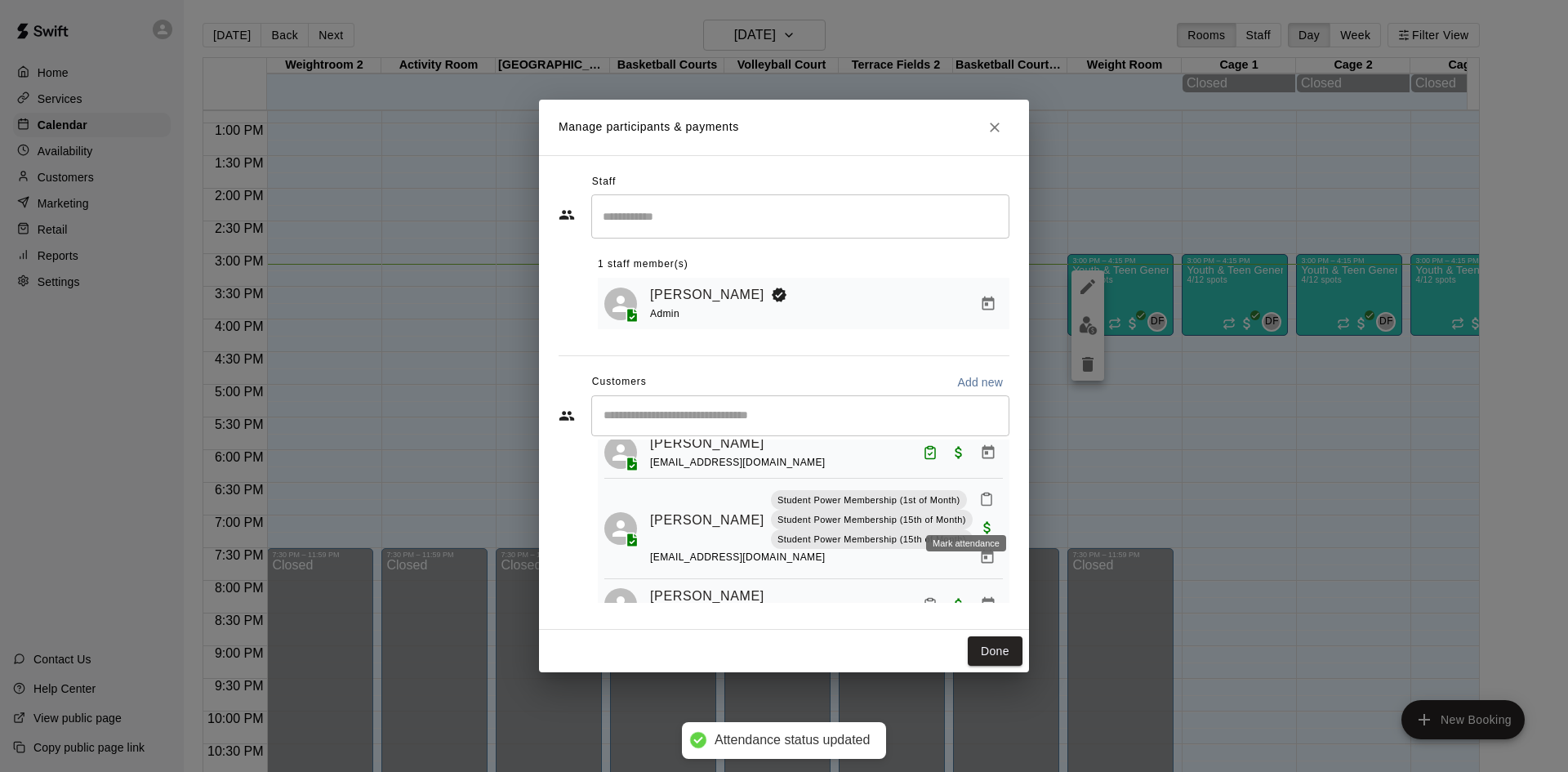
click at [979, 506] on icon "Mark attendance" at bounding box center [986, 498] width 14 height 14
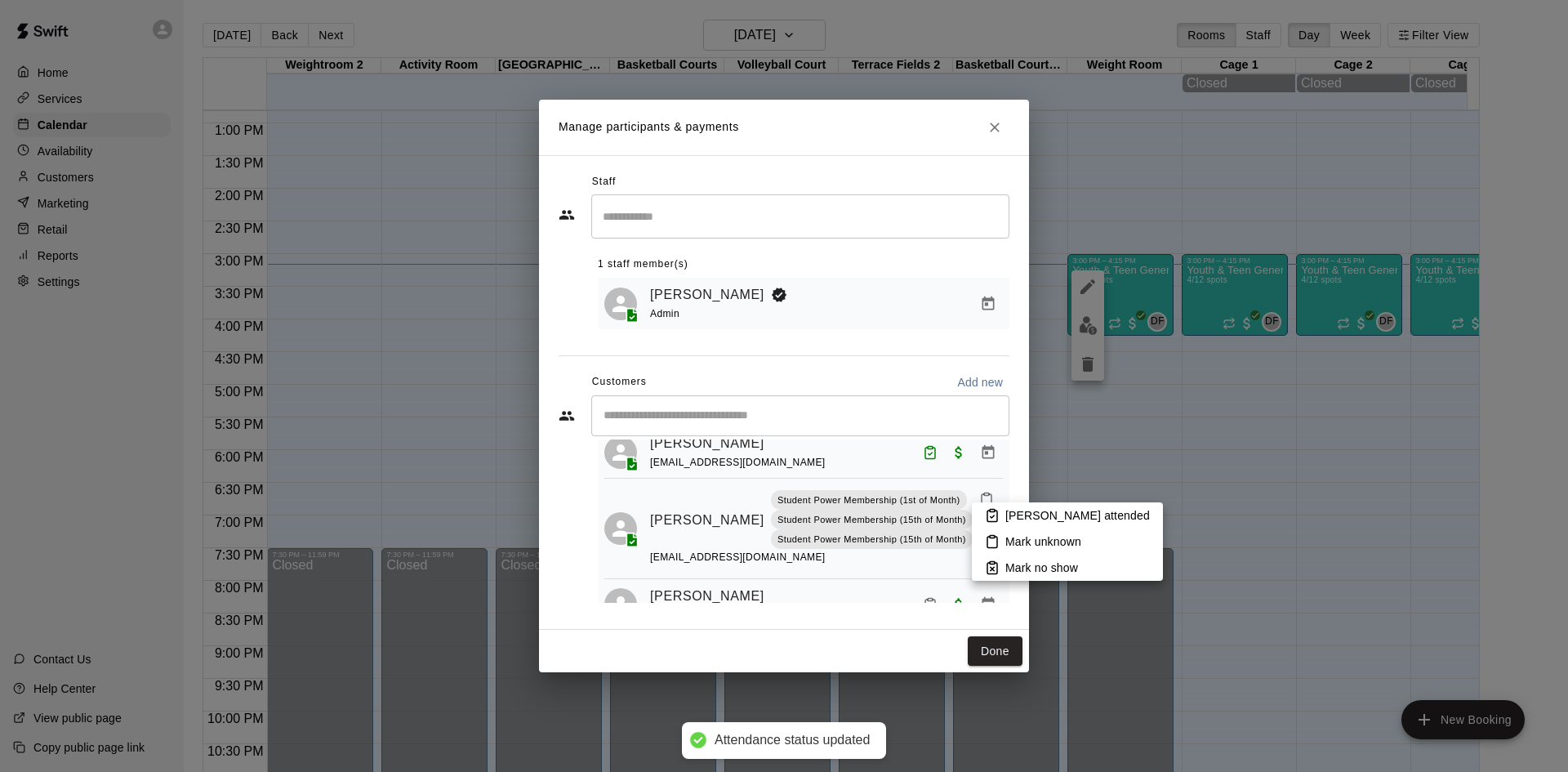
click at [998, 506] on li "Mark attended" at bounding box center [1066, 514] width 191 height 26
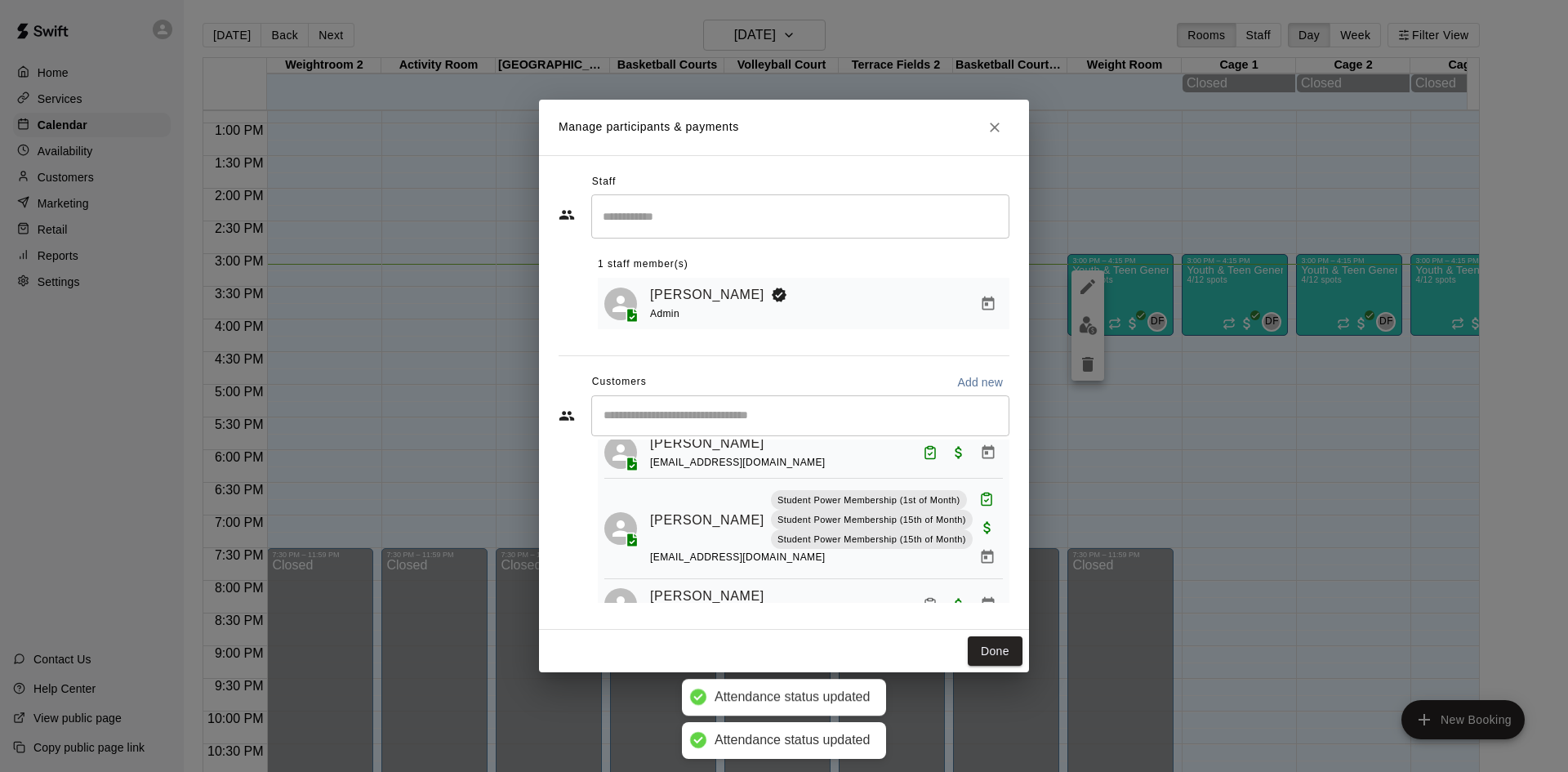
scroll to position [456, 0]
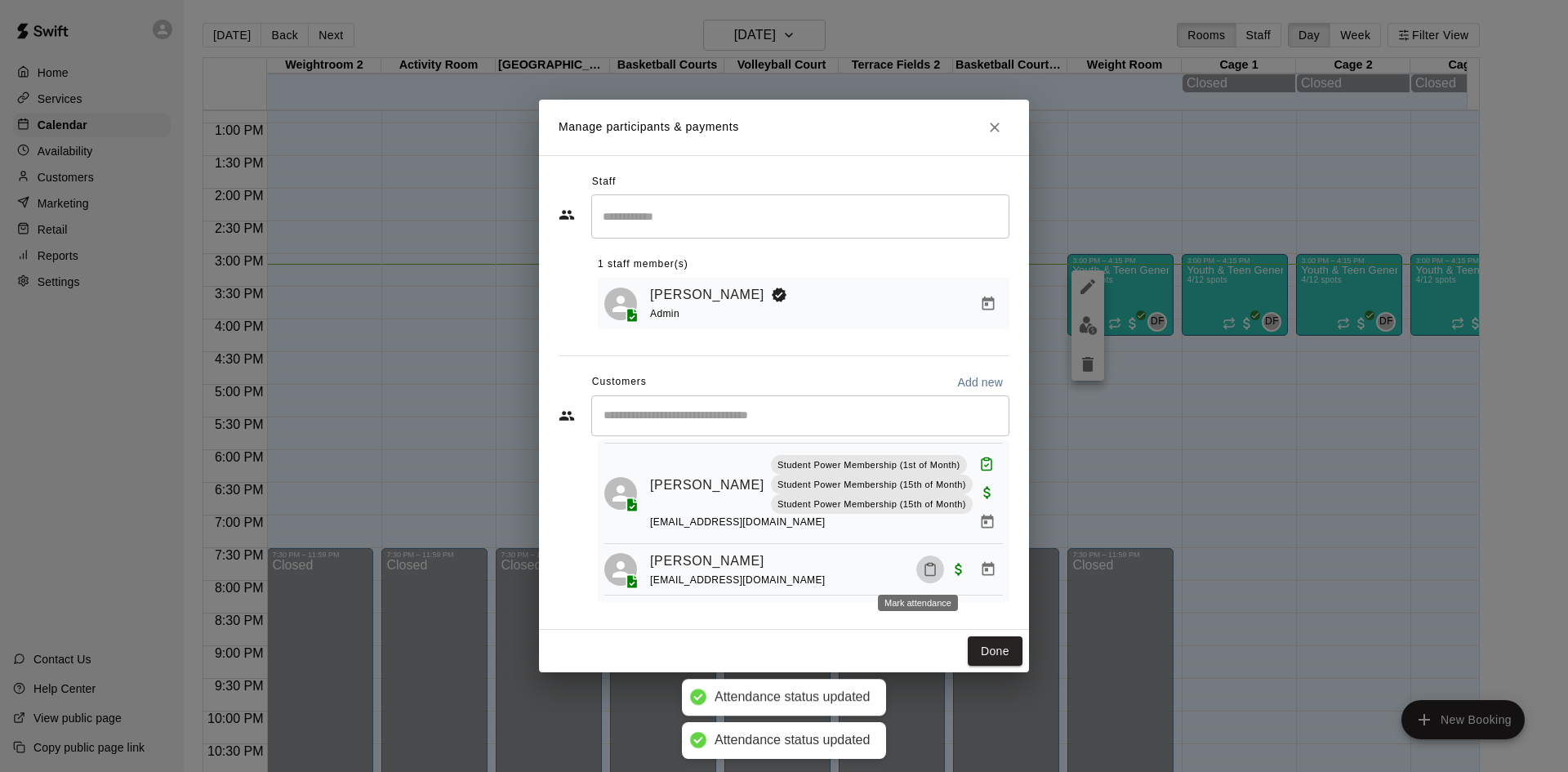
click at [925, 566] on icon "Mark attendance" at bounding box center [930, 570] width 10 height 11
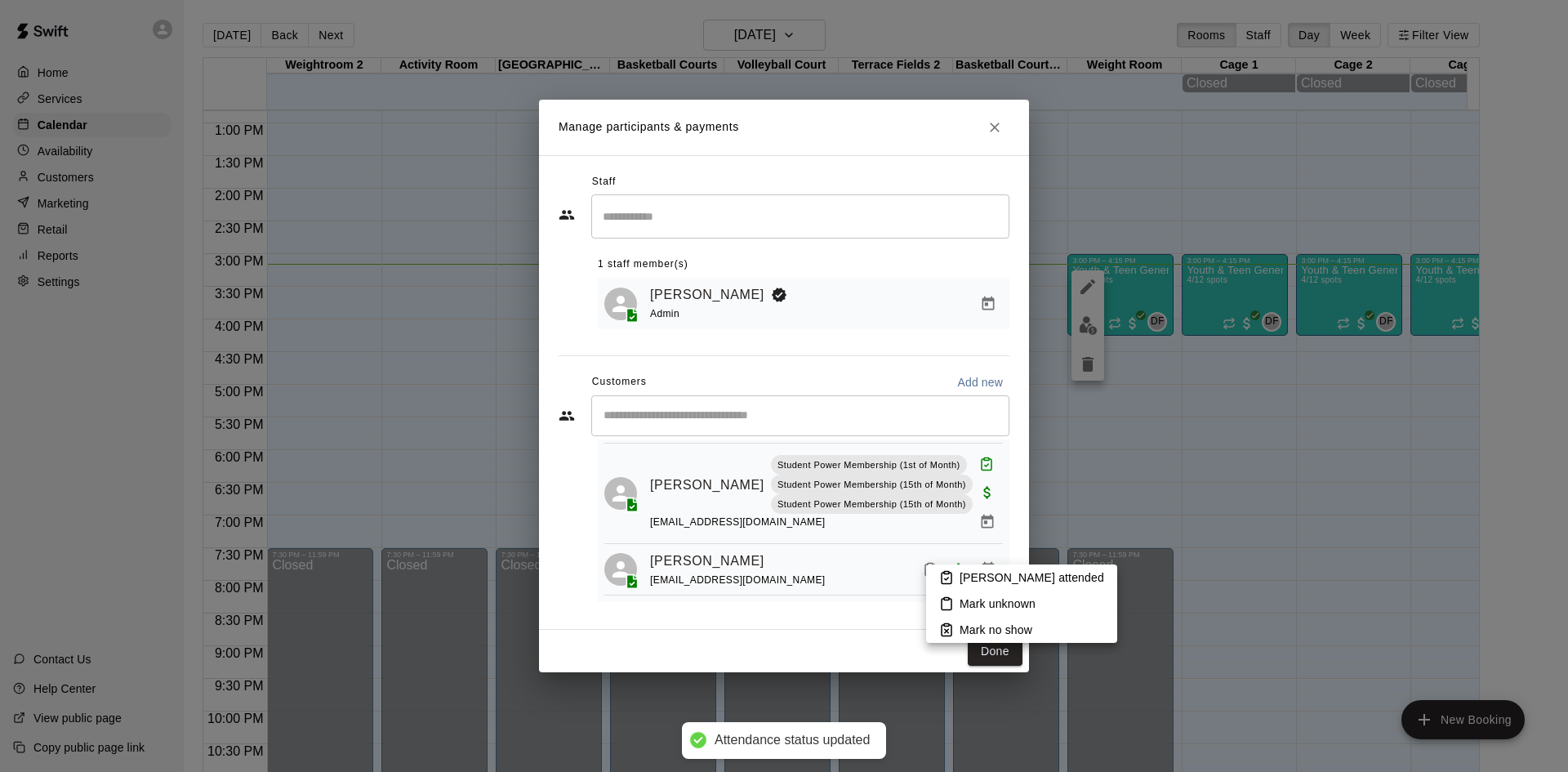
click at [942, 567] on li "Mark attended" at bounding box center [1021, 577] width 191 height 26
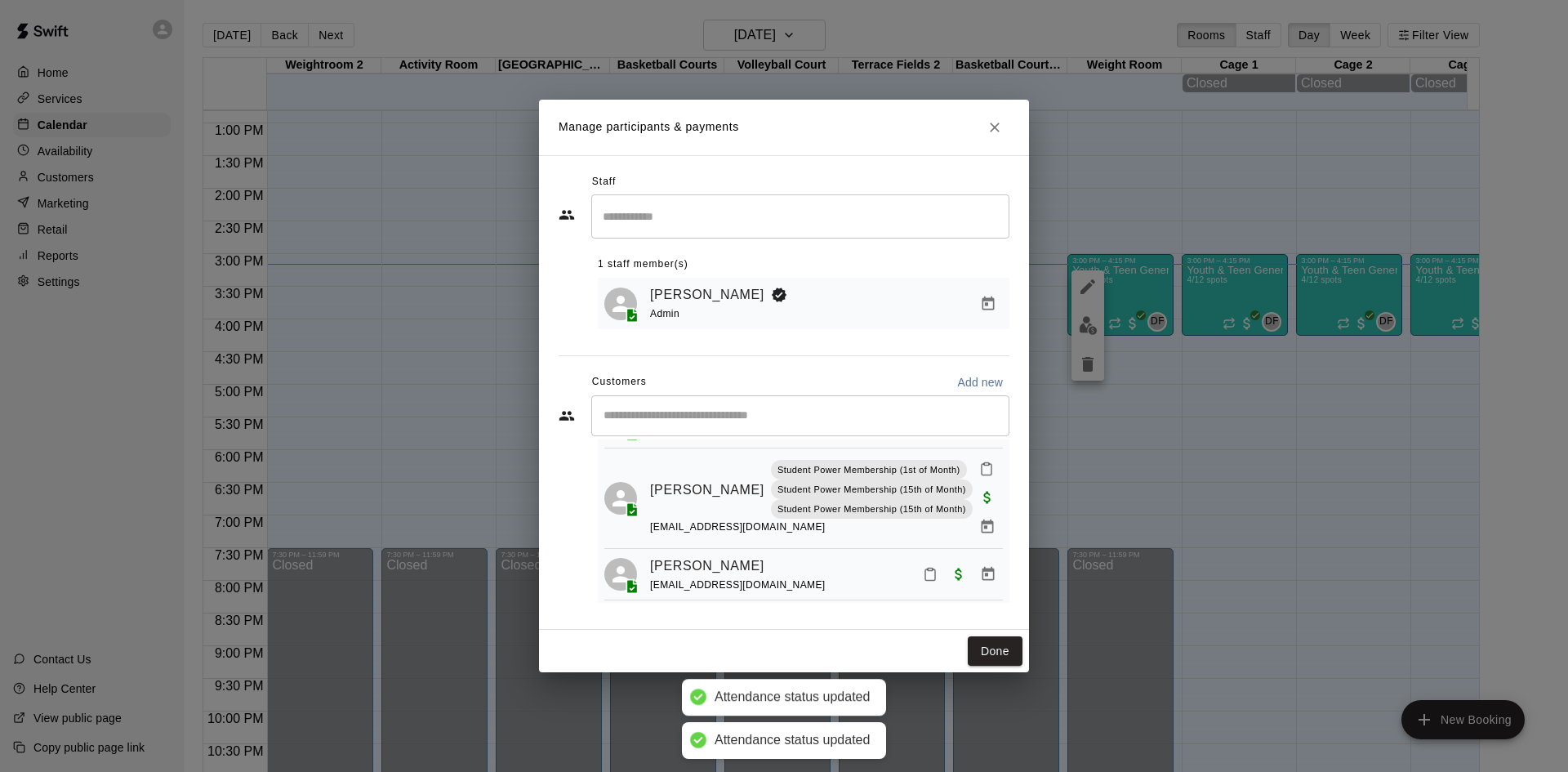
scroll to position [211, 0]
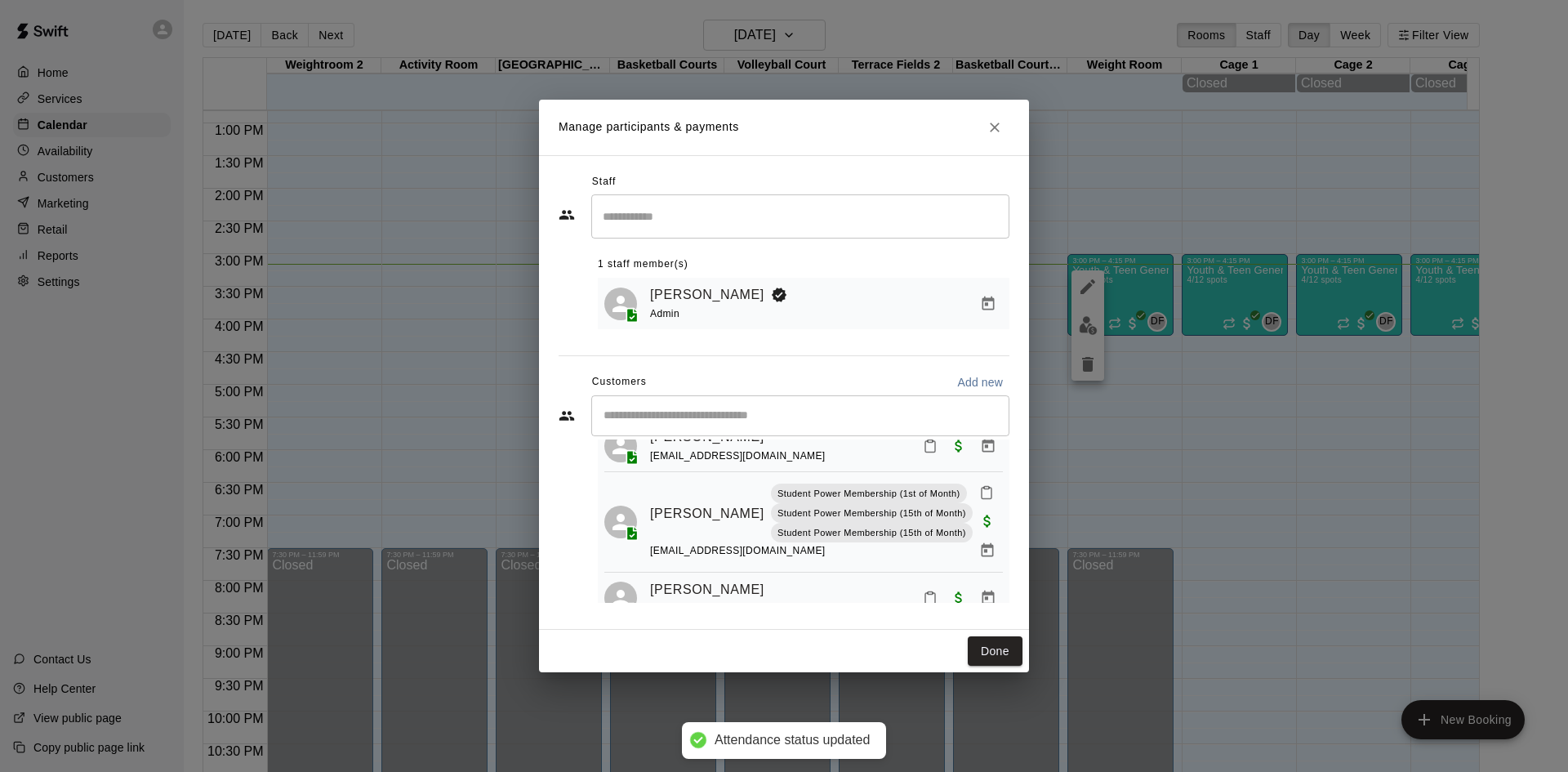
click at [979, 495] on icon "Mark attendance" at bounding box center [986, 491] width 14 height 14
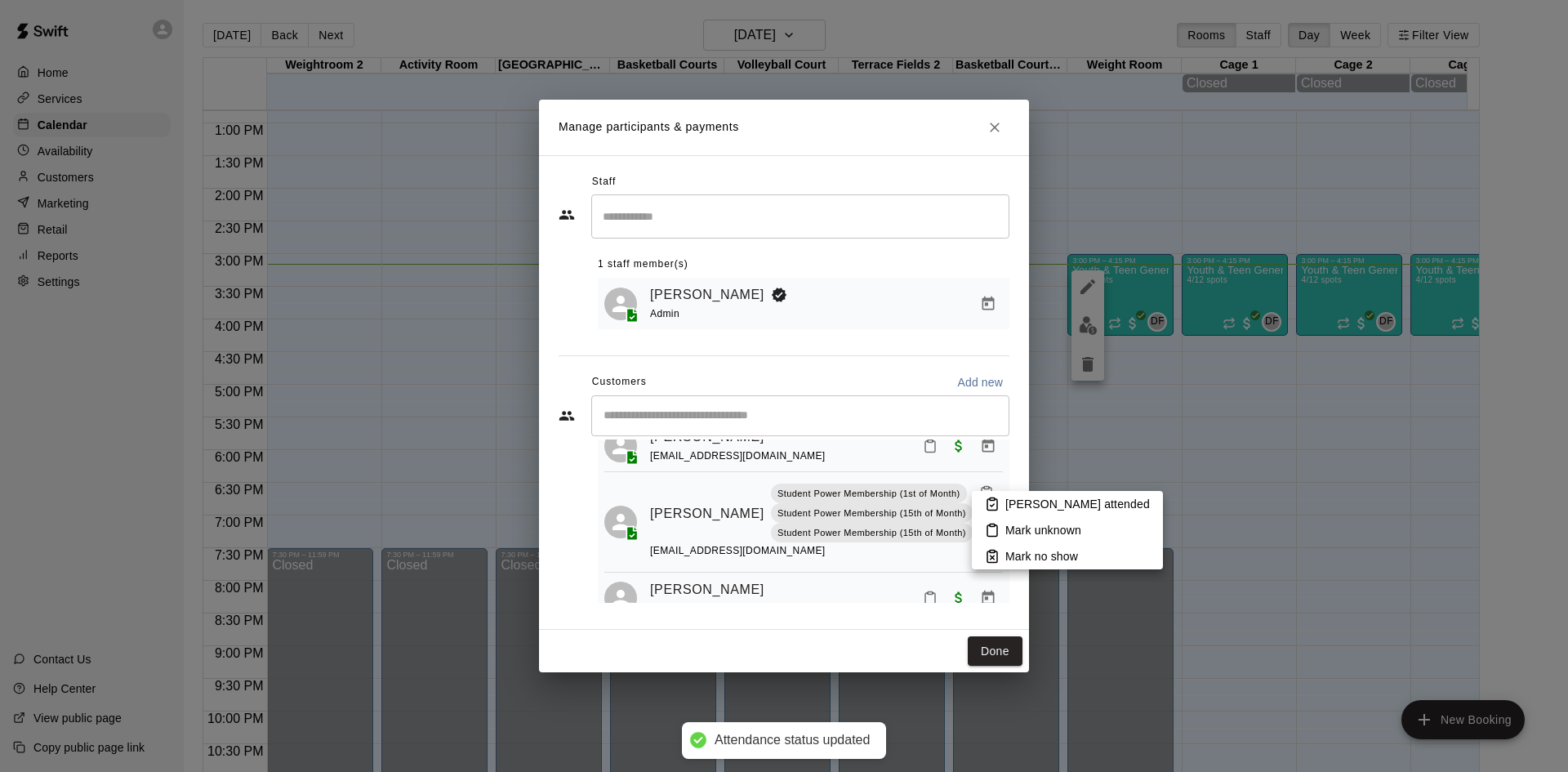
click at [994, 499] on icon at bounding box center [992, 505] width 10 height 11
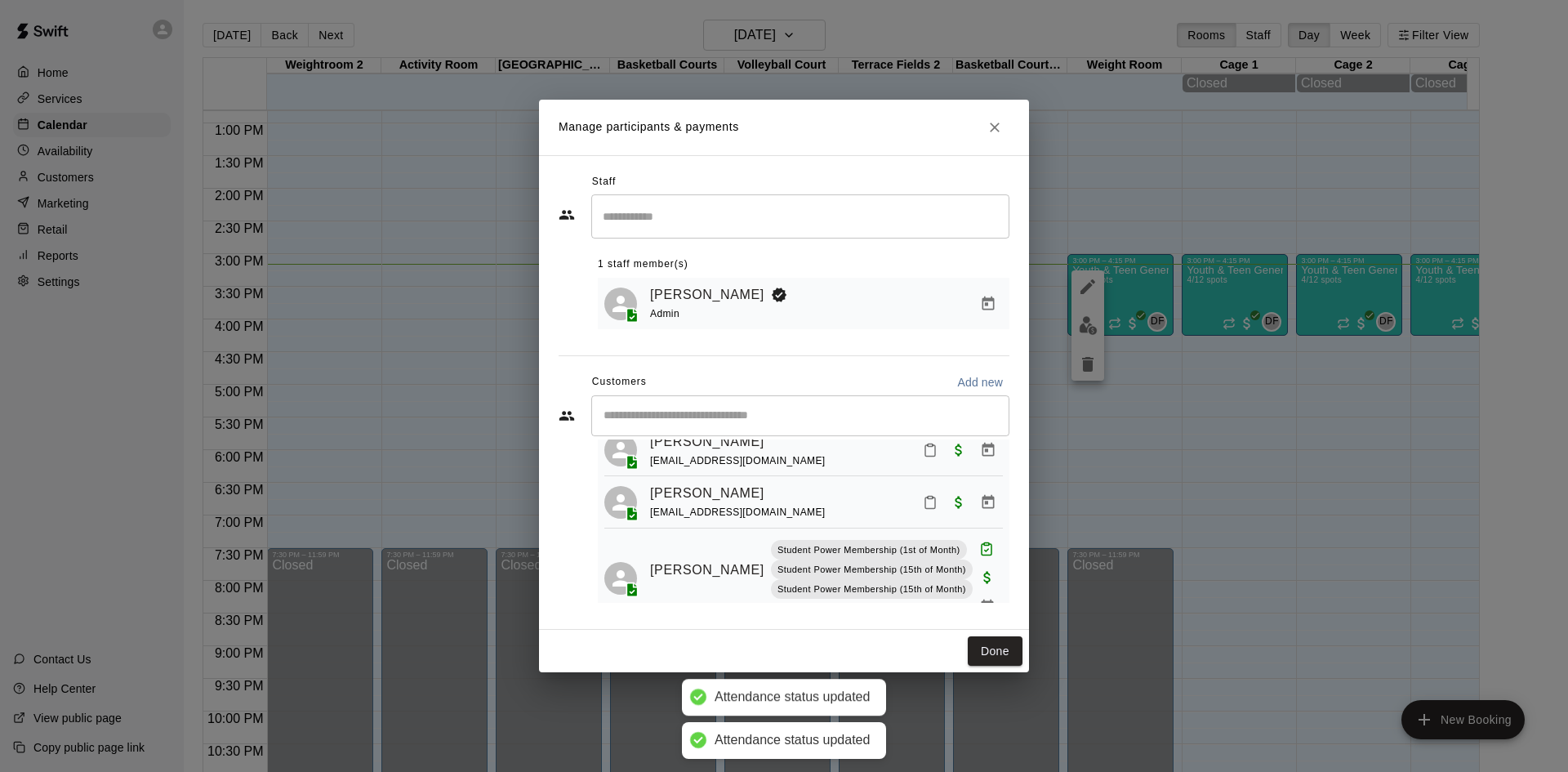
scroll to position [129, 0]
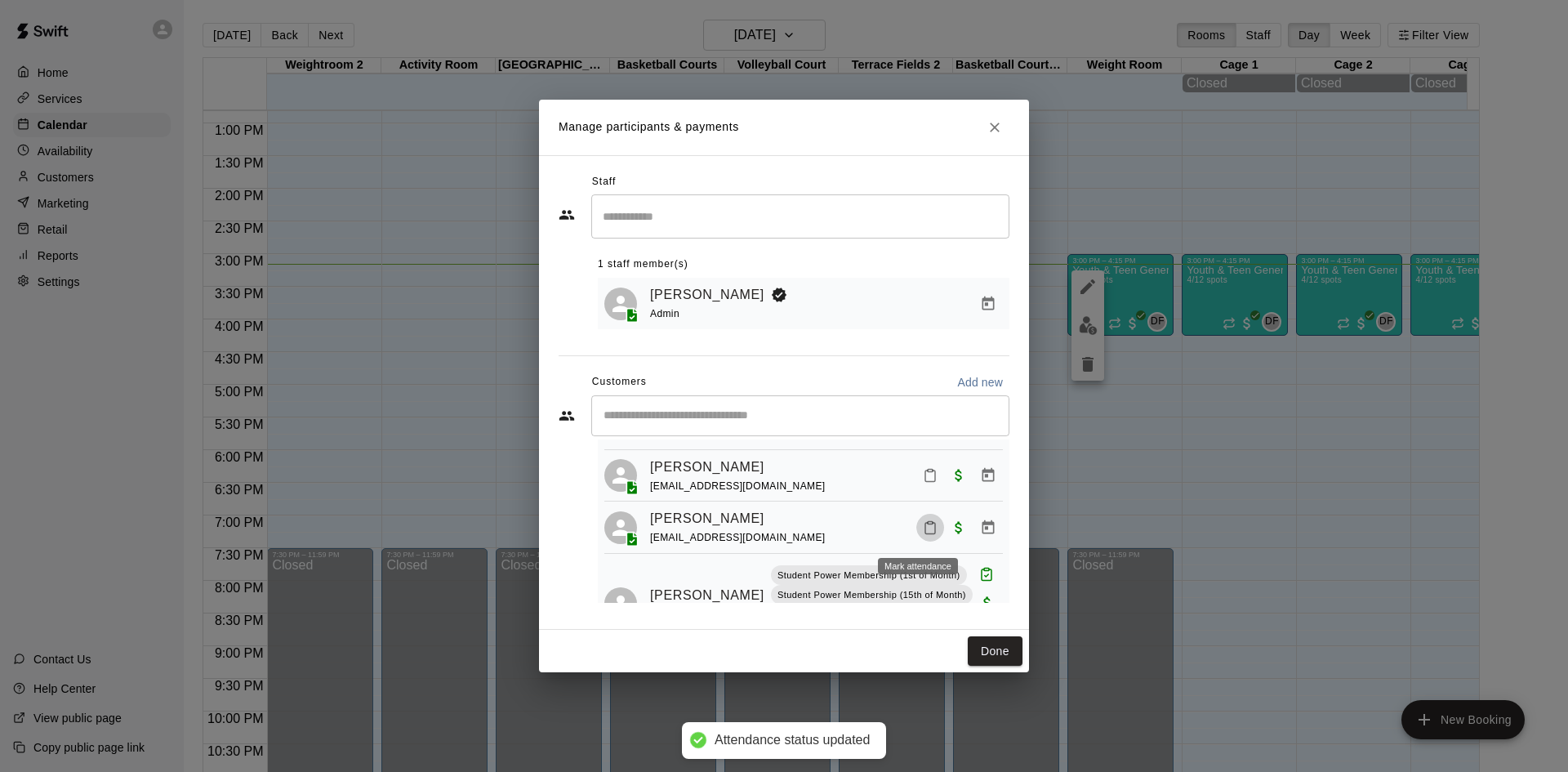
click at [925, 533] on icon "Mark attendance" at bounding box center [930, 529] width 10 height 11
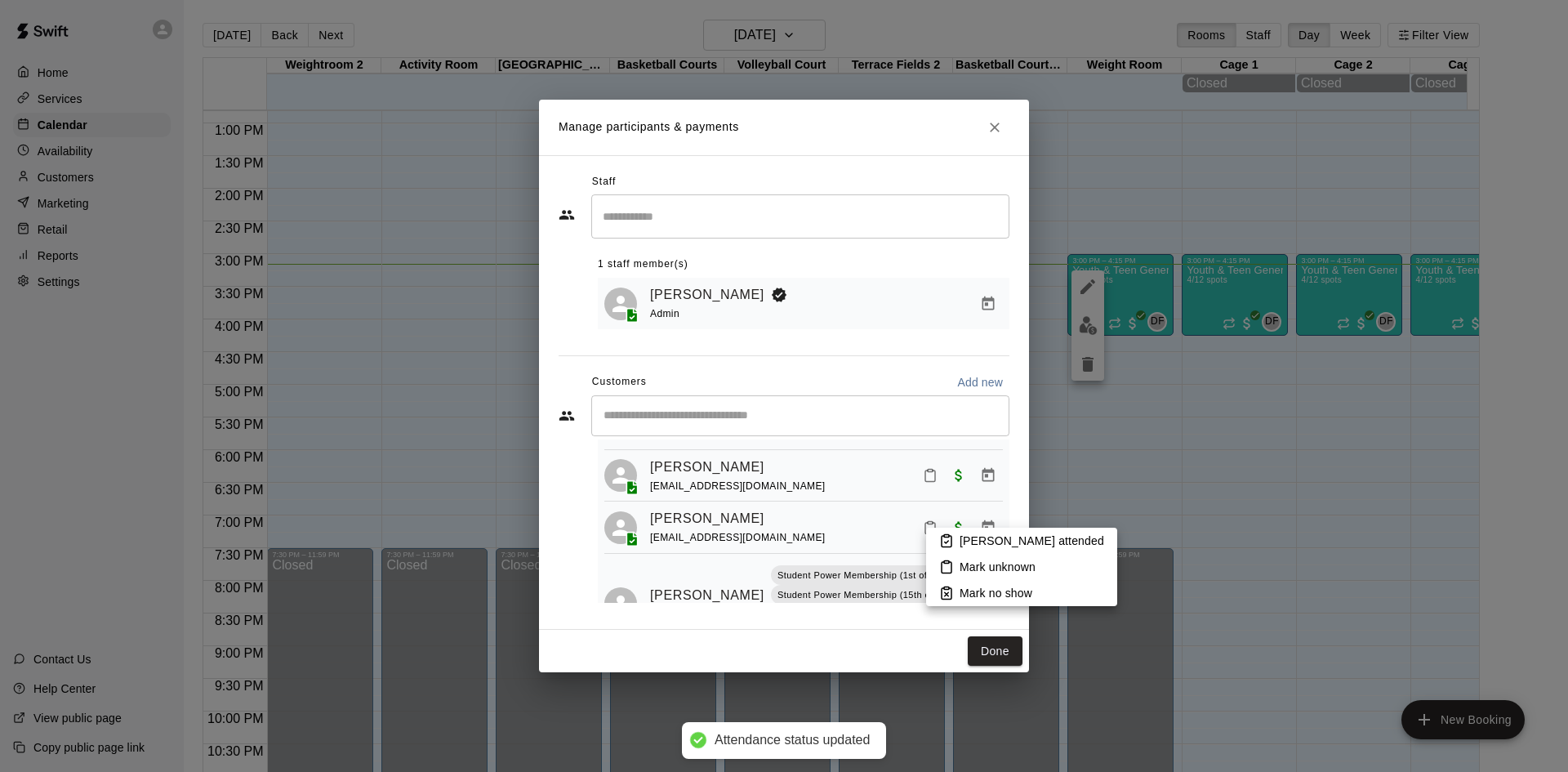
click at [1007, 538] on p "Mark attended" at bounding box center [1032, 540] width 145 height 16
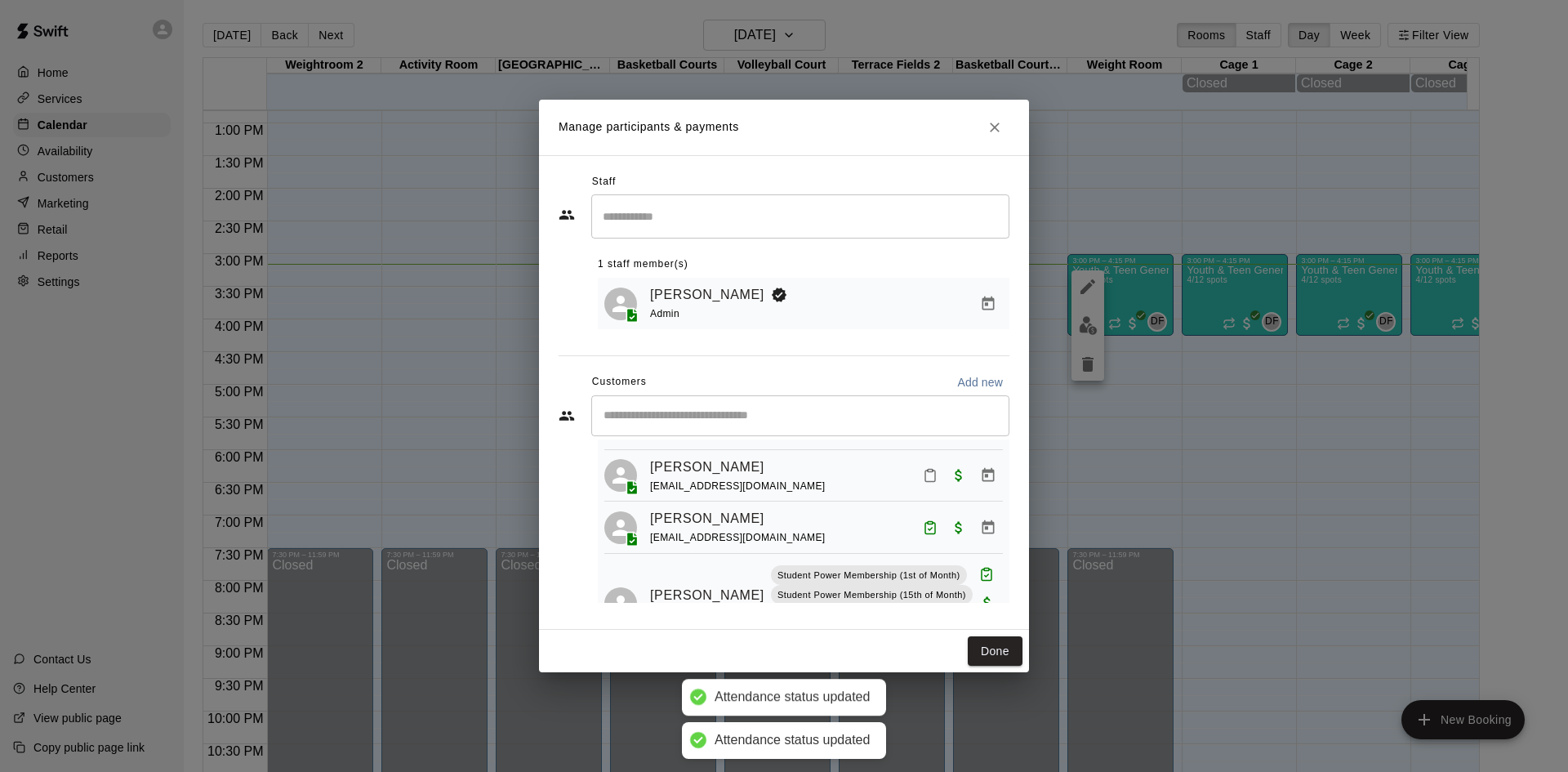
click at [925, 473] on icon "Mark attendance" at bounding box center [930, 476] width 10 height 11
click at [971, 488] on p "Mark attended" at bounding box center [1032, 486] width 145 height 16
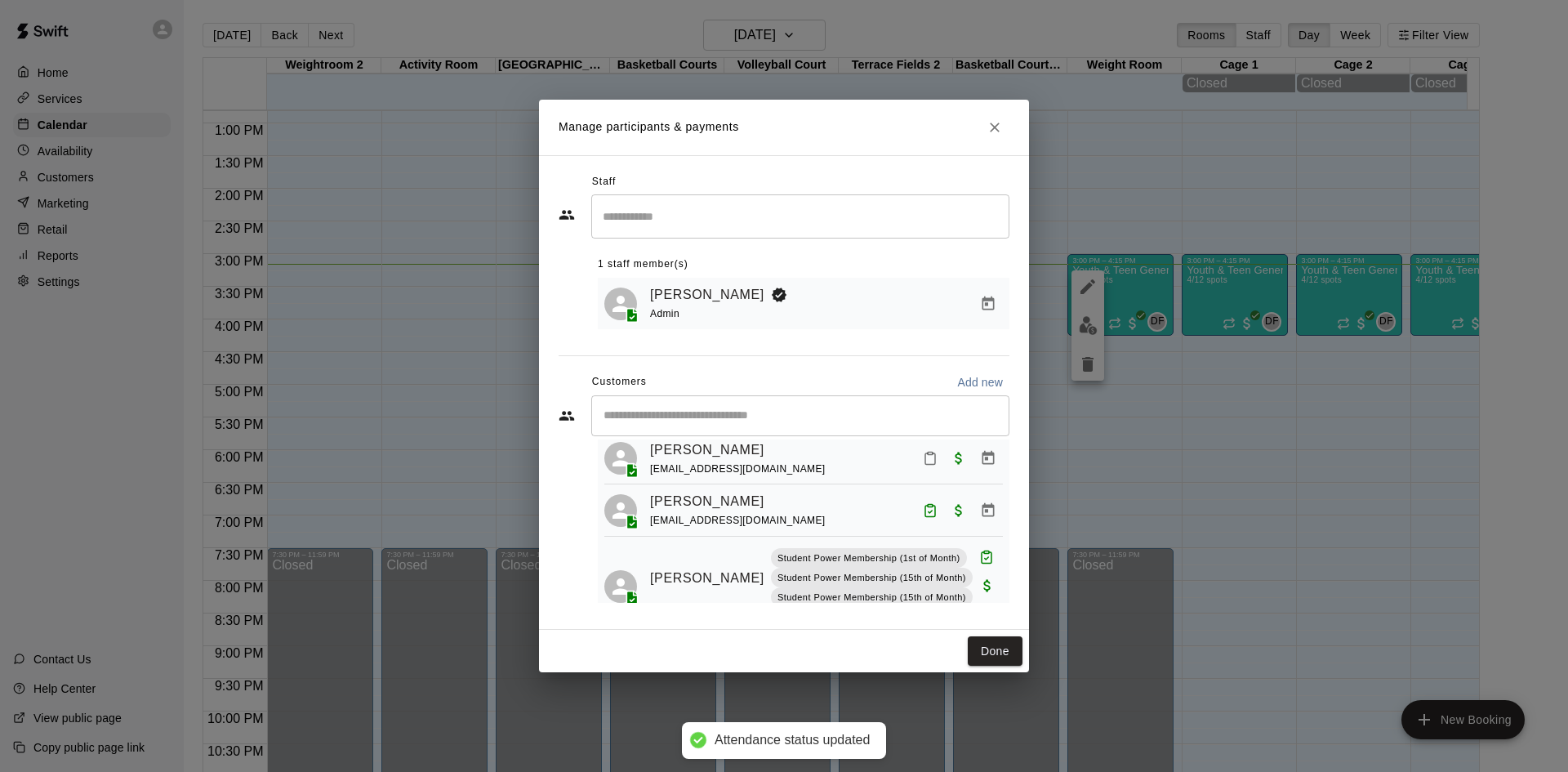
scroll to position [292, 0]
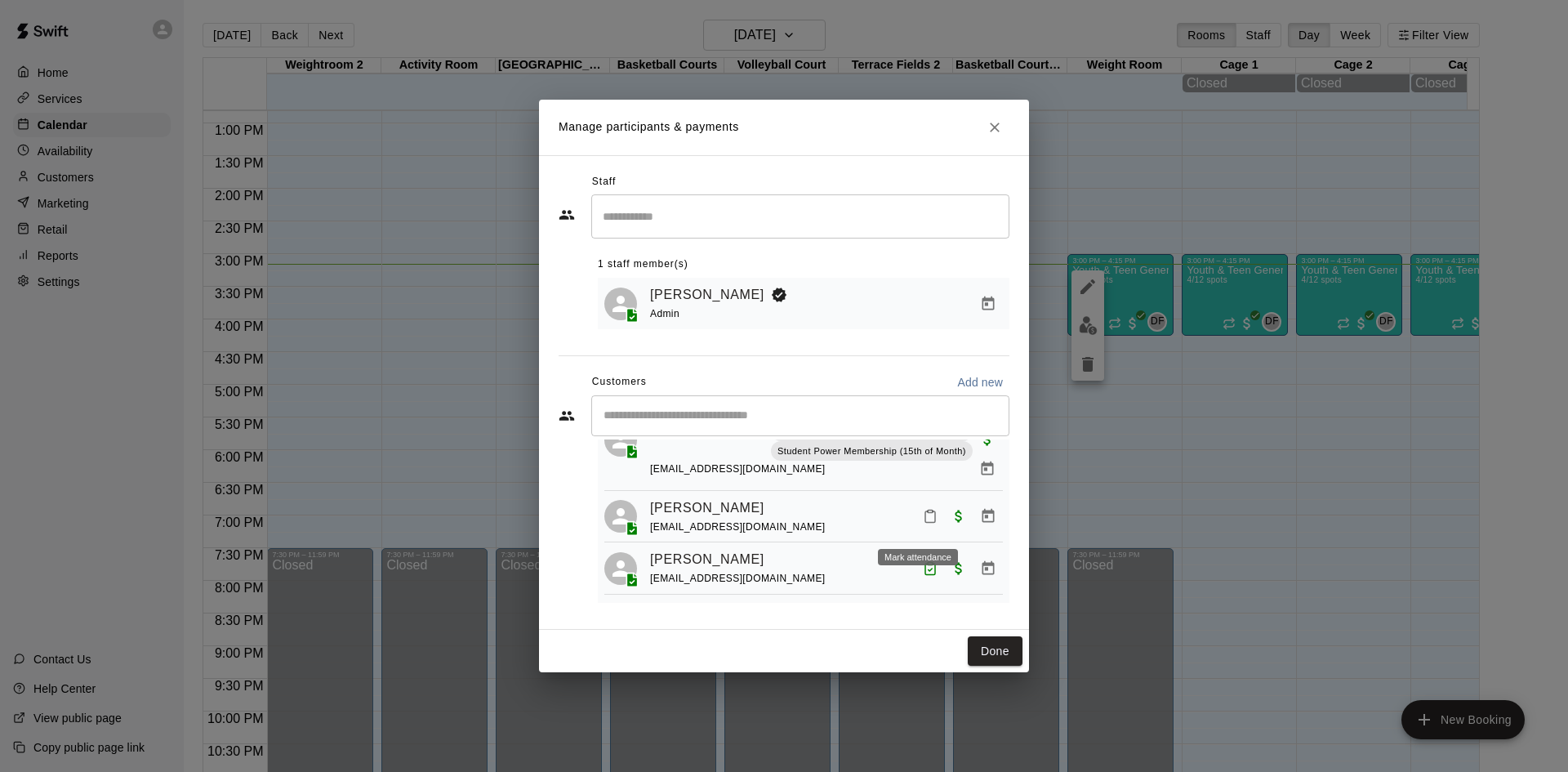
click at [922, 518] on icon "Mark attendance" at bounding box center [929, 515] width 14 height 14
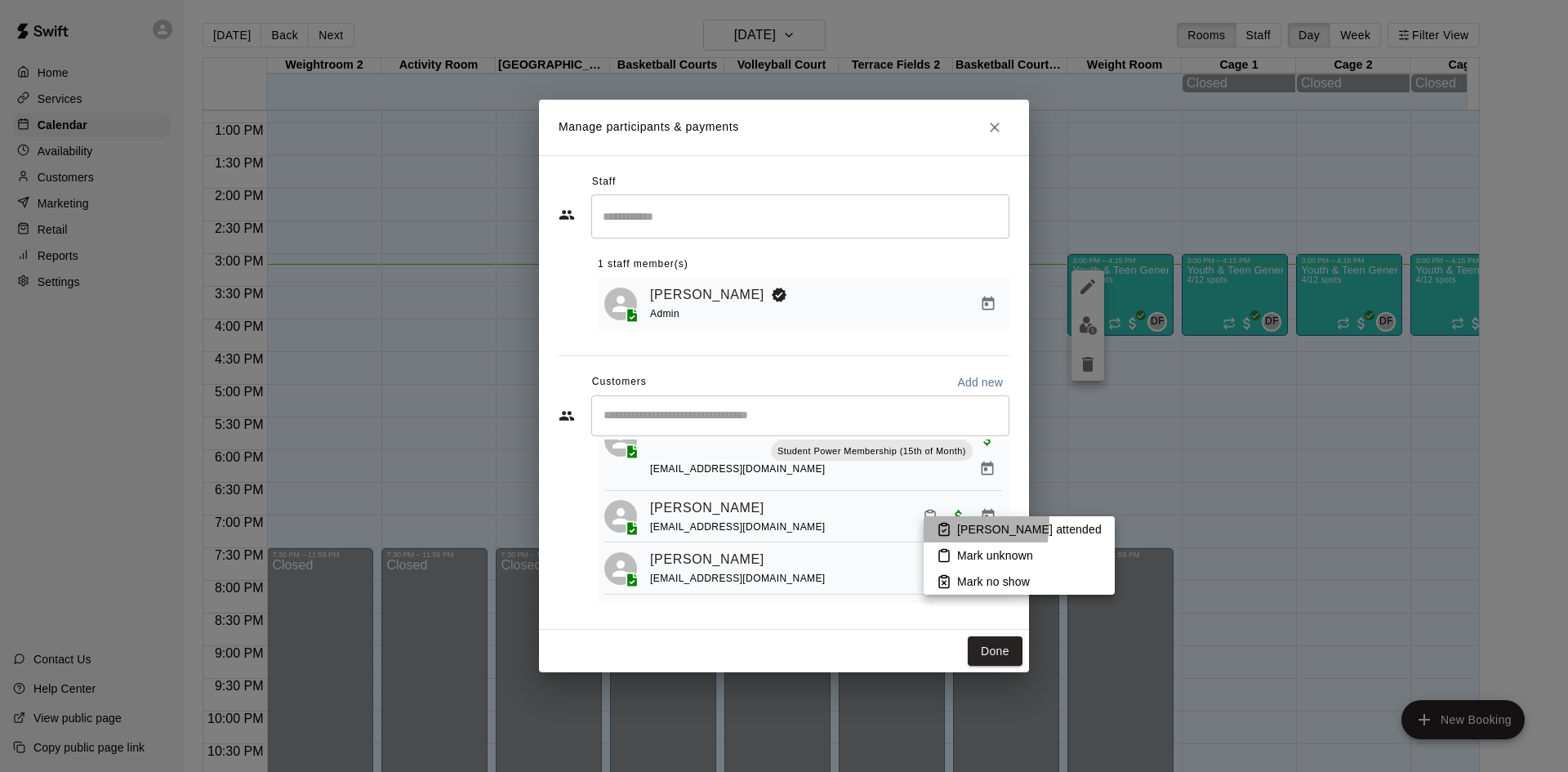
click at [951, 523] on li "Mark attended" at bounding box center [1018, 529] width 191 height 26
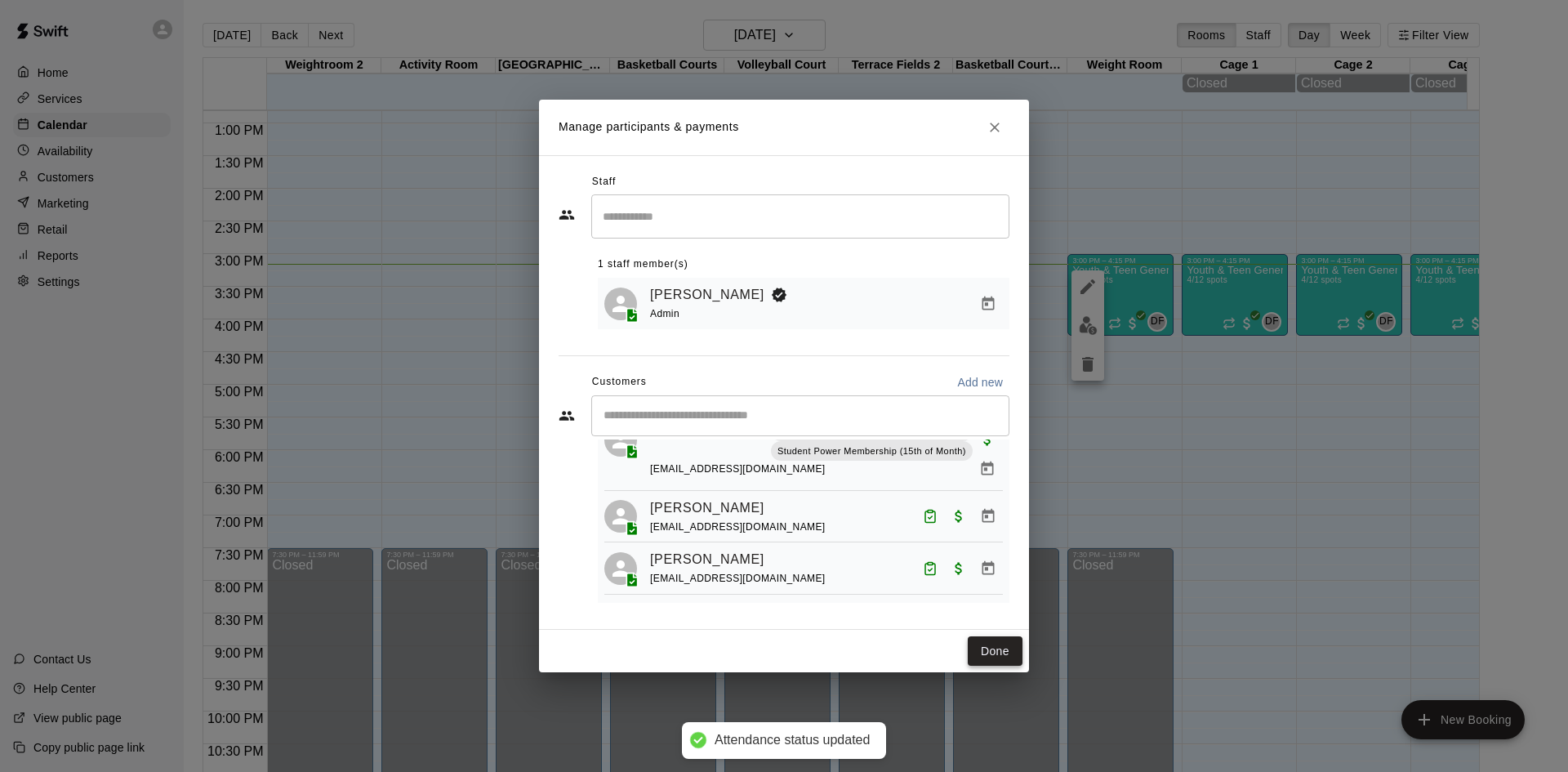
click at [1000, 648] on button "Done" at bounding box center [994, 651] width 55 height 31
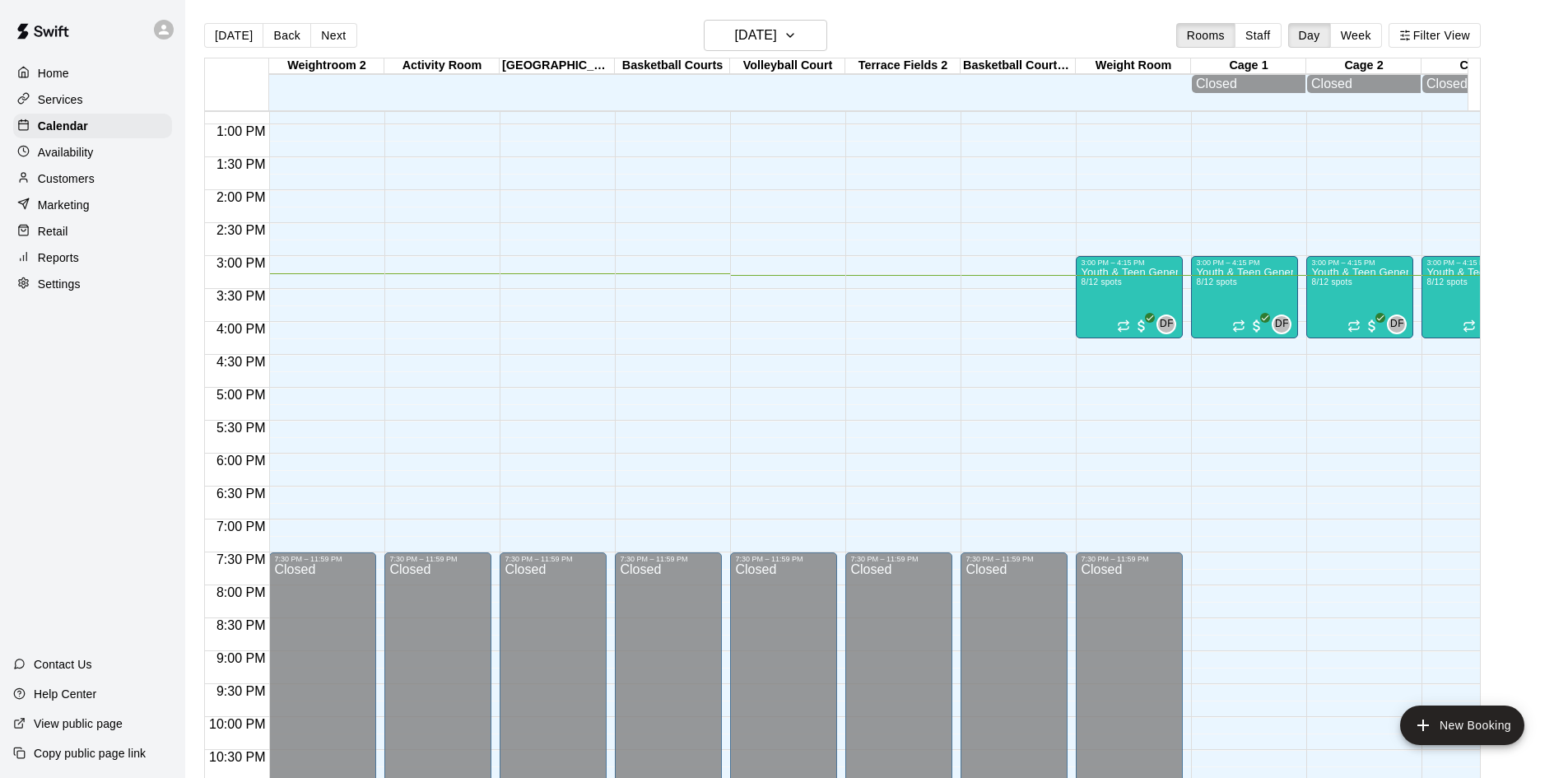
click at [1086, 362] on div "12:00 AM – 6:00 AM Closed 6:00 AM – 7:00 AM Aging Strong 5/6 spots JB 0 7:00 AM…" at bounding box center [1129, 58] width 107 height 1580
click at [1174, 320] on div "12:00 AM – 6:00 AM Closed 6:00 AM – 7:00 AM Aging Strong 5/6 spots JB 0 7:00 AM…" at bounding box center [1129, 58] width 107 height 1580
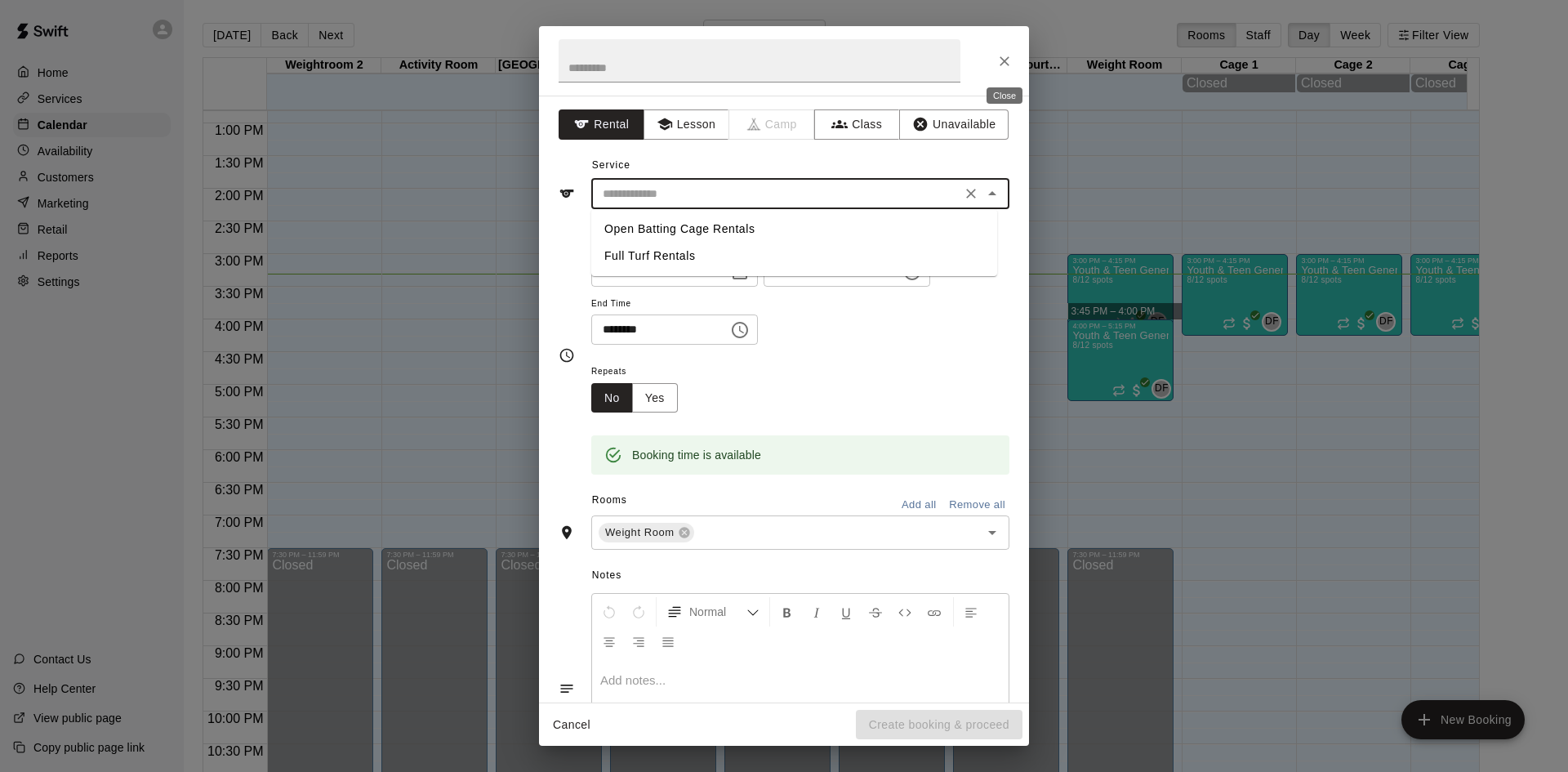
click at [1004, 49] on button "Close" at bounding box center [1004, 61] width 30 height 30
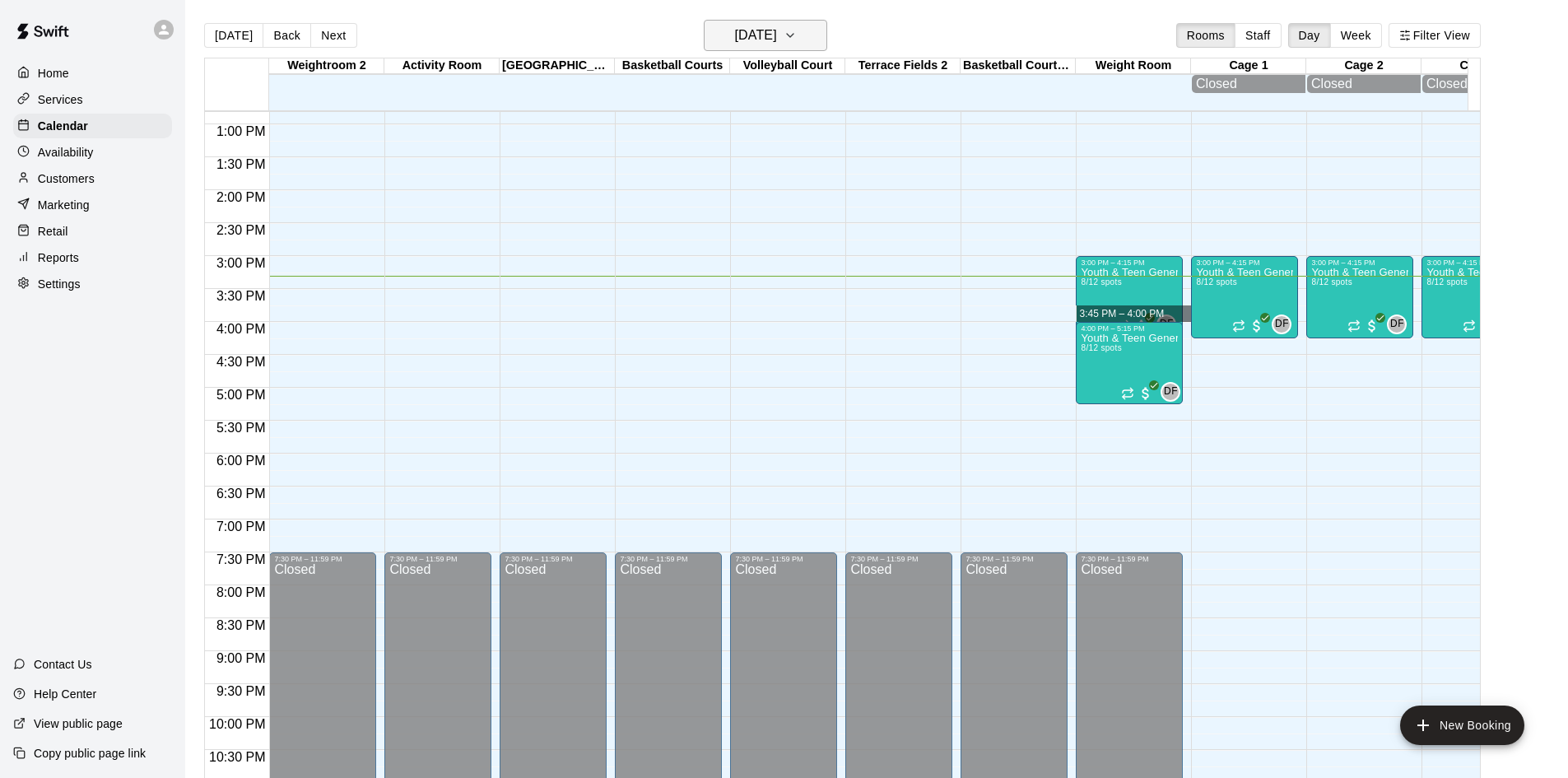
click at [751, 39] on h6 "[DATE]" at bounding box center [755, 36] width 42 height 23
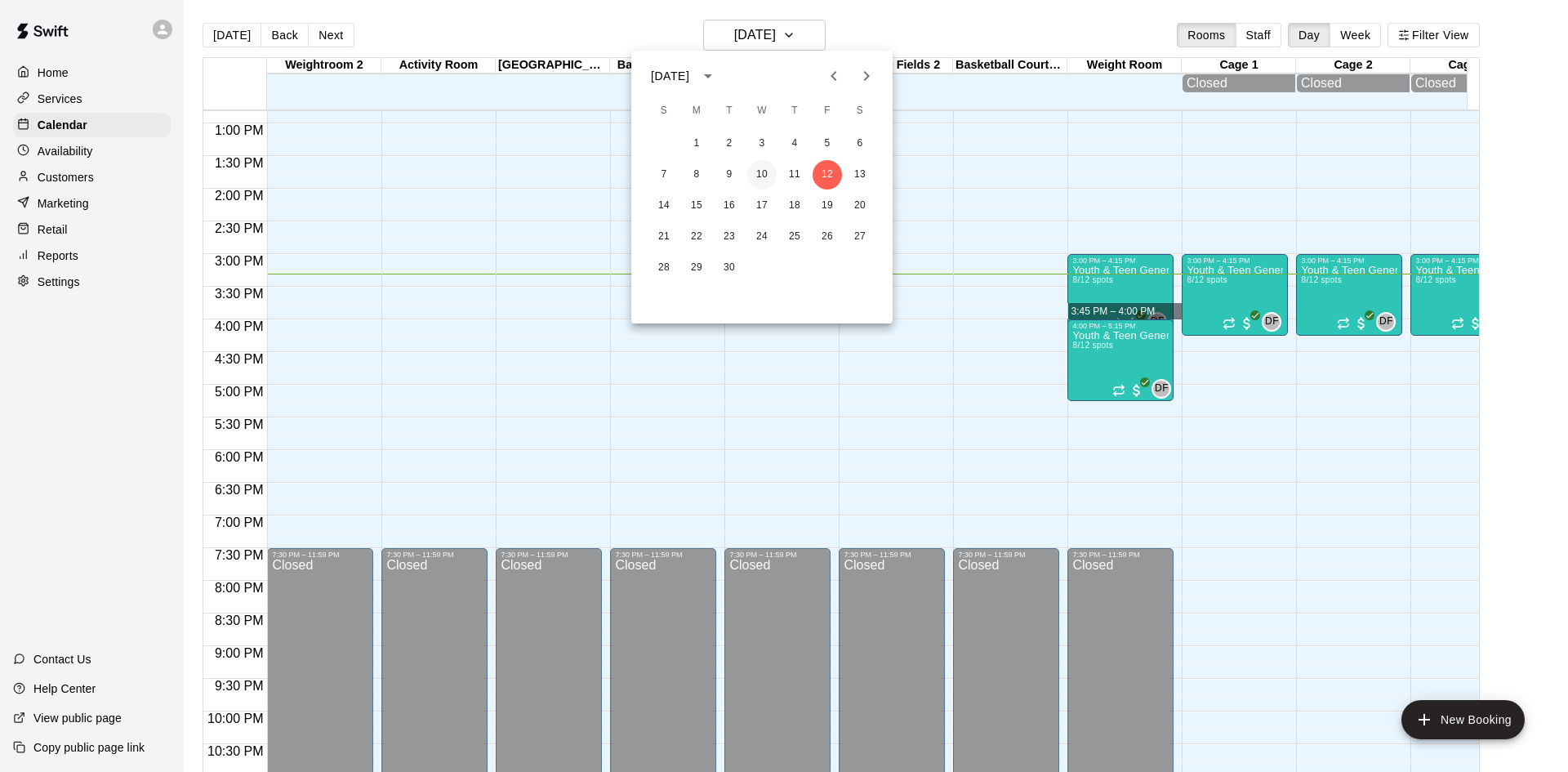
click at [763, 178] on button "10" at bounding box center [761, 174] width 30 height 30
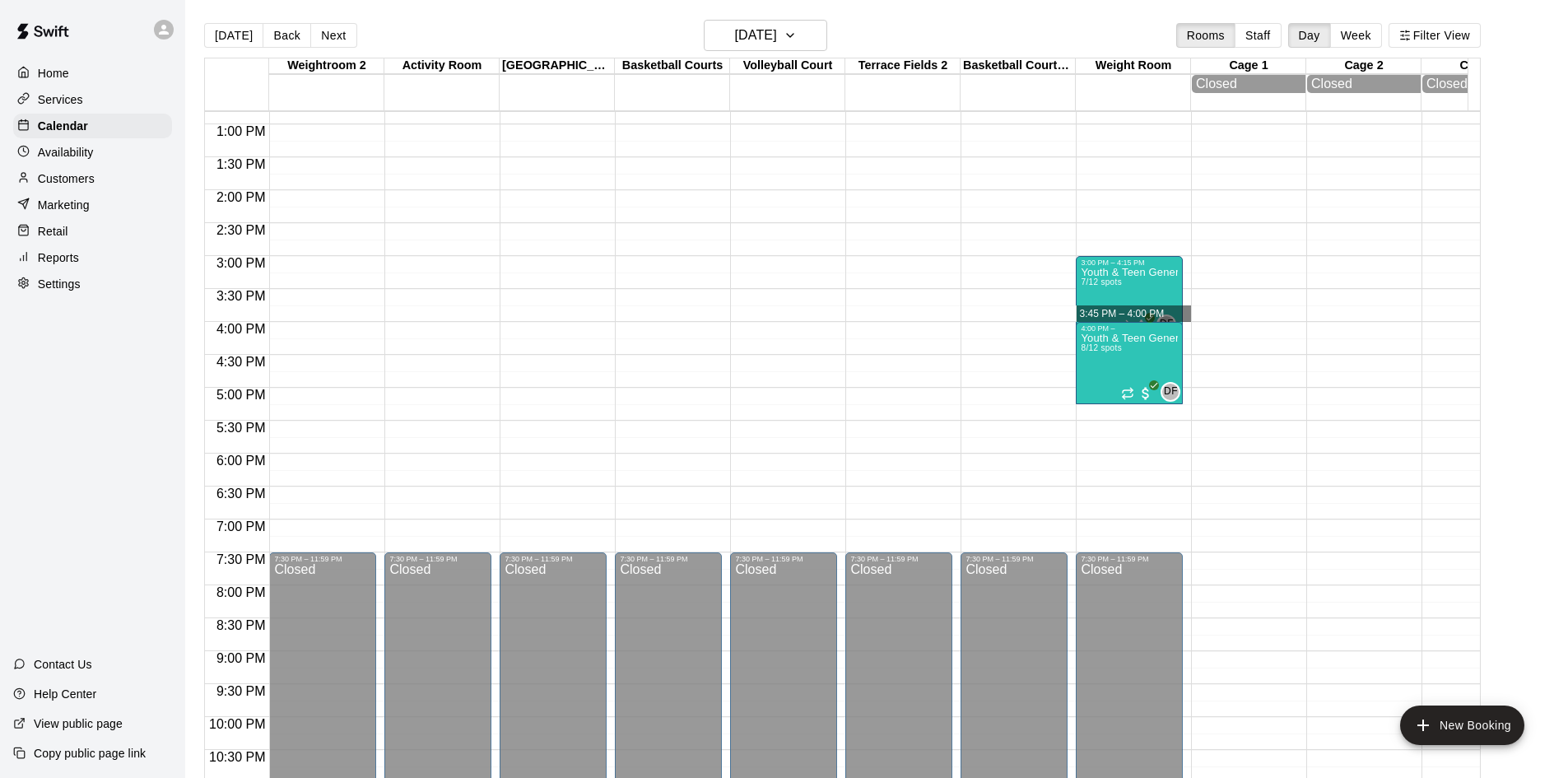
click at [1130, 286] on div "12:00 AM – 6:00 AM Closed 6:00 AM – 7:00 AM Aging Strong 4/6 spots JB 0 7:00 AM…" at bounding box center [1129, 58] width 107 height 1580
click at [1127, 272] on p "Youth & Teen General Fitness" at bounding box center [1129, 272] width 98 height 0
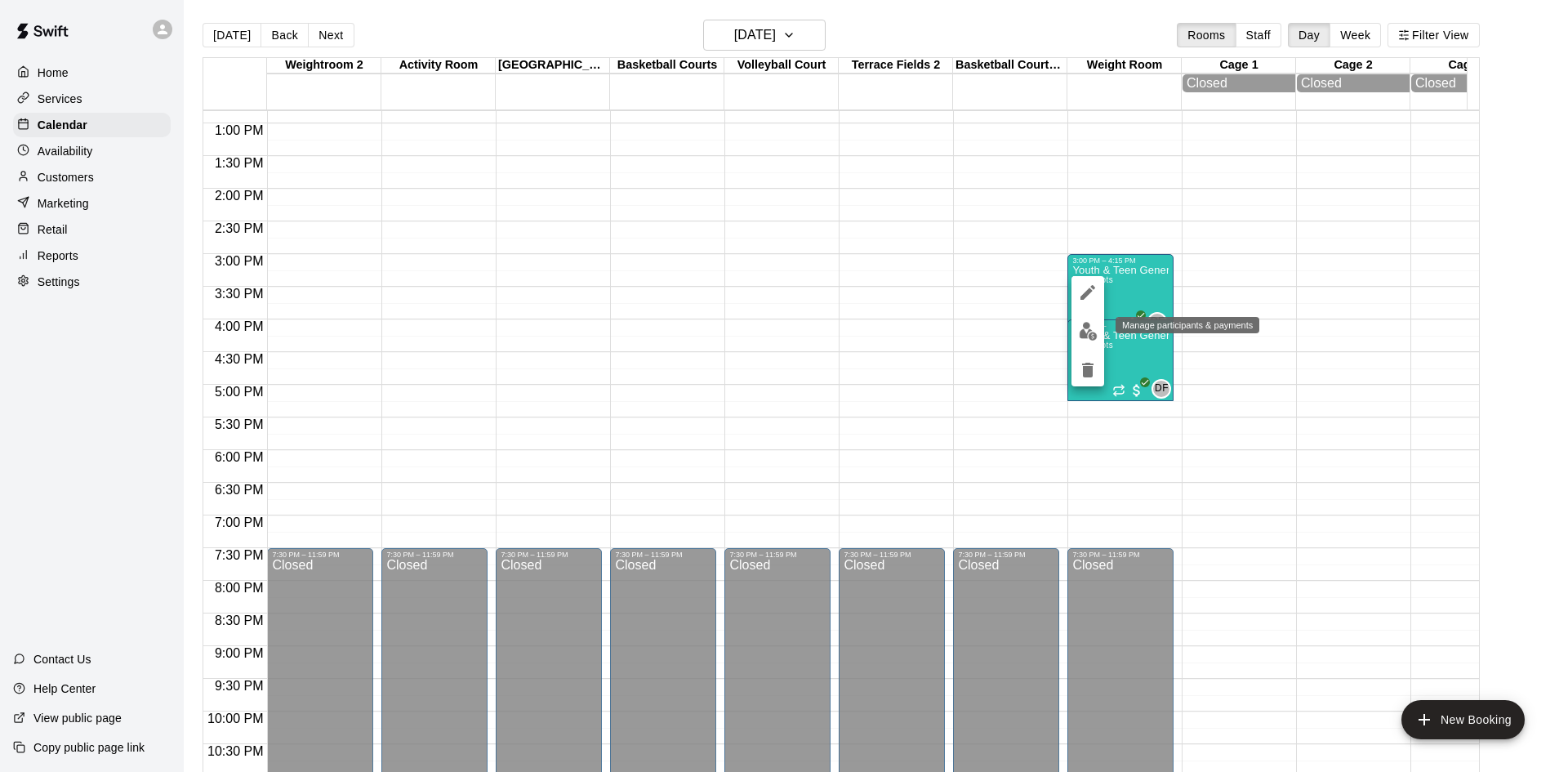
click at [1088, 329] on img "edit" at bounding box center [1088, 331] width 19 height 19
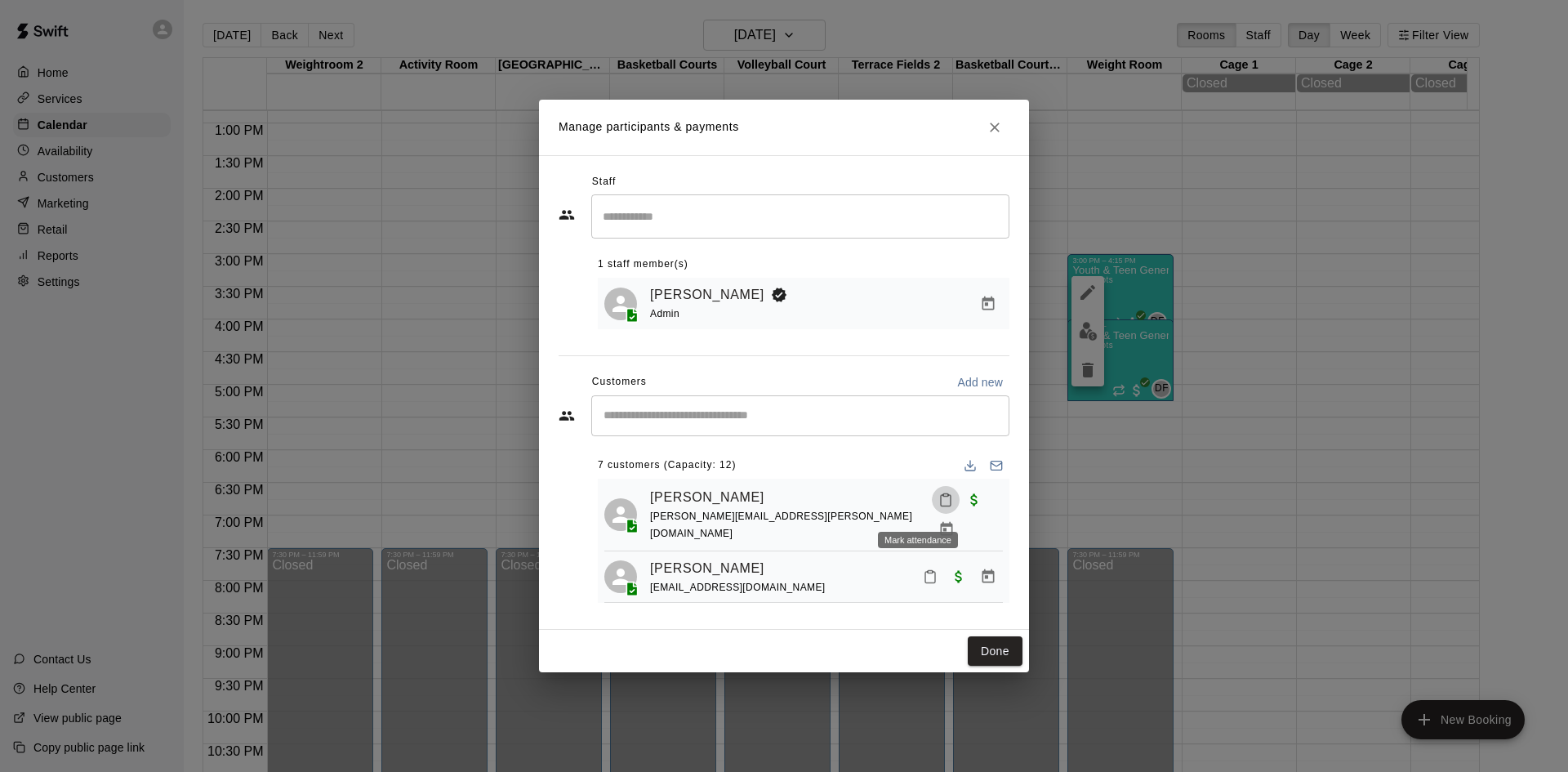
click at [943, 495] on rect "Mark attendance" at bounding box center [945, 494] width 5 height 3
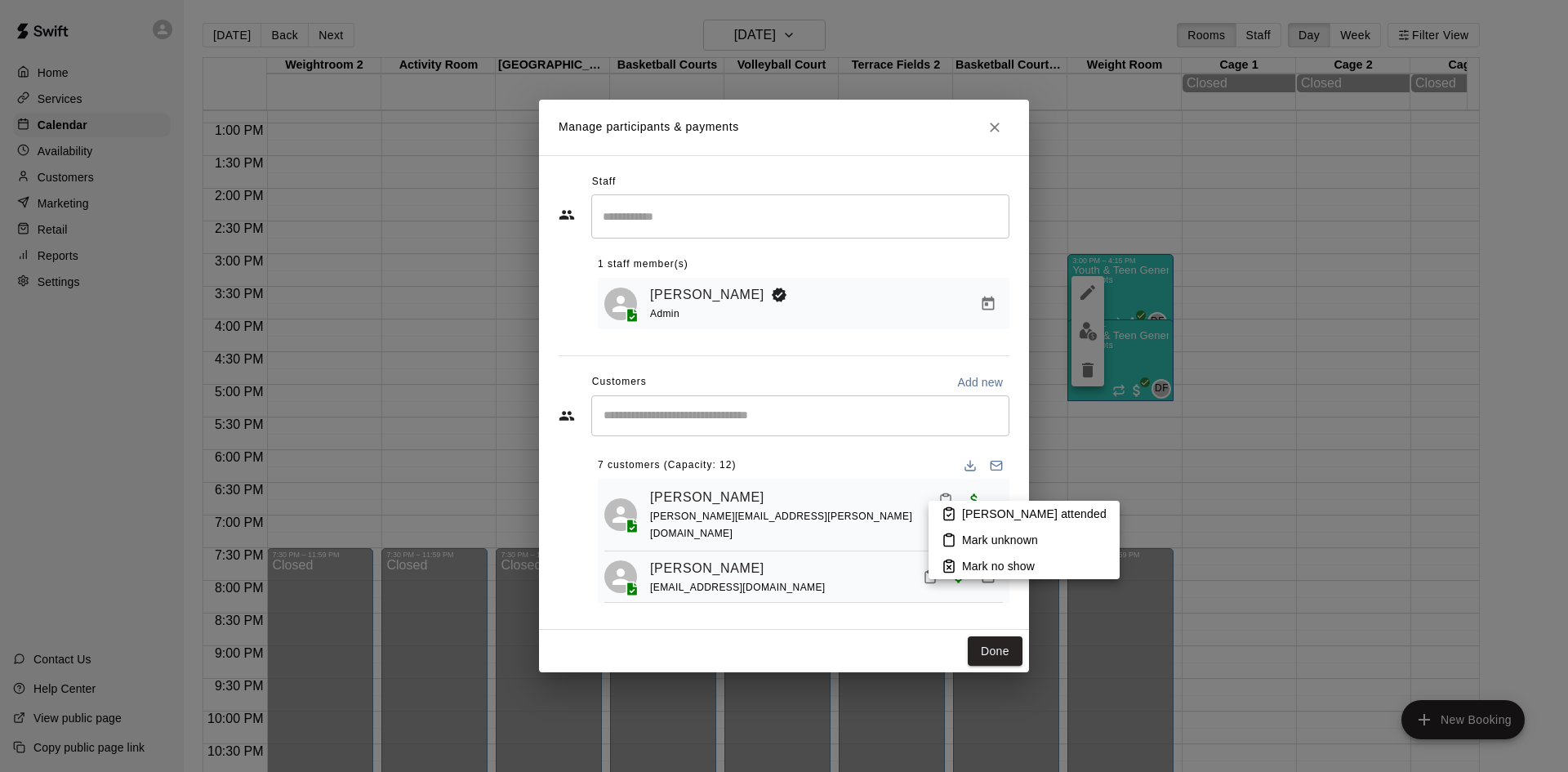
click at [988, 511] on p "Mark attended" at bounding box center [1034, 513] width 145 height 16
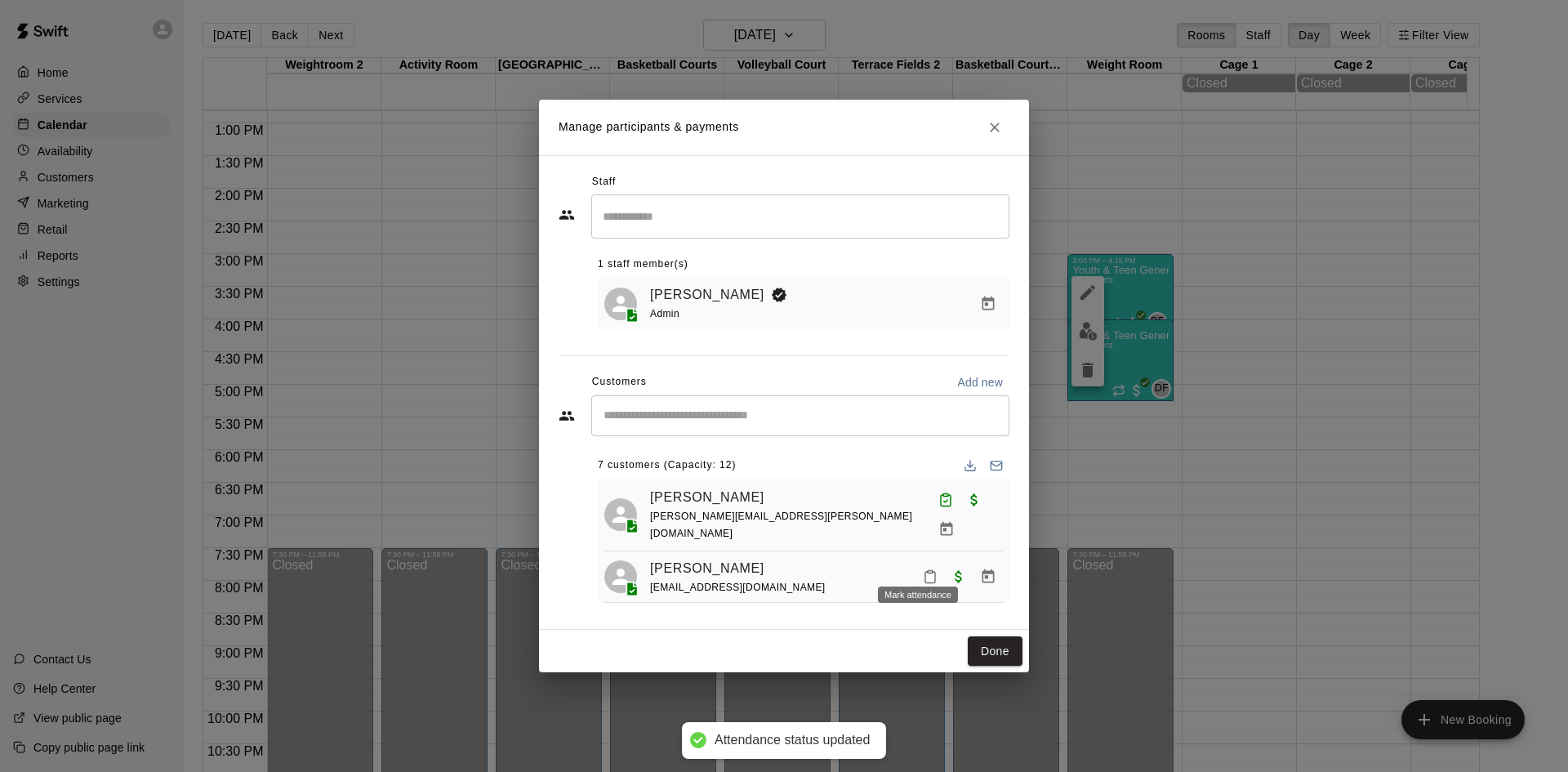
click at [922, 569] on icon "Mark attendance" at bounding box center [929, 576] width 14 height 14
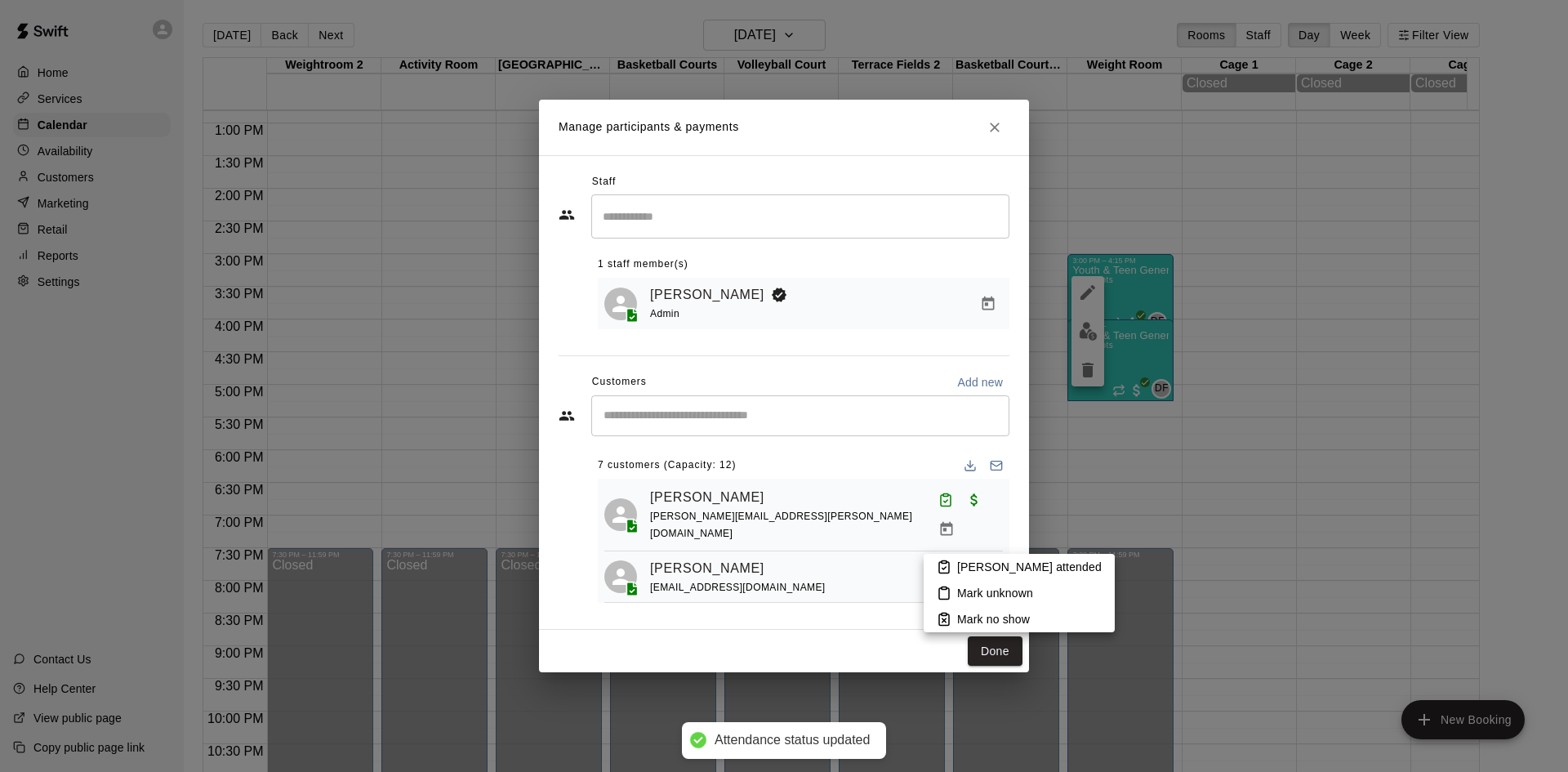
click at [962, 561] on p "Mark attended" at bounding box center [1029, 566] width 145 height 16
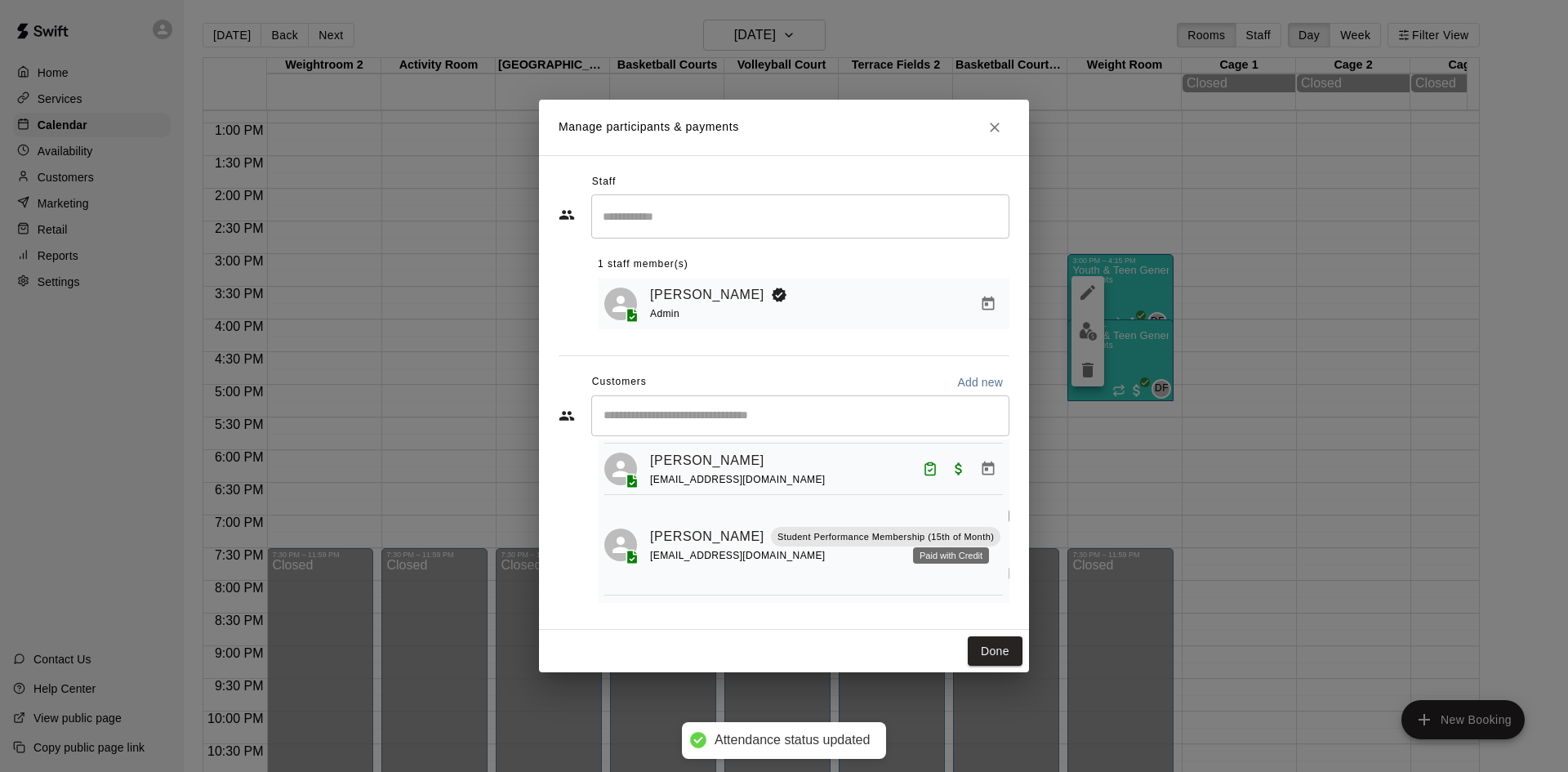
scroll to position [81, 0]
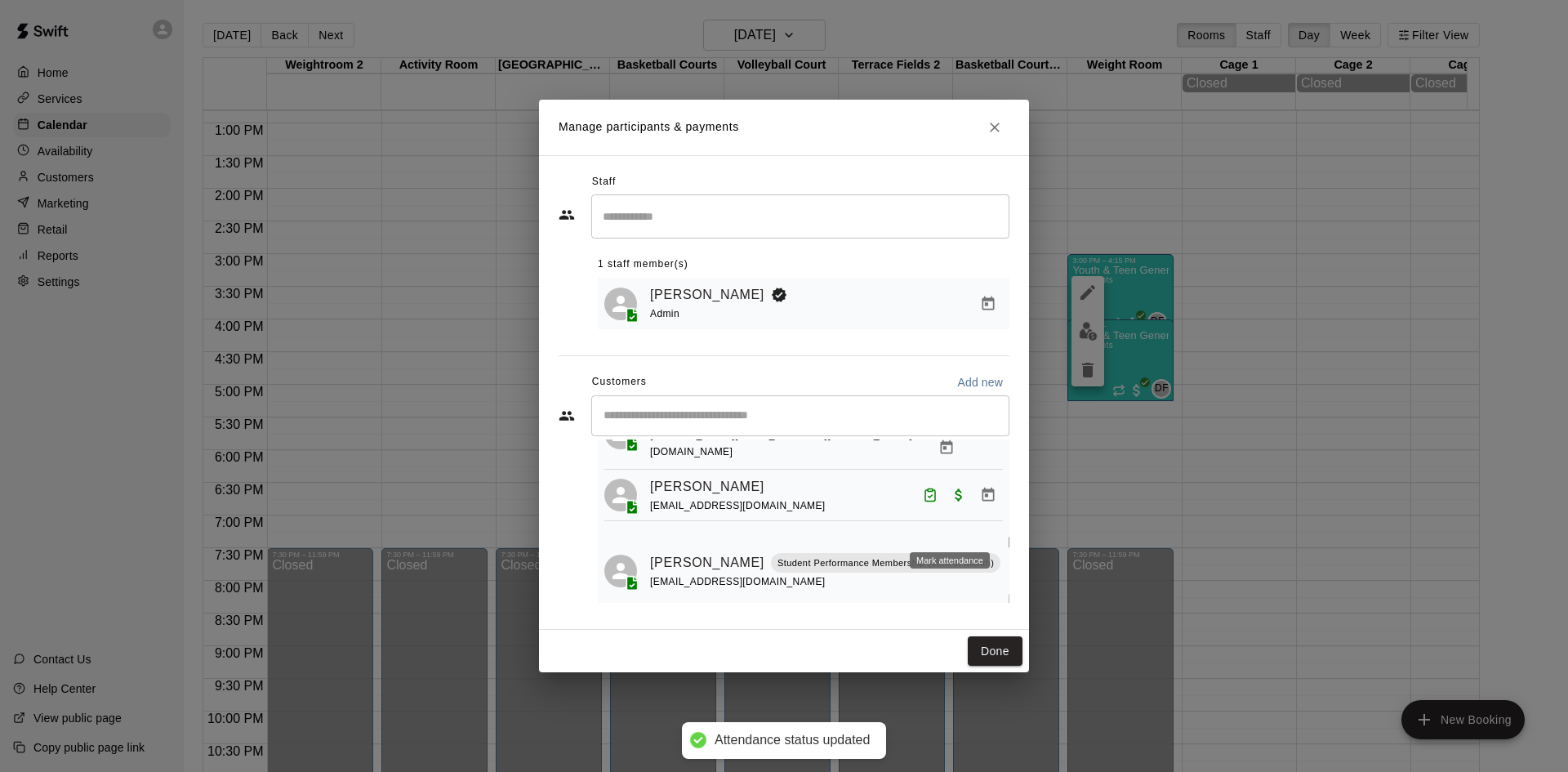
click at [1000, 528] on button "Mark attendance" at bounding box center [1013, 541] width 28 height 28
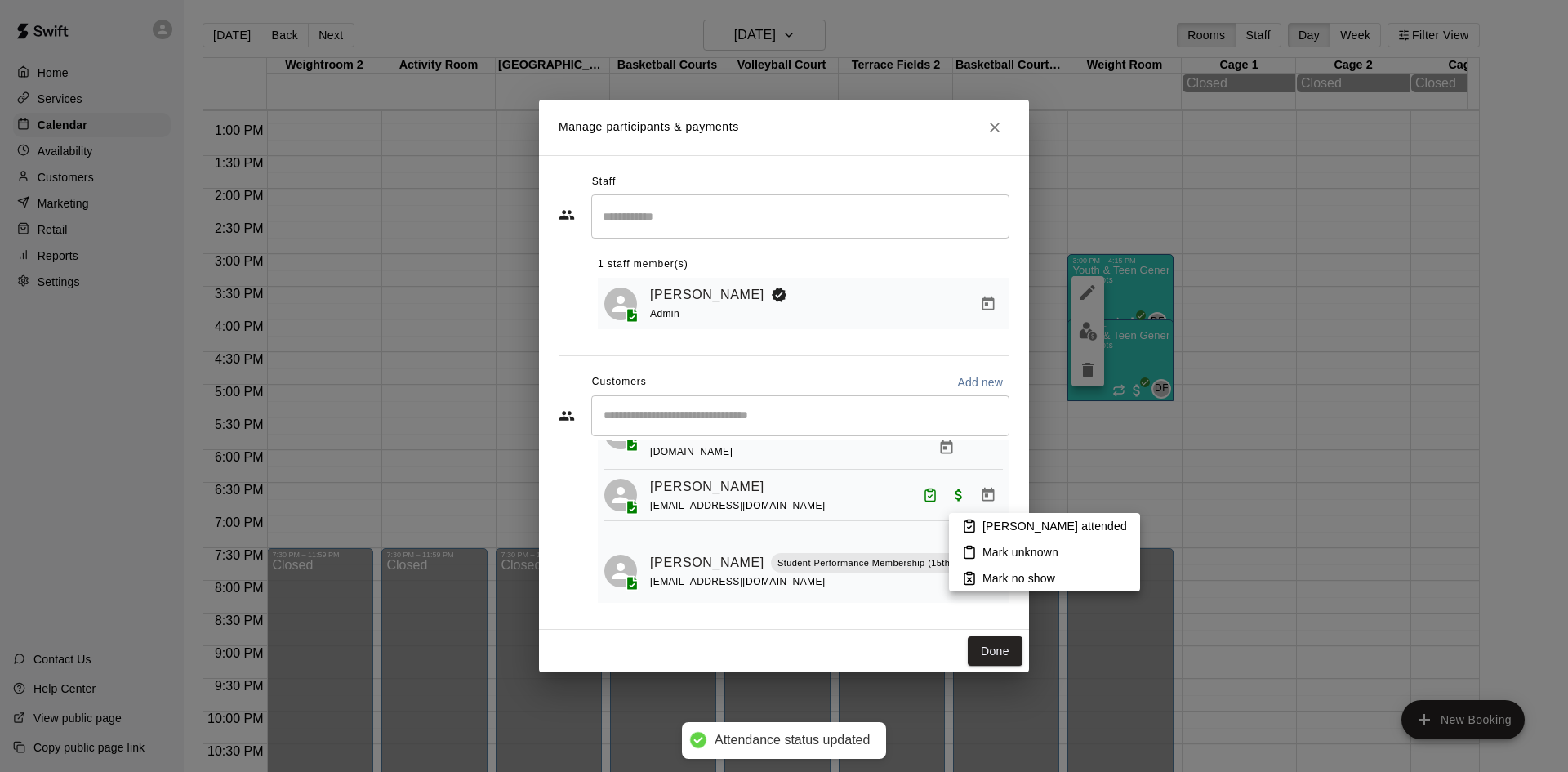
click at [989, 520] on p "Mark attended" at bounding box center [1054, 525] width 145 height 16
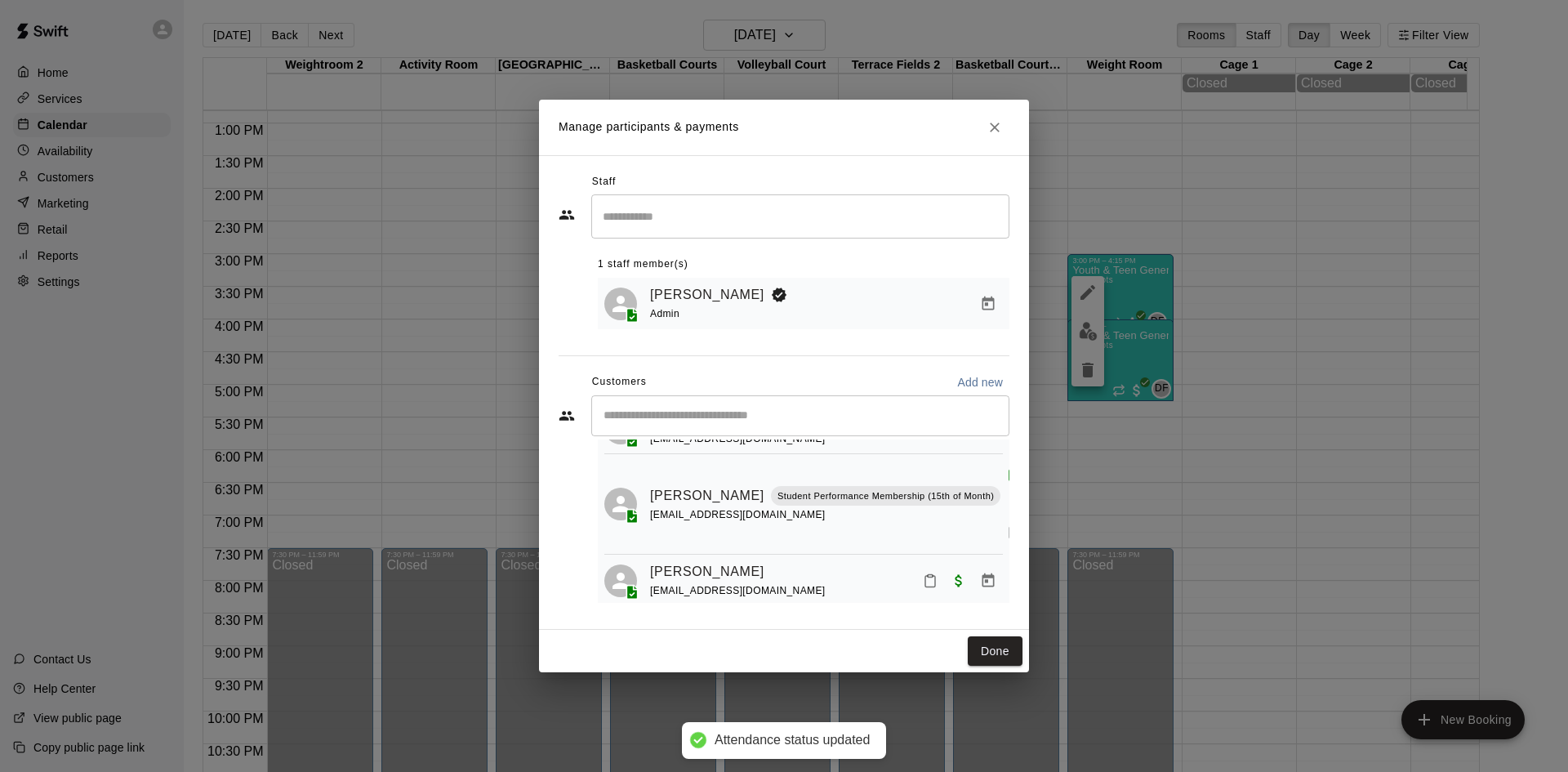
scroll to position [245, 0]
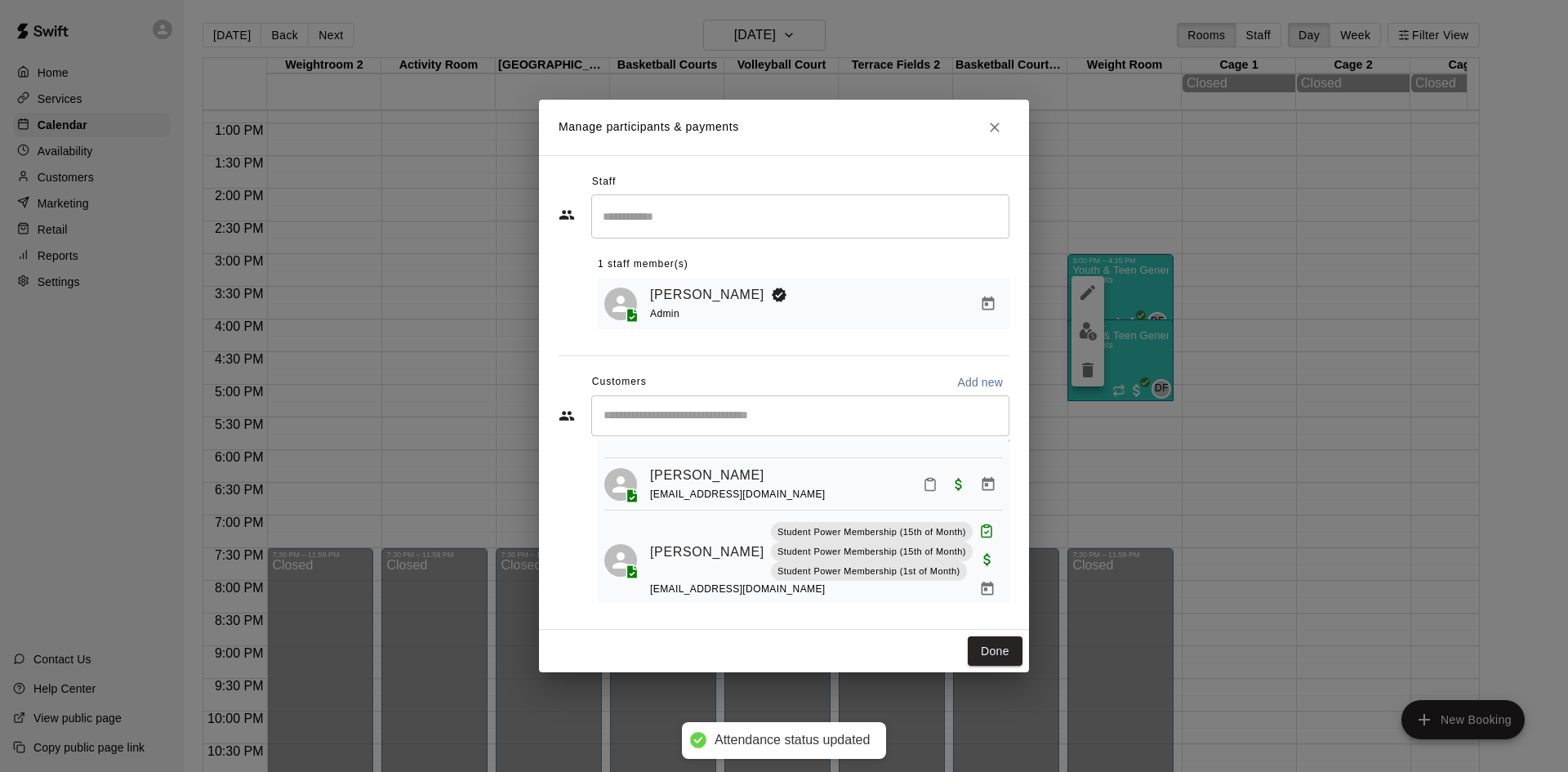
click at [925, 479] on icon "Mark attendance" at bounding box center [930, 485] width 10 height 11
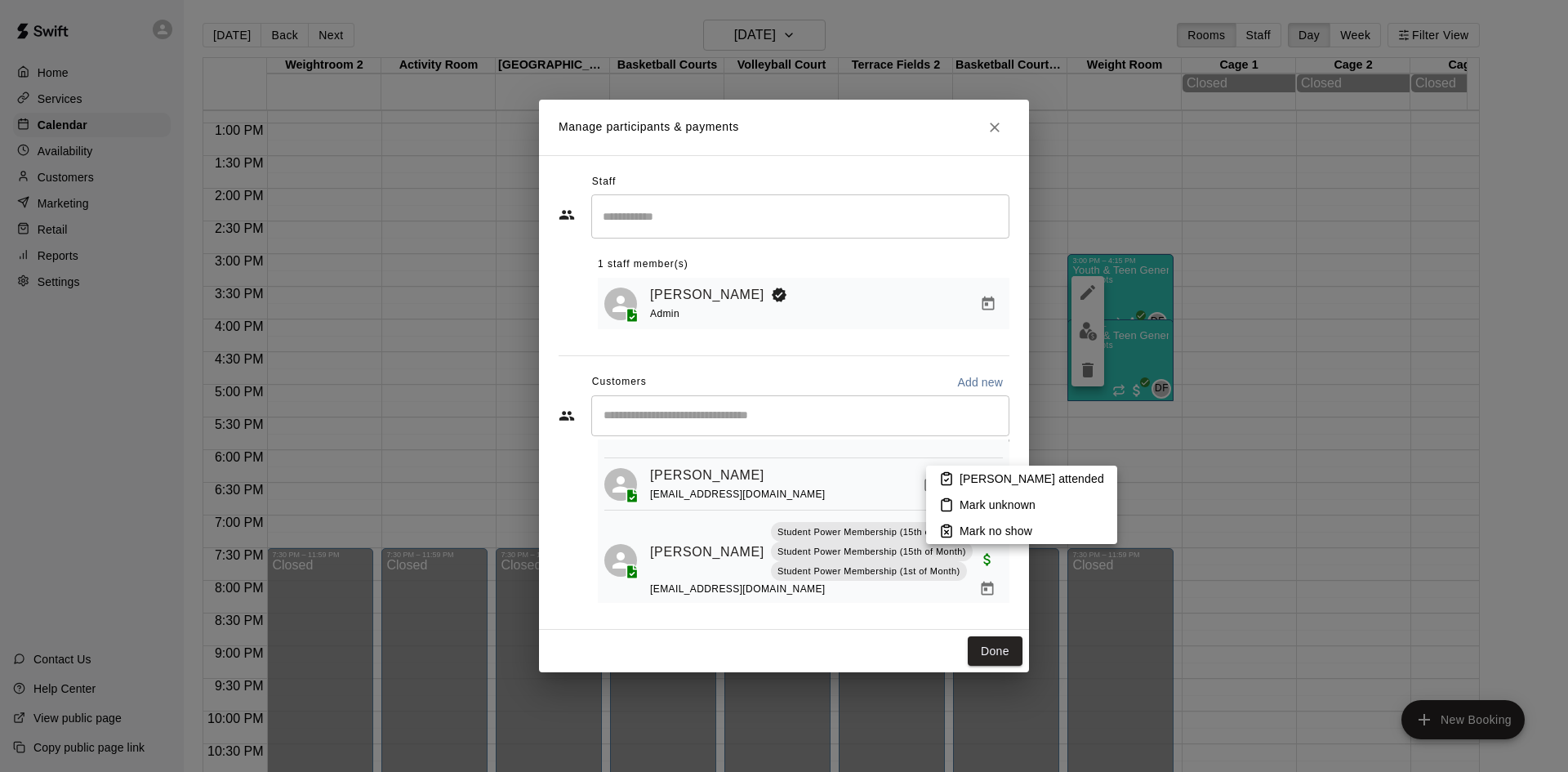
click at [998, 477] on p "Mark attended" at bounding box center [1032, 478] width 145 height 16
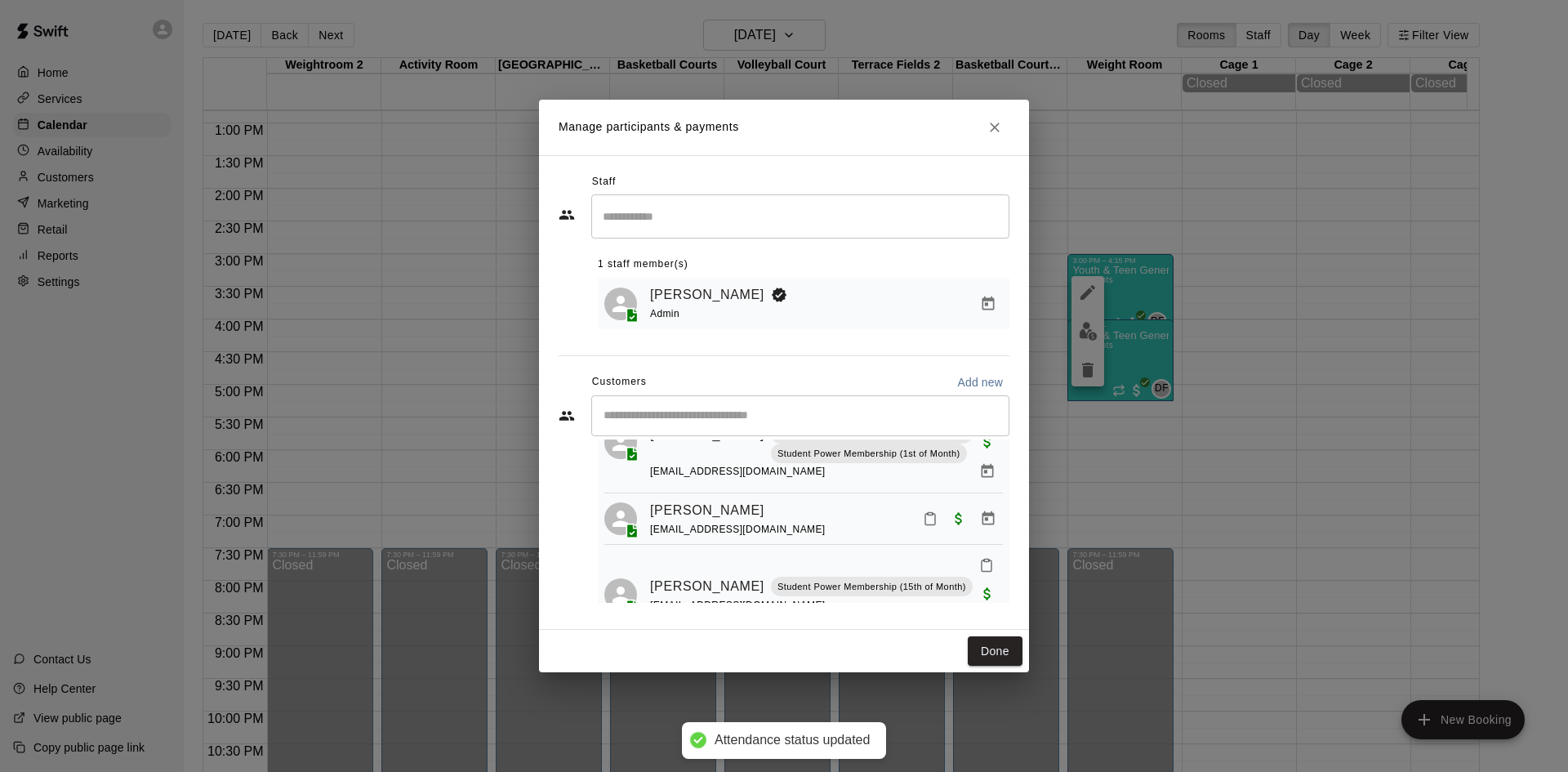
scroll to position [375, 0]
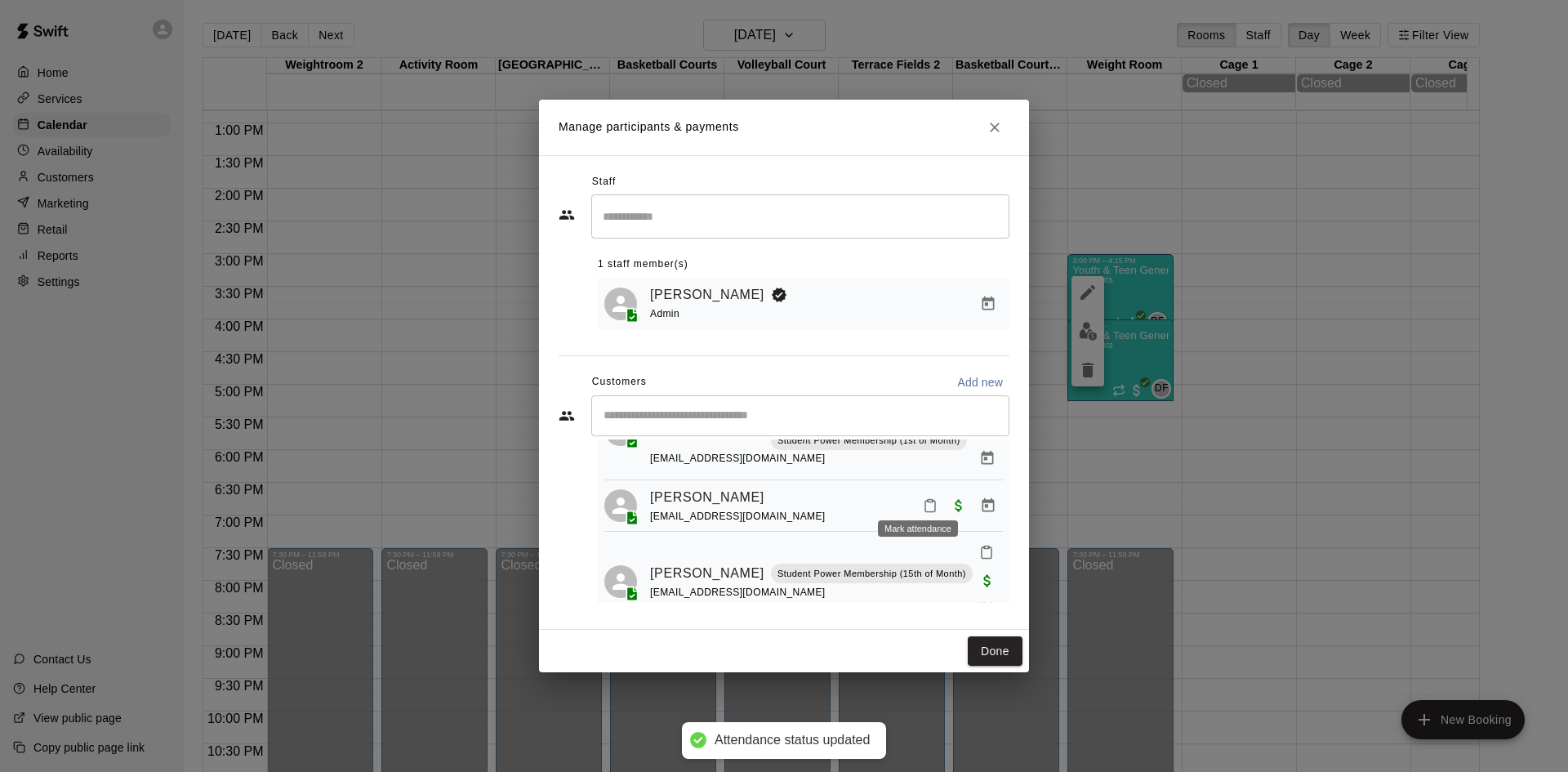
click at [922, 498] on icon "Mark attendance" at bounding box center [929, 505] width 14 height 14
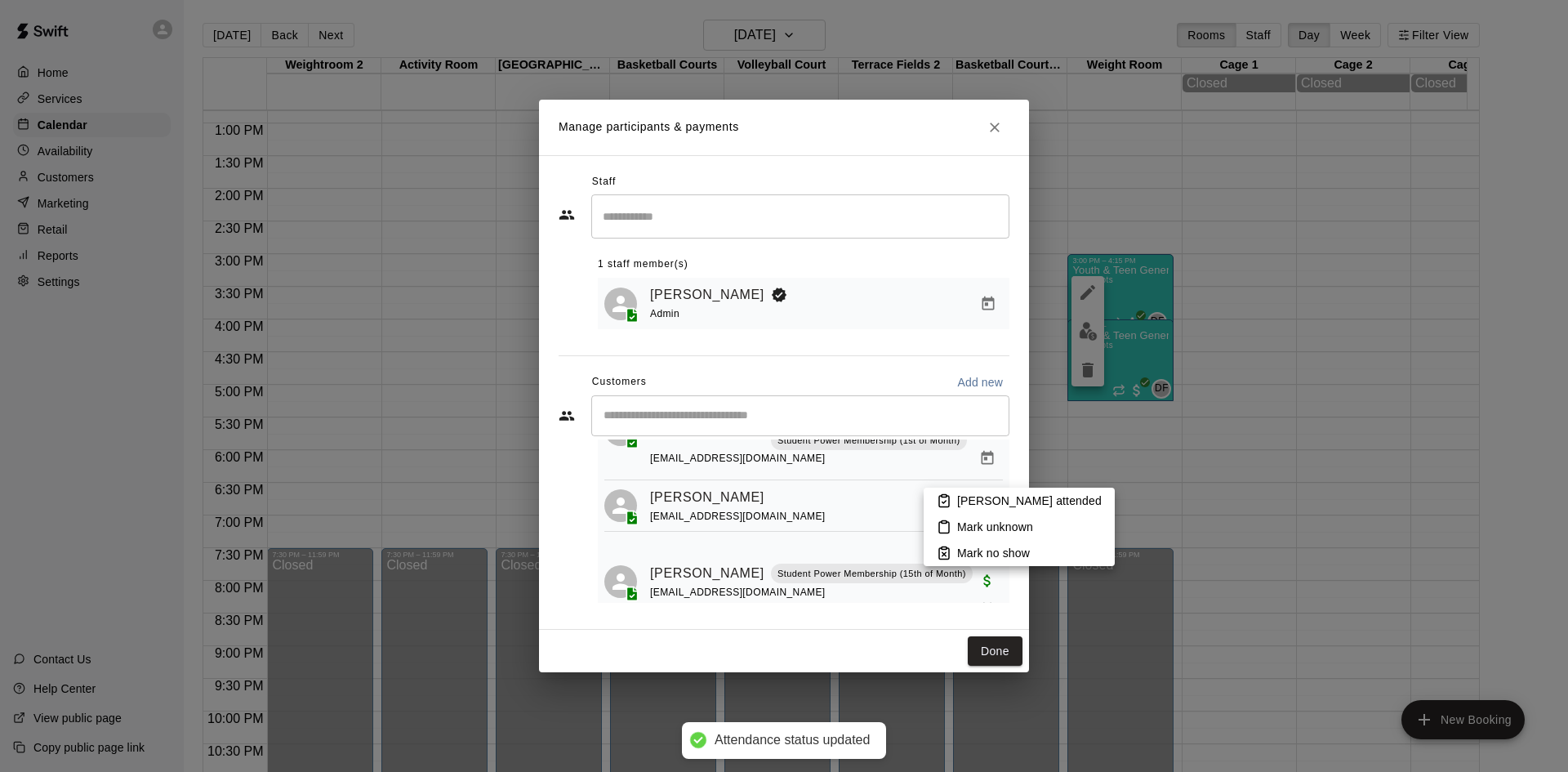
click at [963, 508] on p "Mark attended" at bounding box center [1029, 500] width 145 height 16
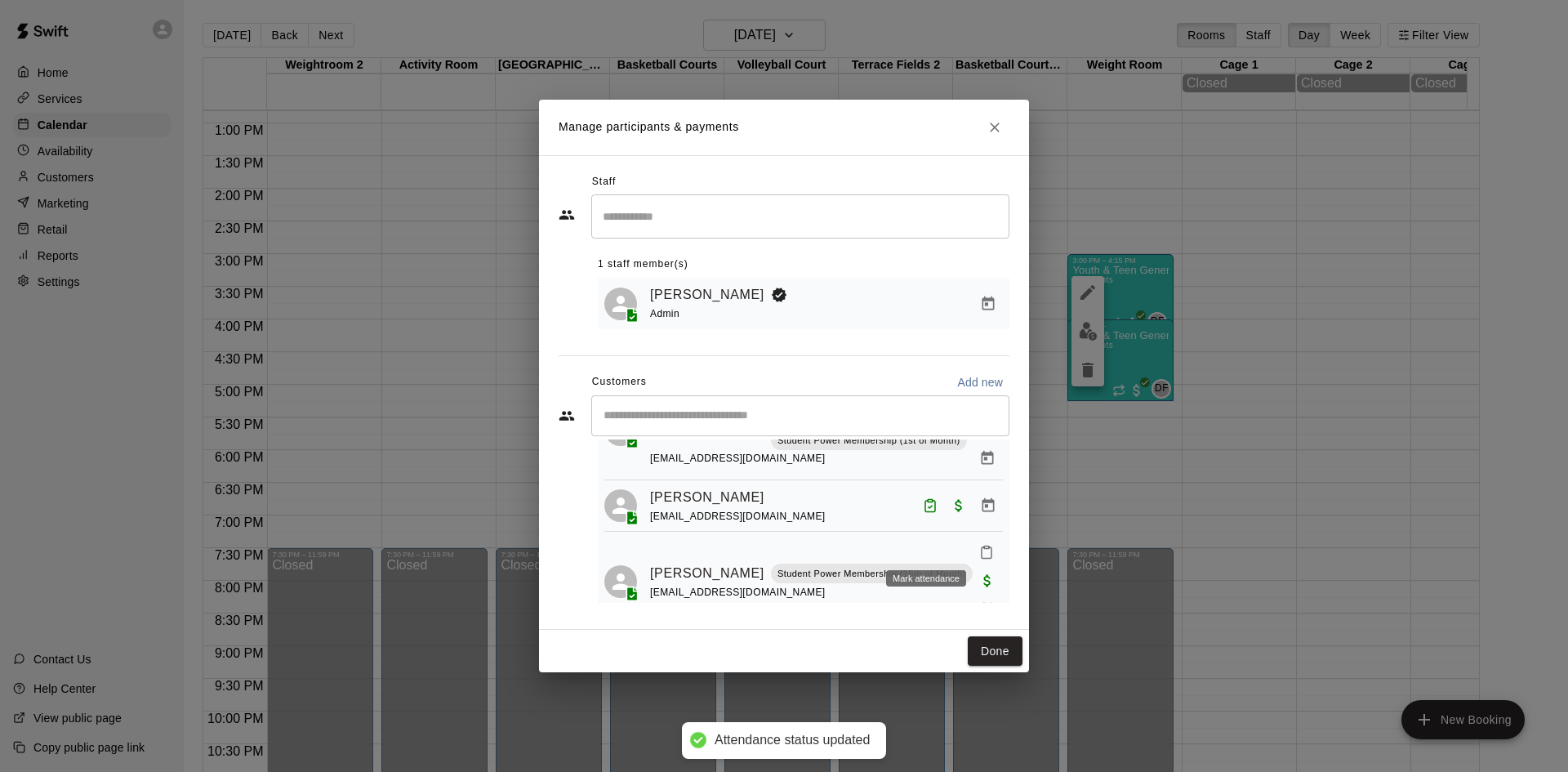
click at [972, 538] on button "Mark attendance" at bounding box center [986, 552] width 28 height 28
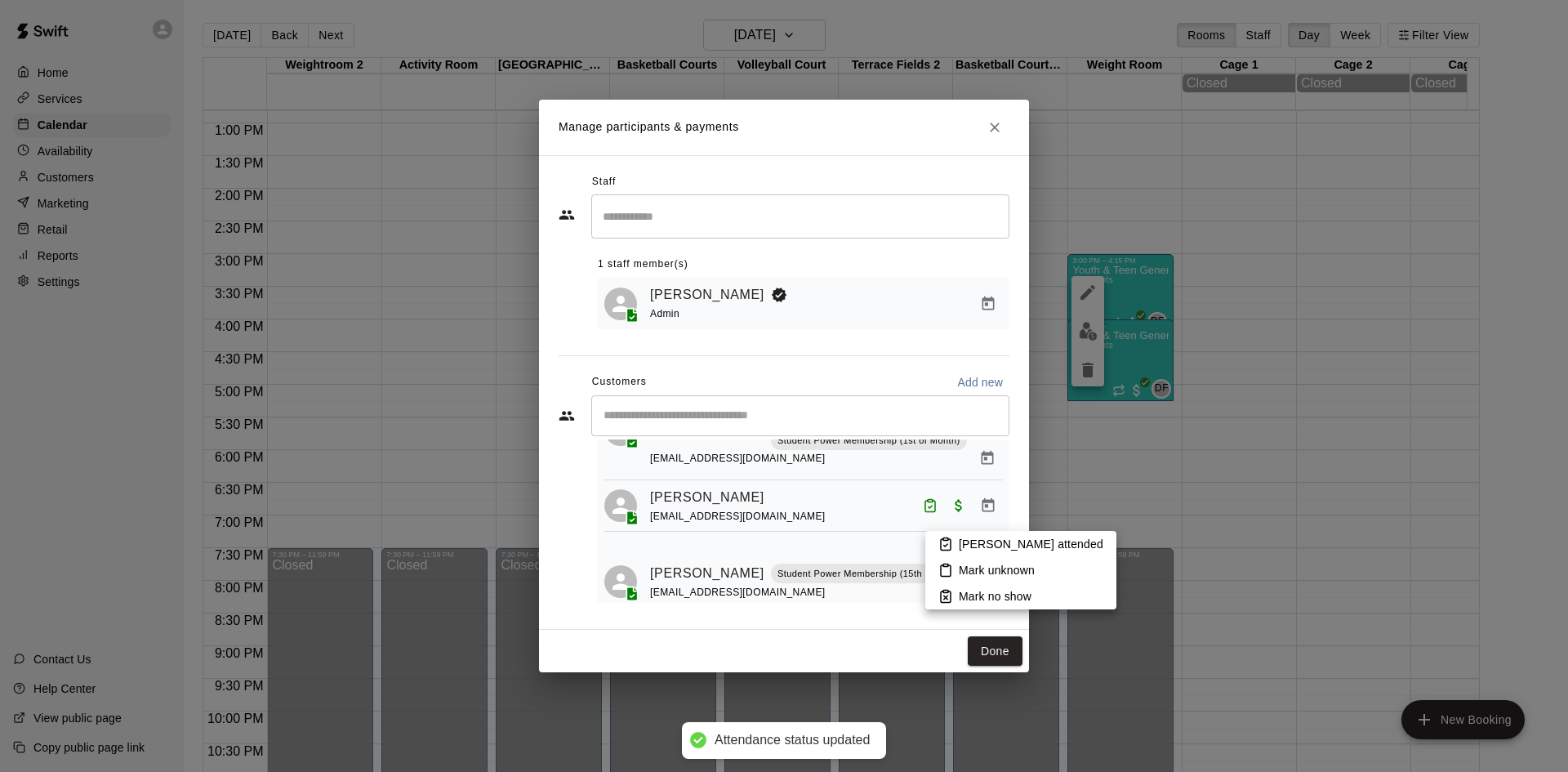
click at [977, 544] on p "Mark attended" at bounding box center [1031, 543] width 145 height 16
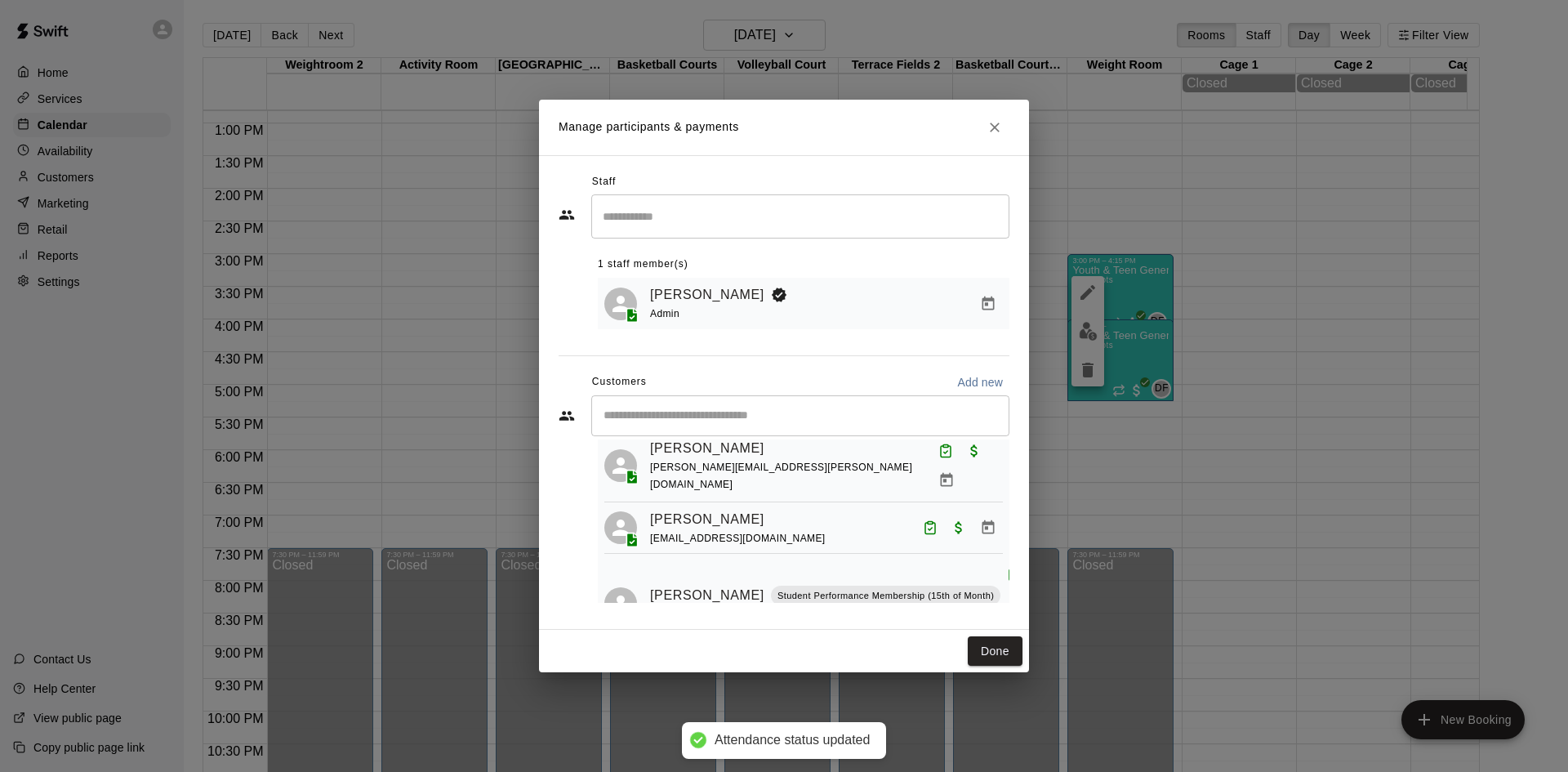
scroll to position [0, 0]
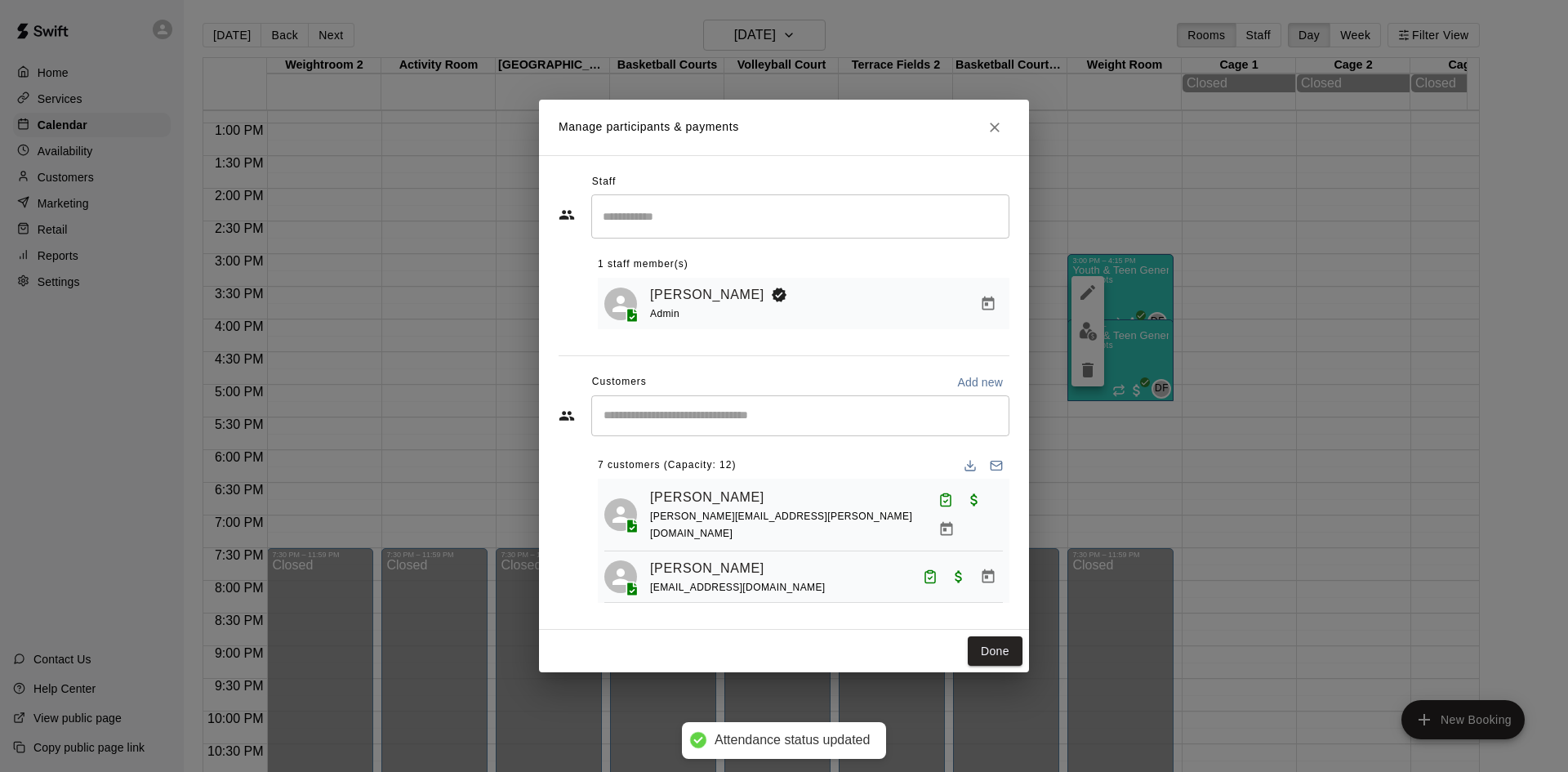
drag, startPoint x: 1001, startPoint y: 647, endPoint x: 1054, endPoint y: 141, distance: 508.8
click at [1005, 645] on button "Done" at bounding box center [994, 651] width 55 height 31
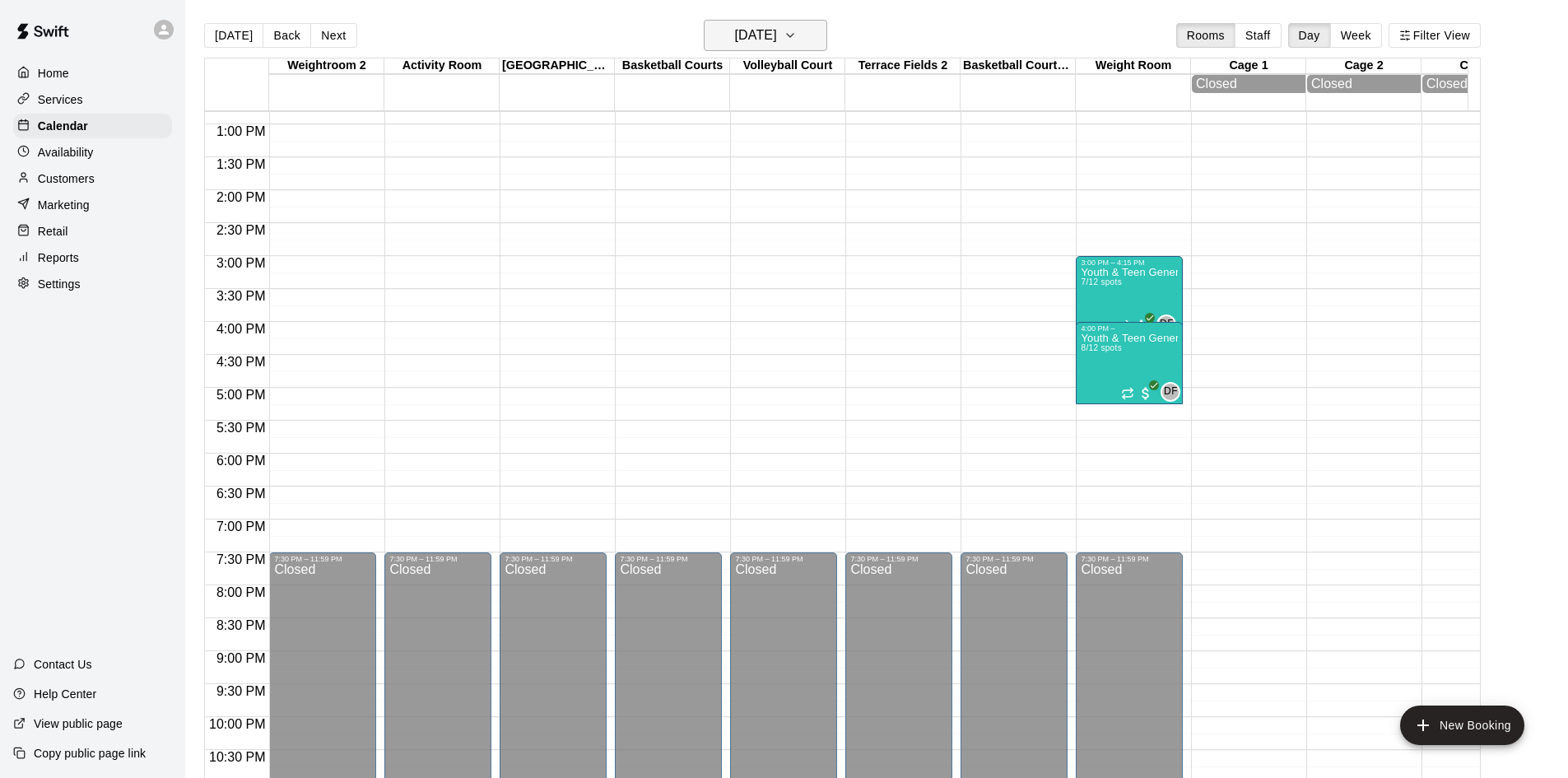
click at [763, 42] on h6 "Wednesday Sep 10" at bounding box center [755, 36] width 42 height 23
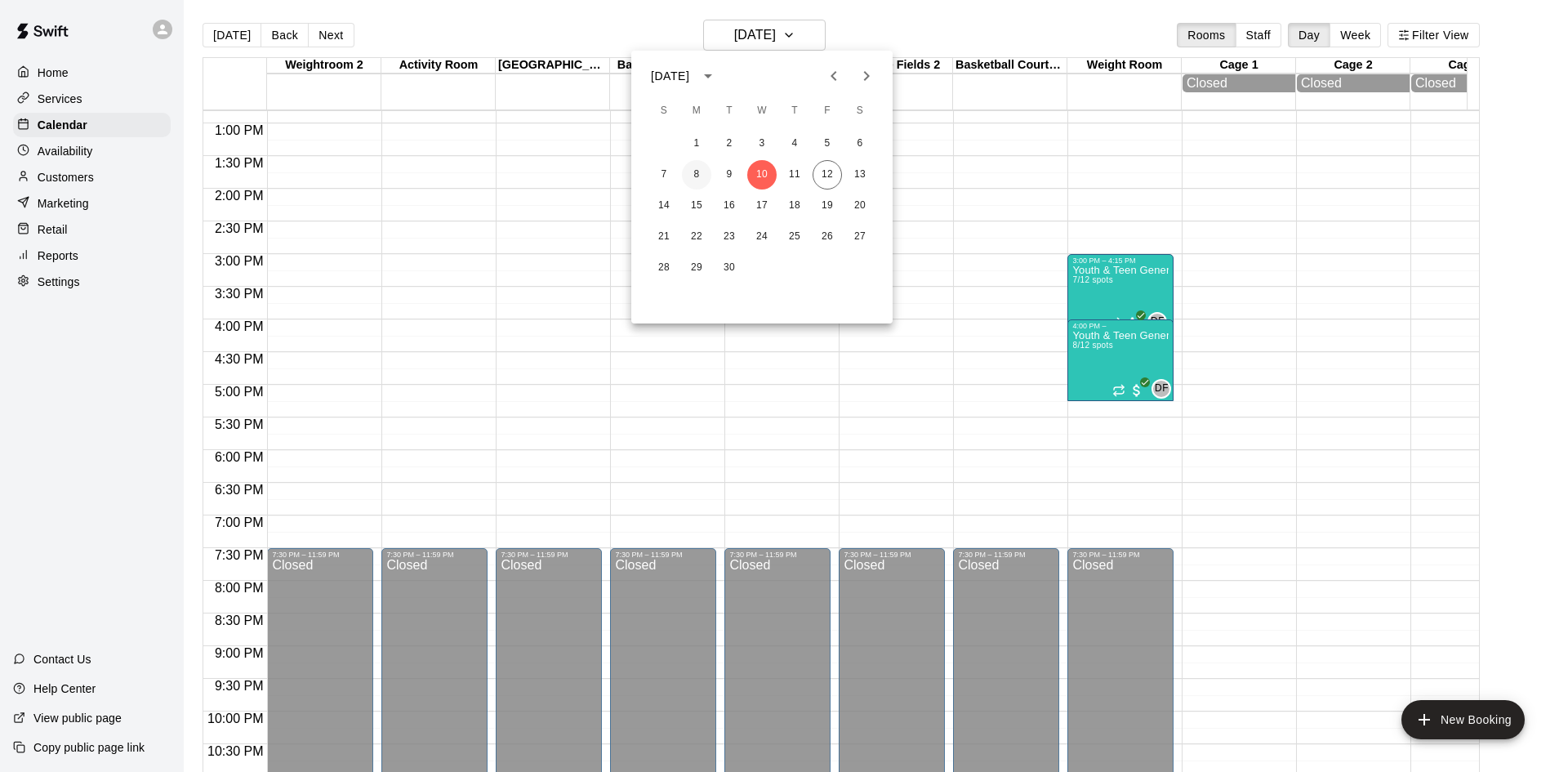
click at [694, 167] on button "8" at bounding box center [696, 174] width 30 height 30
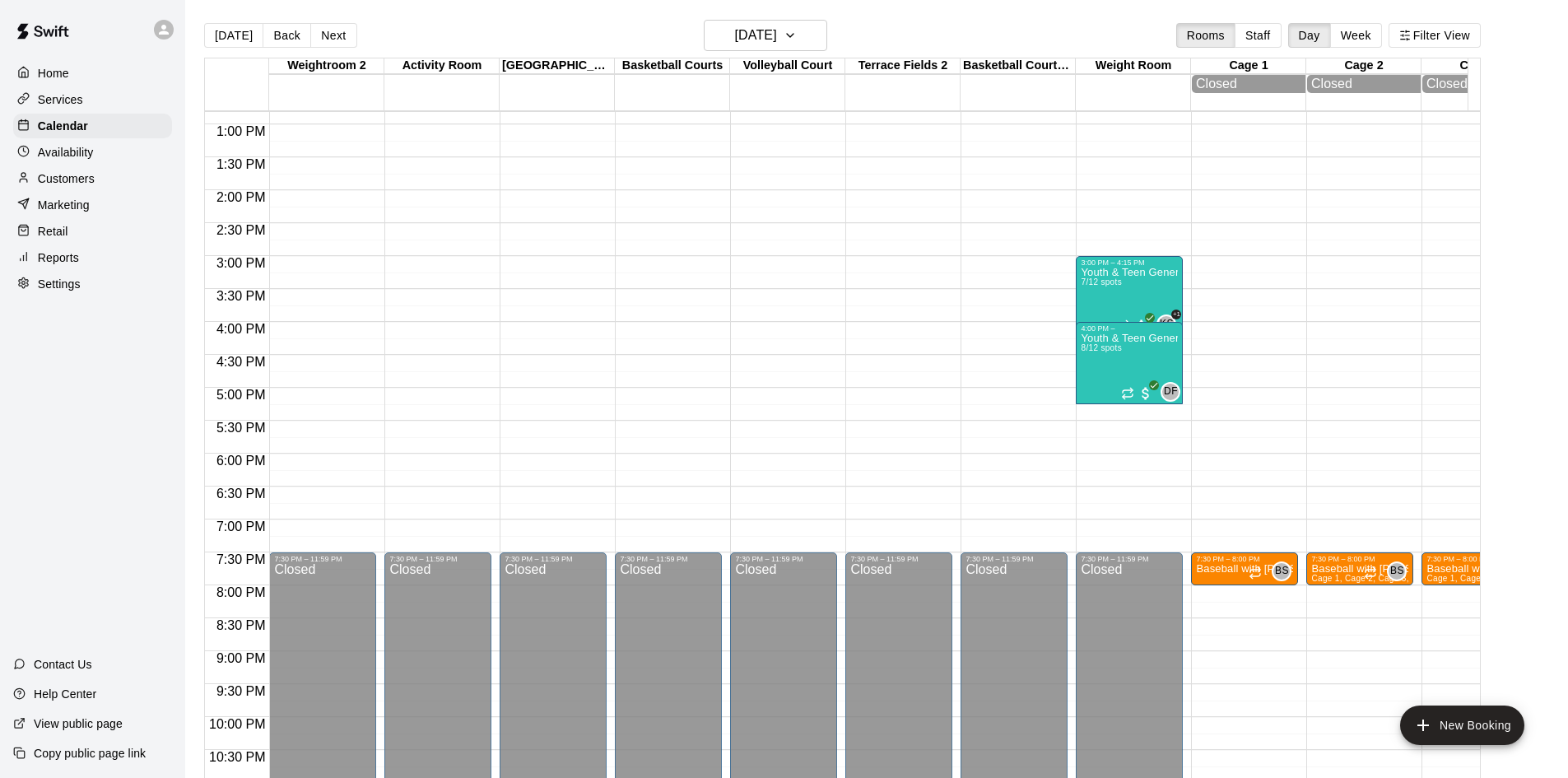
click at [1106, 364] on div "Youth & Teen General Fitness 8/12 spots" at bounding box center [1129, 721] width 98 height 778
click at [1135, 289] on div "Youth & Teen General Fitness 7/12 spots" at bounding box center [1129, 655] width 98 height 778
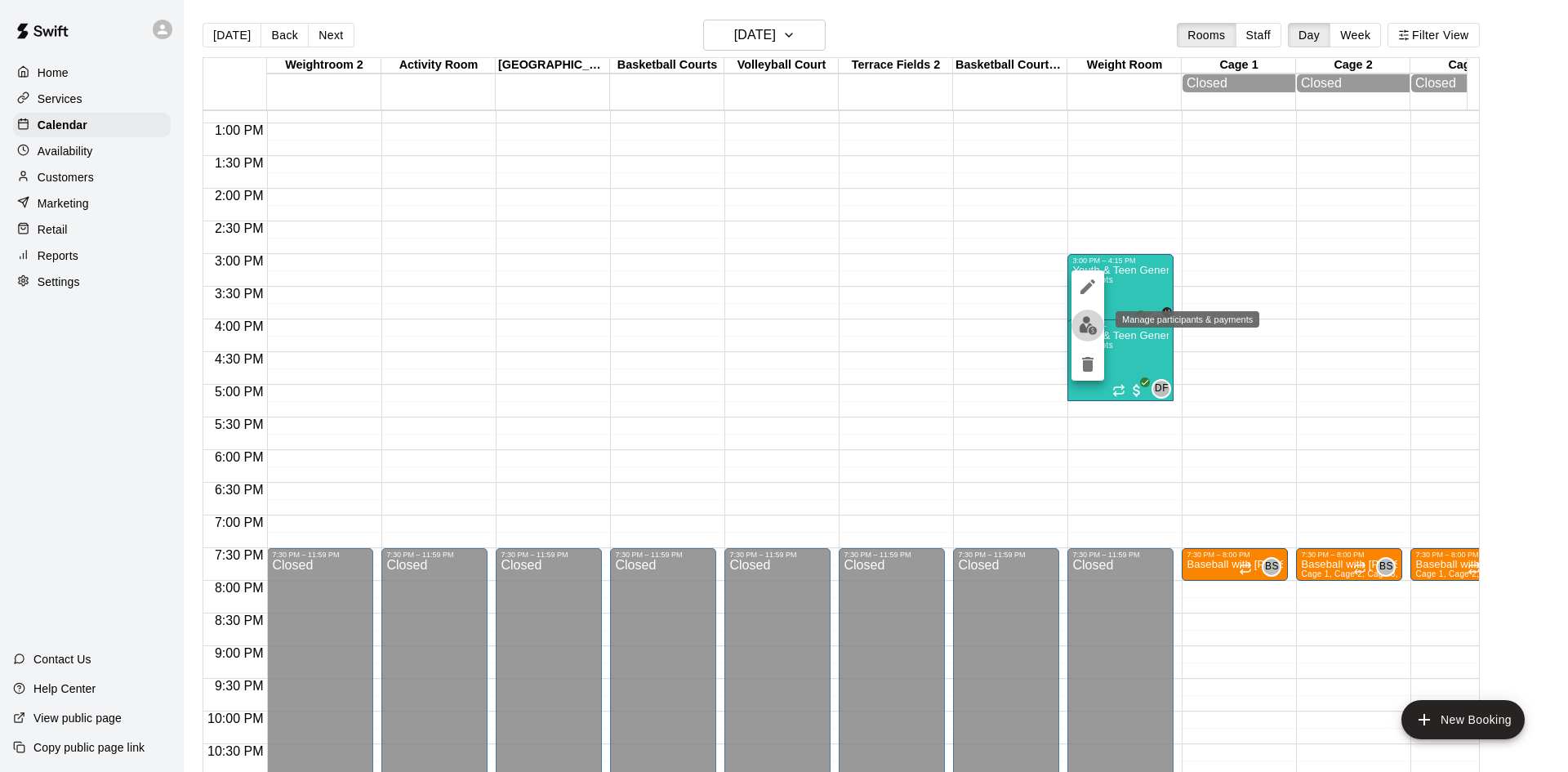
click at [1086, 318] on img "edit" at bounding box center [1088, 326] width 19 height 19
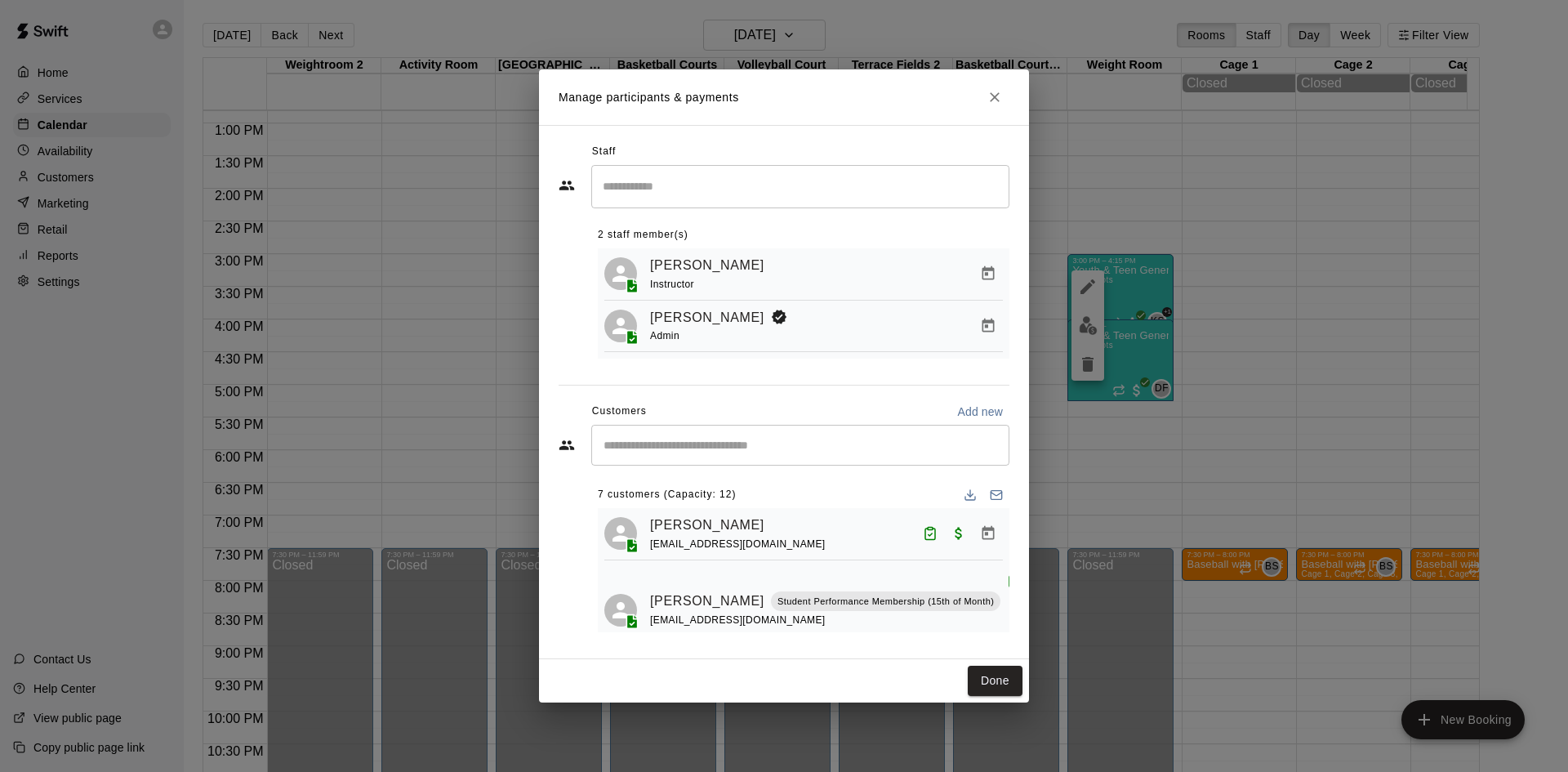
drag, startPoint x: 976, startPoint y: 679, endPoint x: 340, endPoint y: 34, distance: 905.8
click at [976, 679] on button "Done" at bounding box center [994, 681] width 55 height 31
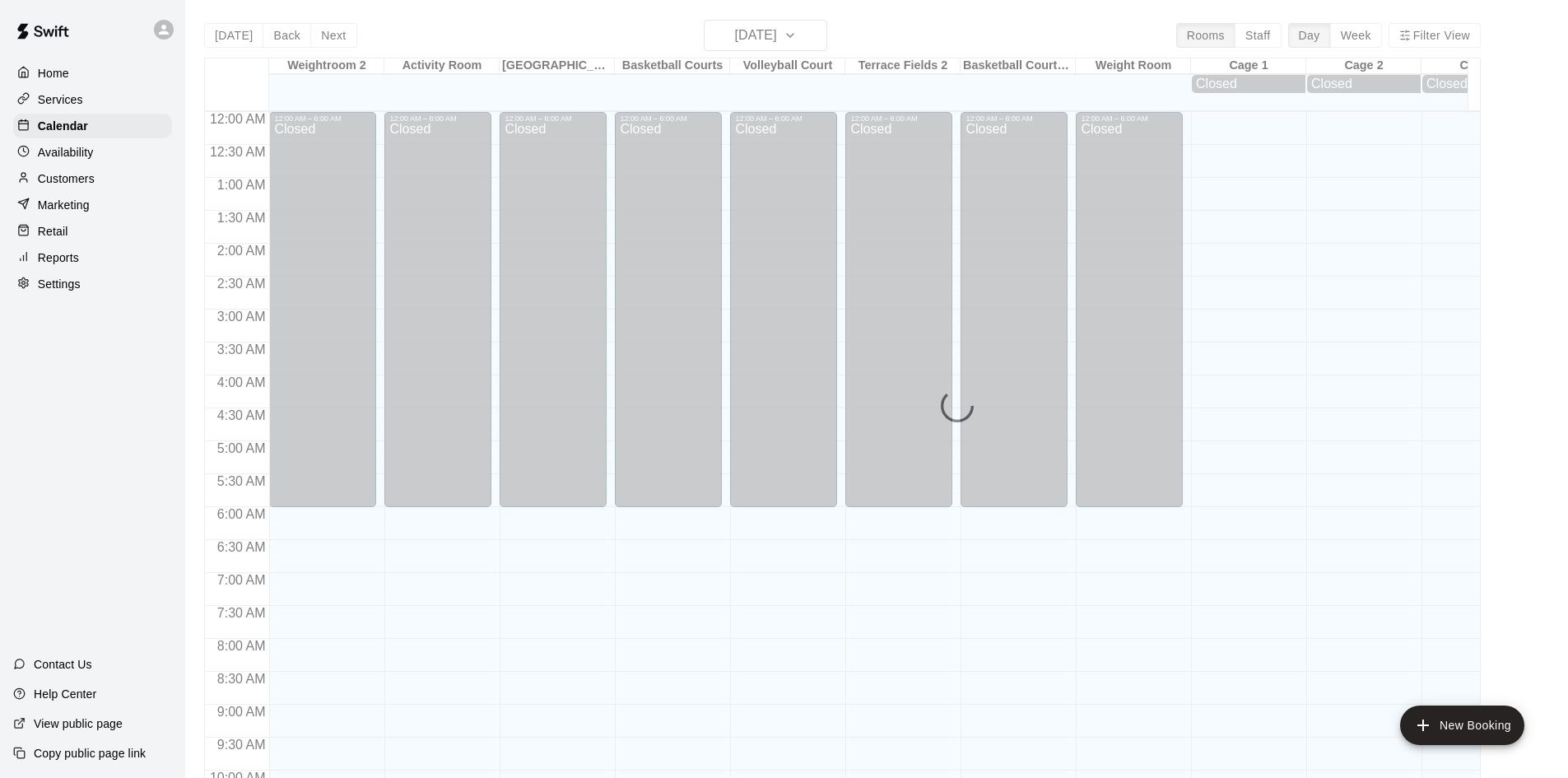
scroll to position [844, 0]
